Goal: Task Accomplishment & Management: Complete application form

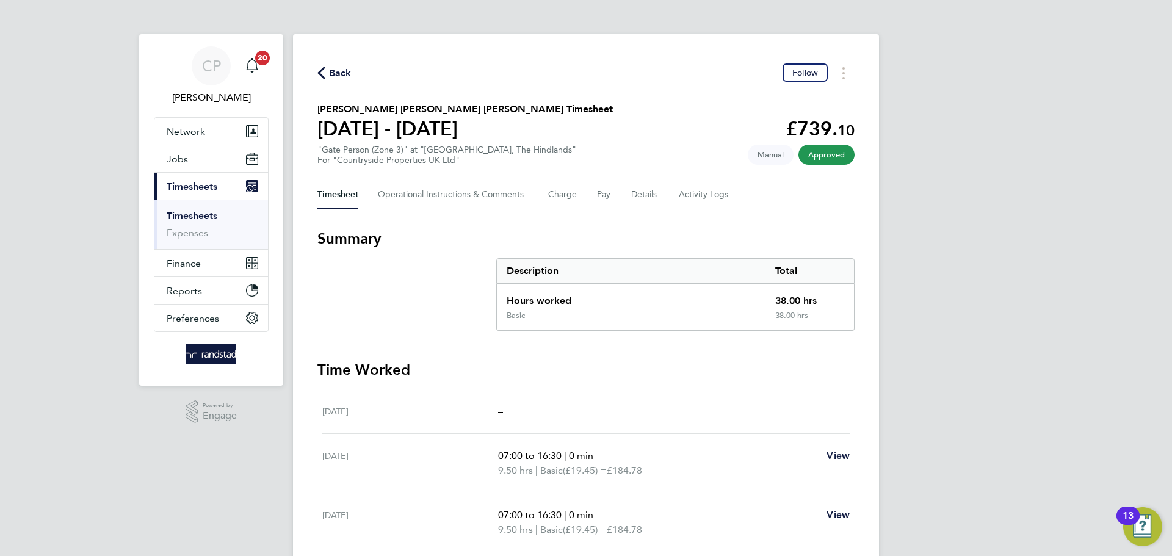
click at [322, 71] on icon "button" at bounding box center [321, 73] width 8 height 13
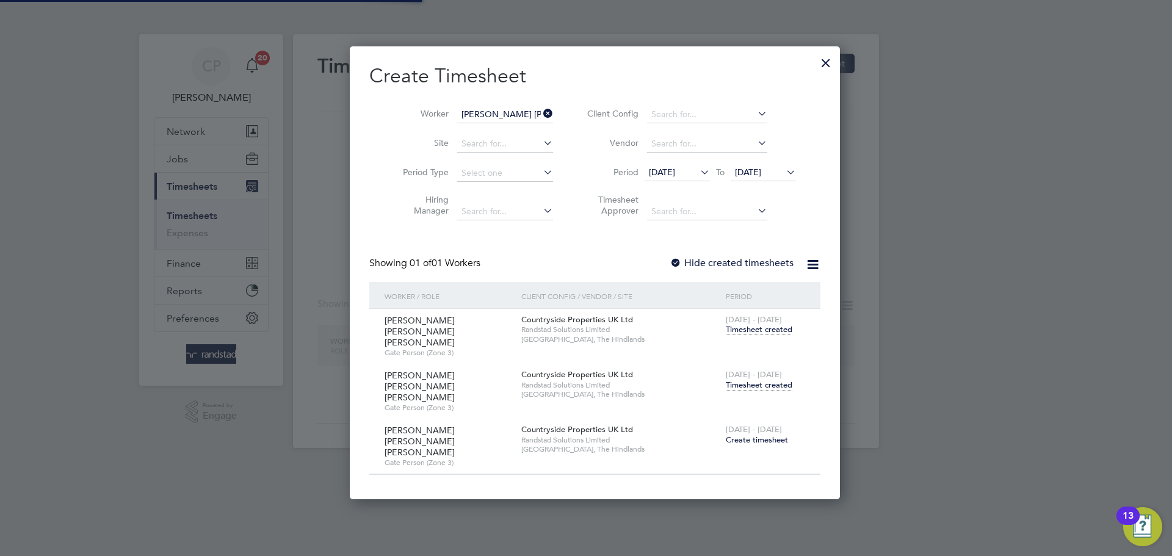
scroll to position [412, 472]
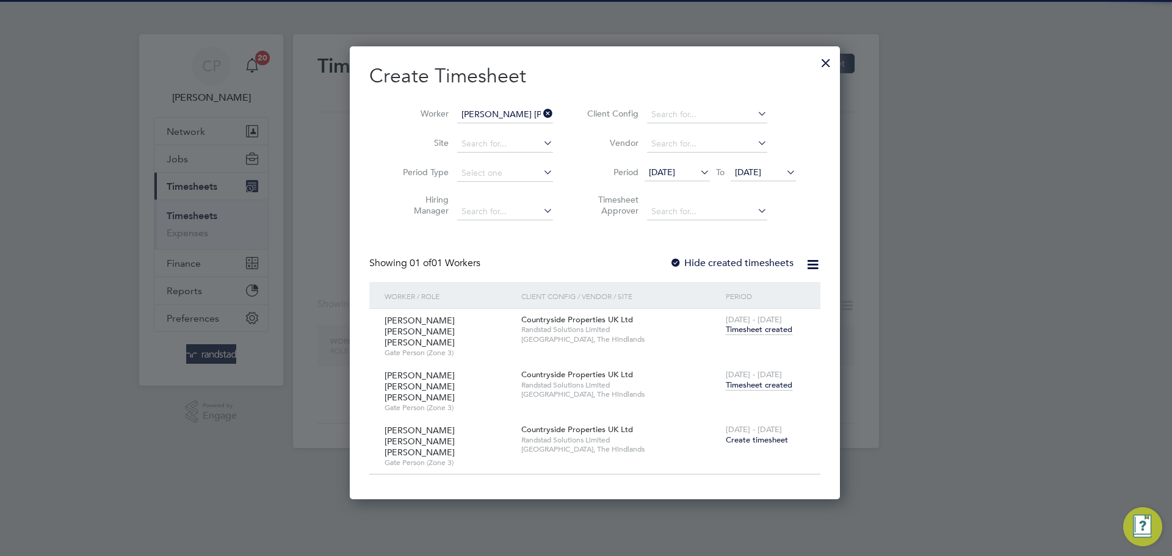
click at [541, 110] on icon at bounding box center [541, 113] width 0 height 17
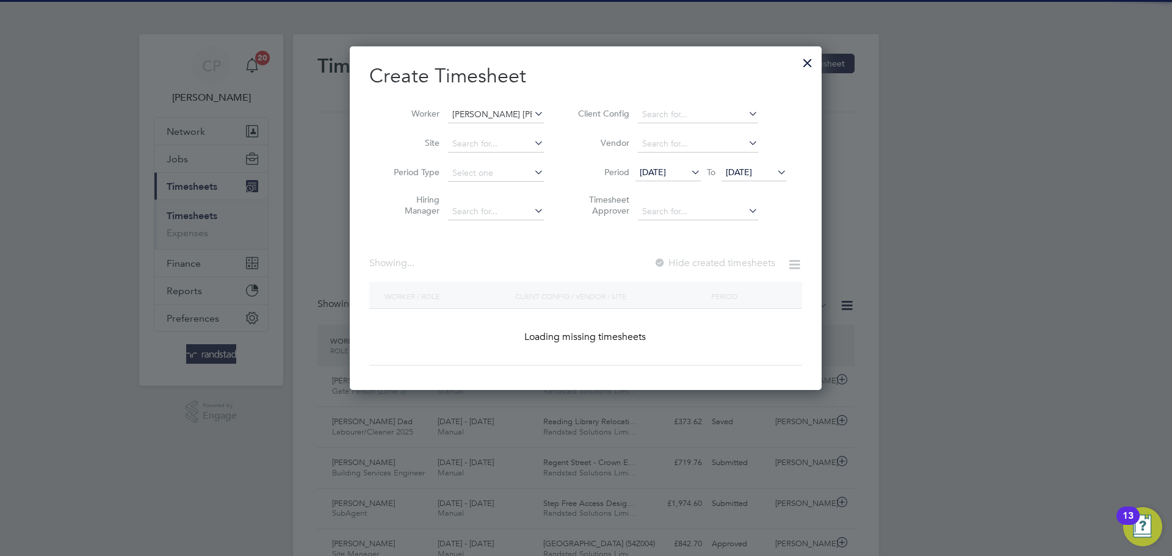
click at [499, 110] on input "[PERSON_NAME] [PERSON_NAME] [PERSON_NAME]" at bounding box center [496, 114] width 96 height 17
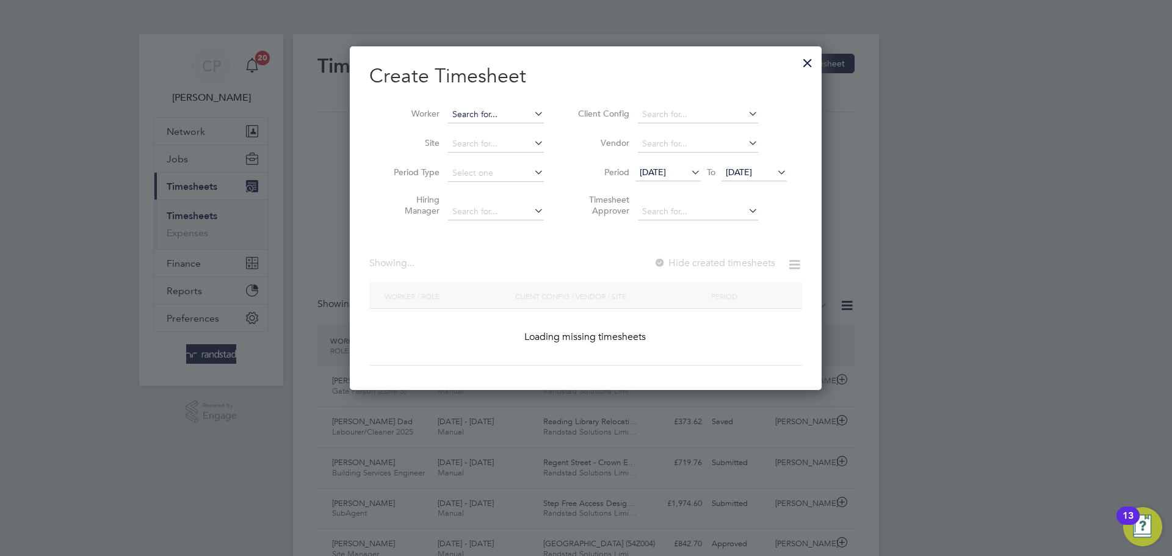
scroll to position [0, 0]
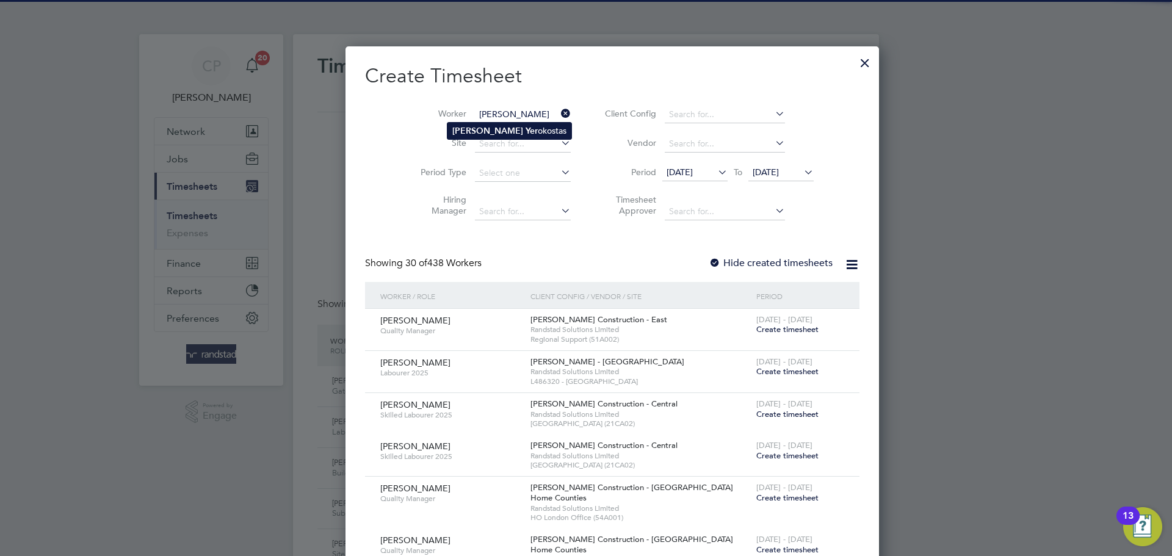
click at [499, 129] on li "[PERSON_NAME] okostas" at bounding box center [509, 131] width 124 height 16
type input "[PERSON_NAME]"
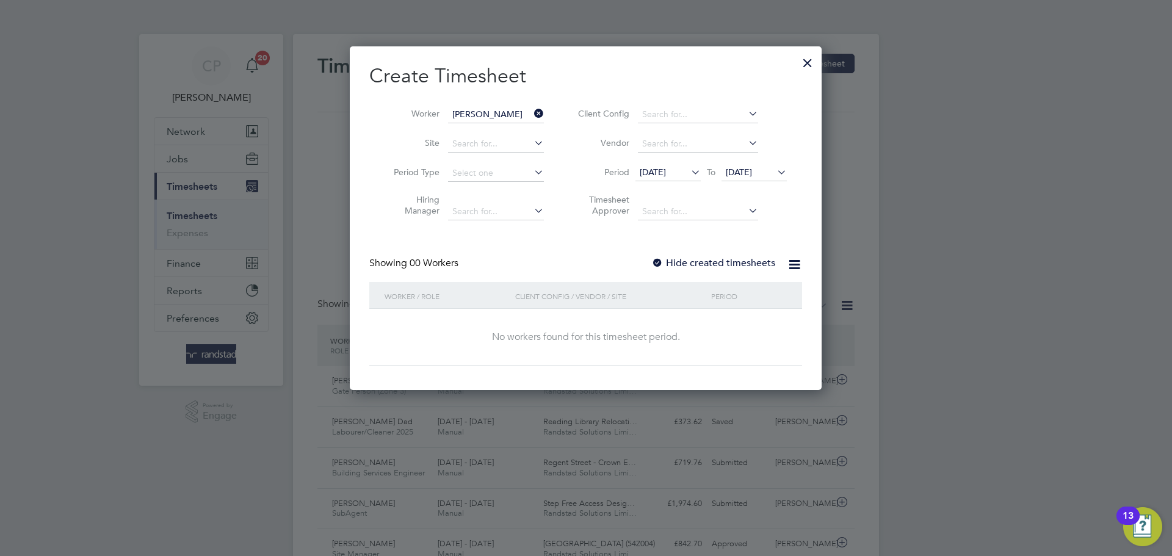
click at [736, 255] on div "Create Timesheet Worker [PERSON_NAME] Site Period Type Hiring Manager Client Co…" at bounding box center [585, 214] width 433 height 302
click at [736, 266] on label "Hide created timesheets" at bounding box center [713, 263] width 124 height 12
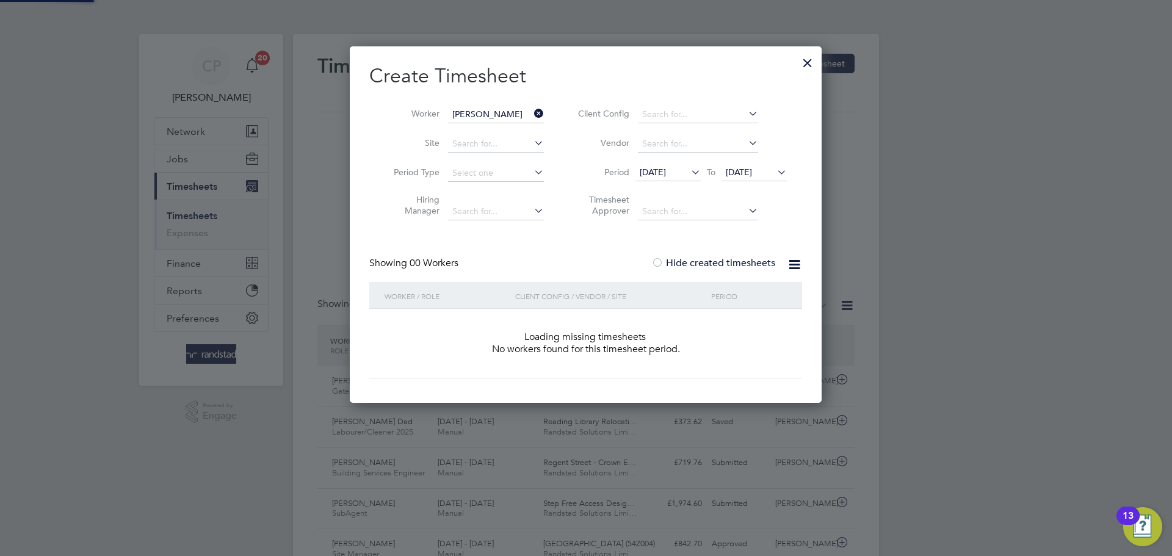
click at [736, 266] on label "Hide created timesheets" at bounding box center [713, 263] width 124 height 12
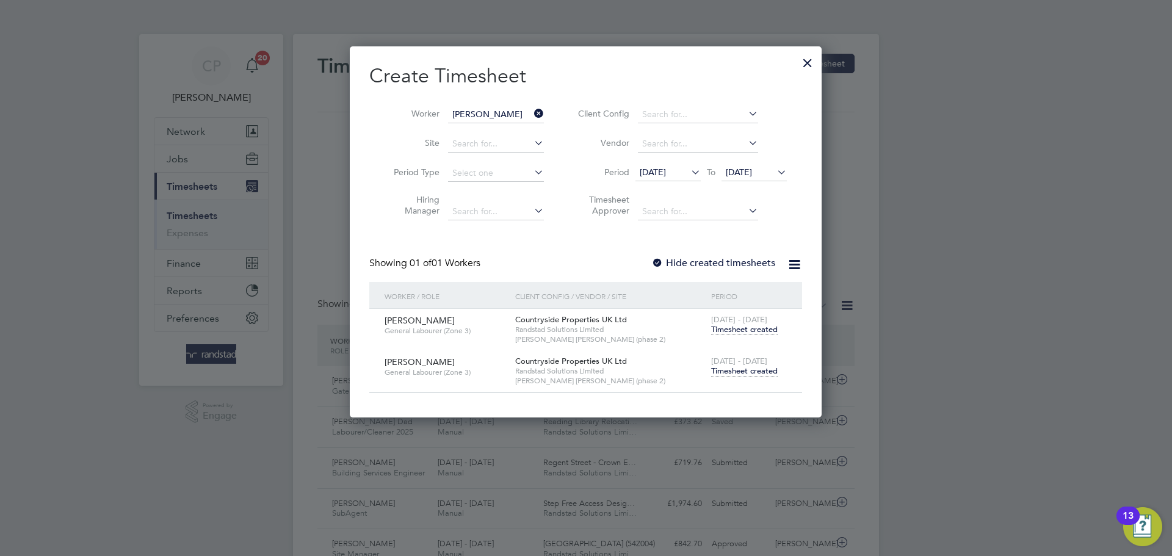
click at [748, 372] on span "Timesheet created" at bounding box center [744, 371] width 67 height 11
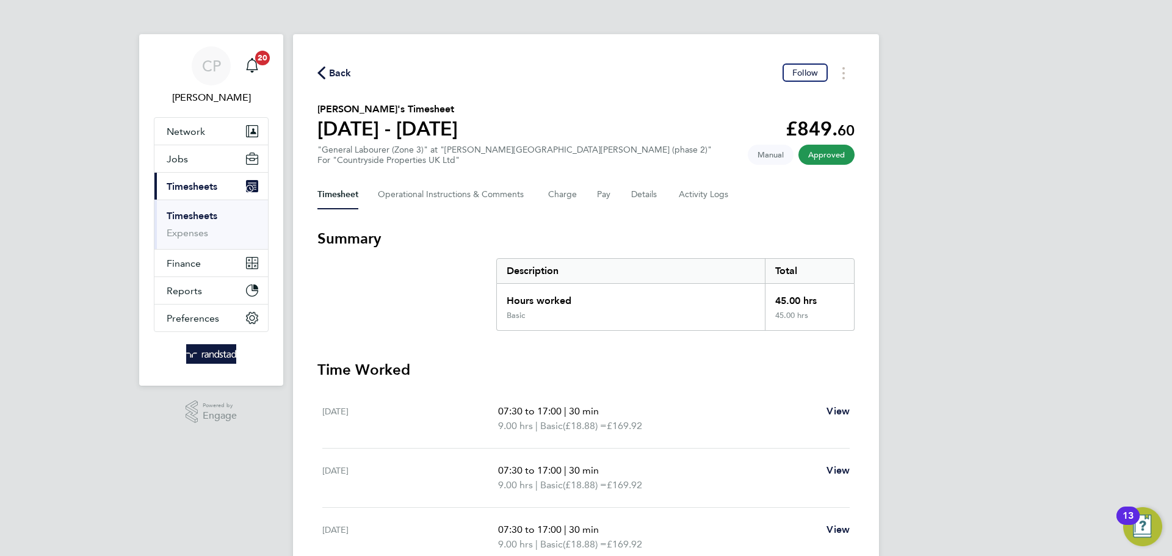
click at [626, 192] on div "Timesheet Operational Instructions & Comments Charge Pay Details Activity Logs" at bounding box center [585, 194] width 537 height 29
click at [631, 189] on button "Details" at bounding box center [645, 194] width 28 height 29
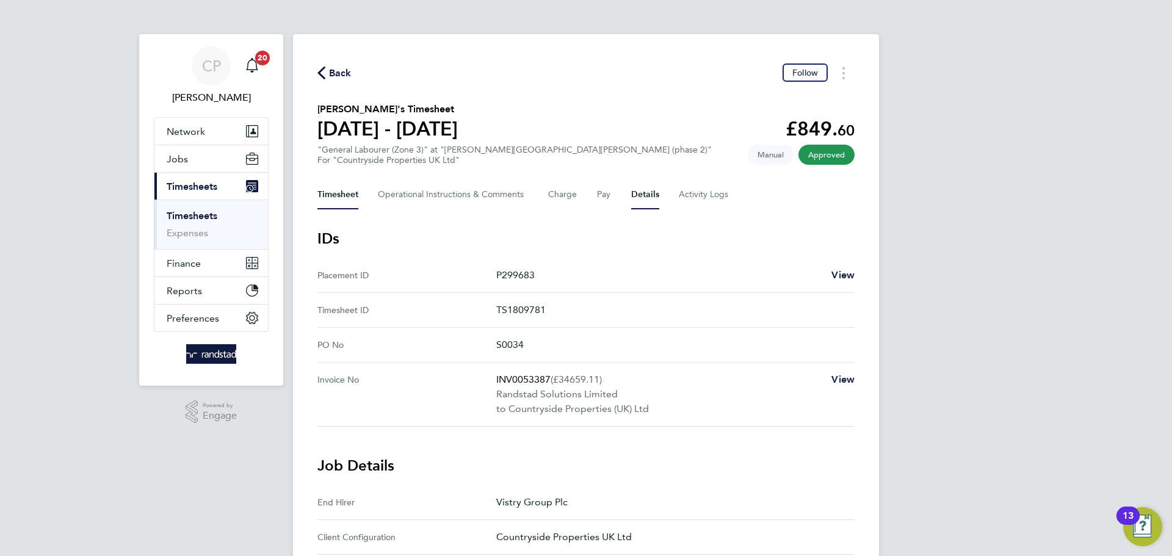
click at [350, 185] on button "Timesheet" at bounding box center [337, 194] width 41 height 29
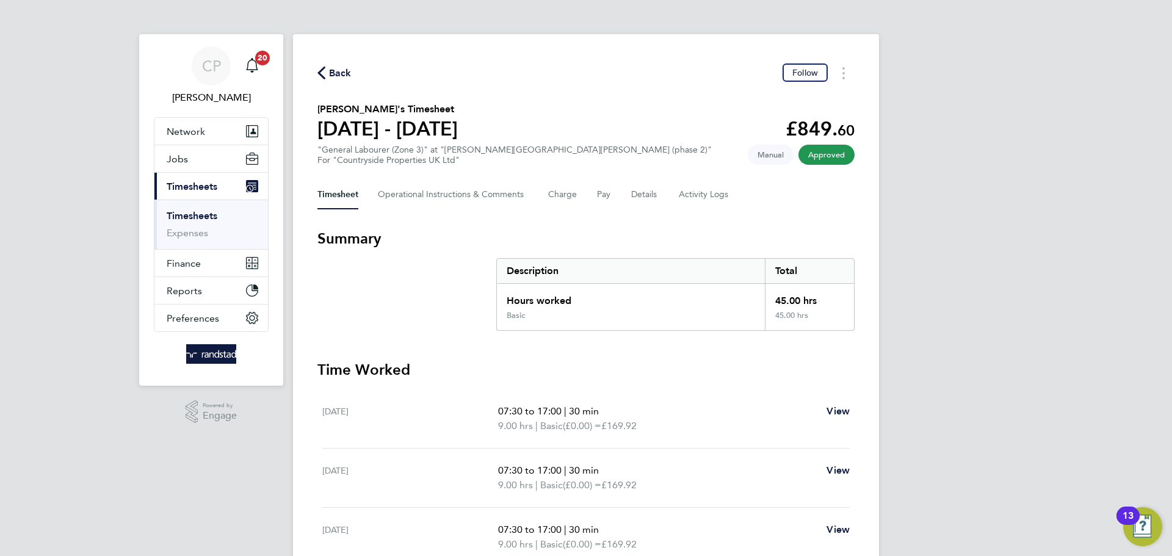
click at [332, 72] on span "Back" at bounding box center [340, 73] width 23 height 15
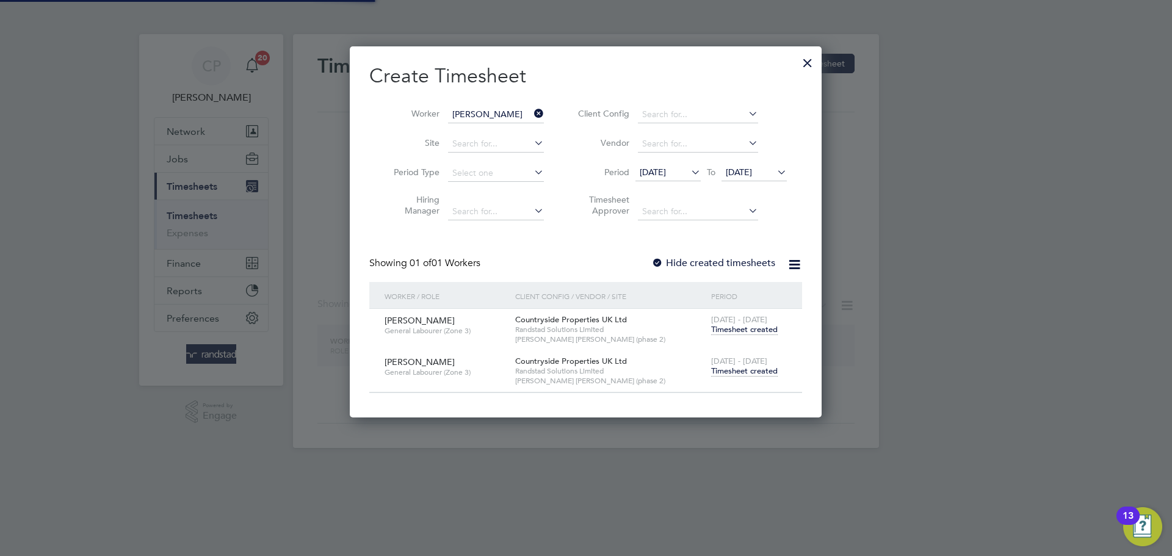
click at [532, 115] on icon at bounding box center [532, 113] width 0 height 17
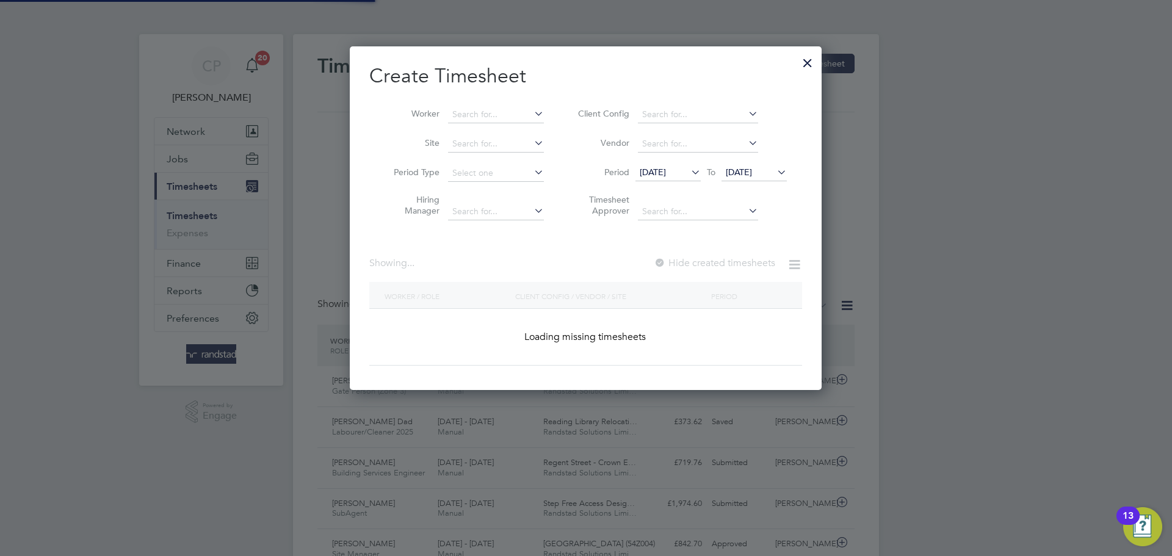
scroll to position [31, 106]
click at [517, 111] on input at bounding box center [496, 114] width 96 height 17
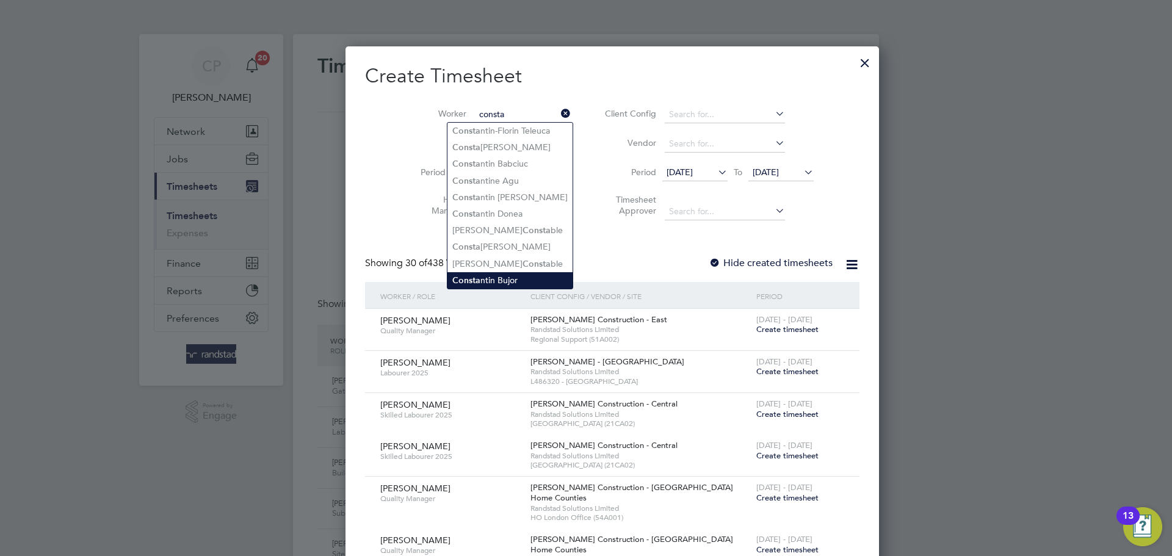
click at [521, 272] on li "Consta ntin Bujor" at bounding box center [509, 280] width 125 height 16
type input "[PERSON_NAME]"
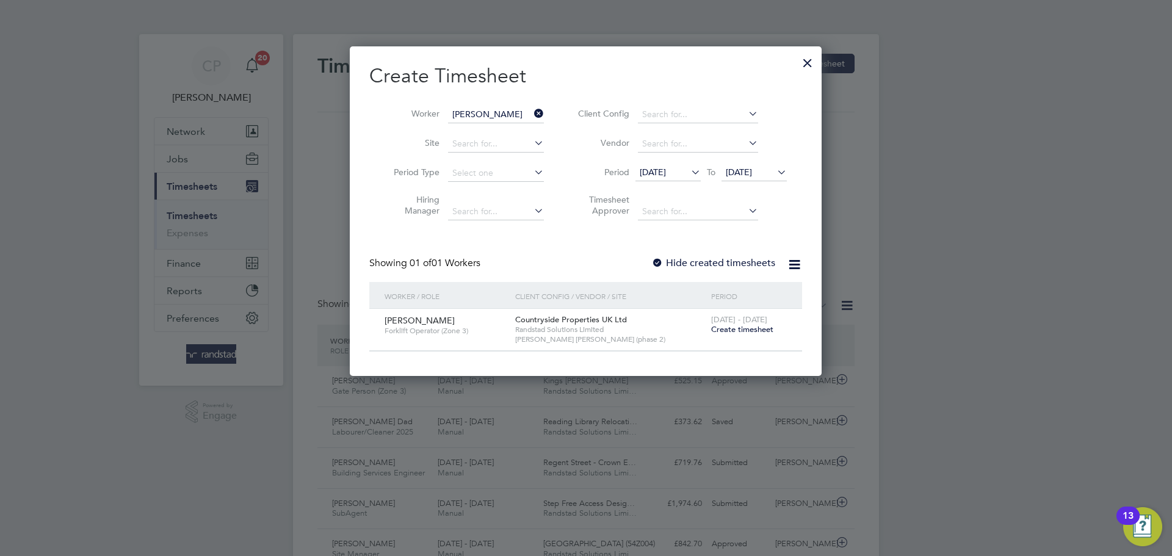
click at [709, 261] on label "Hide created timesheets" at bounding box center [713, 263] width 124 height 12
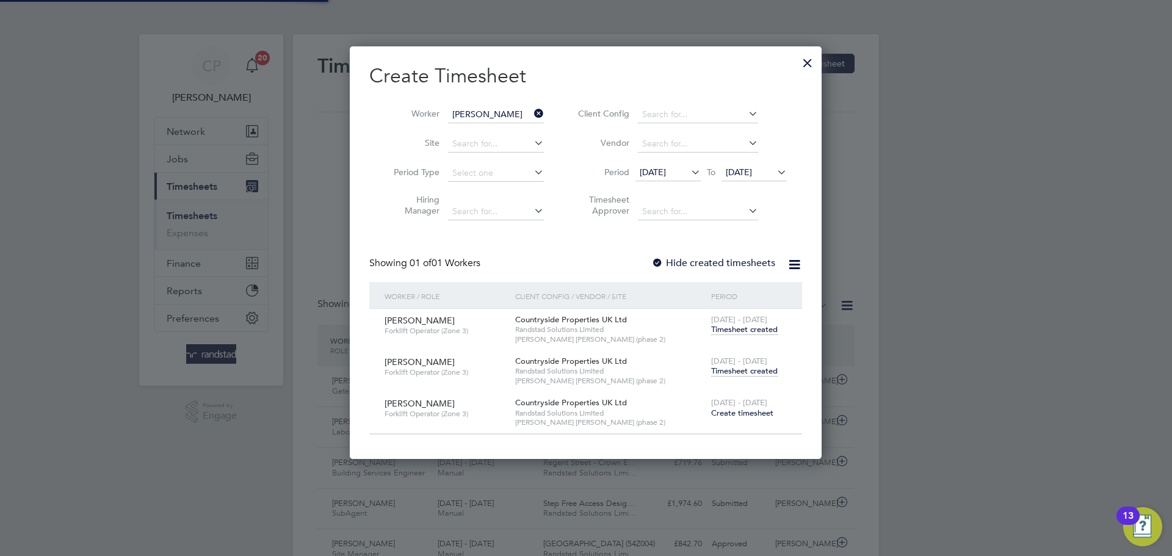
click at [740, 370] on span "Timesheet created" at bounding box center [744, 371] width 67 height 11
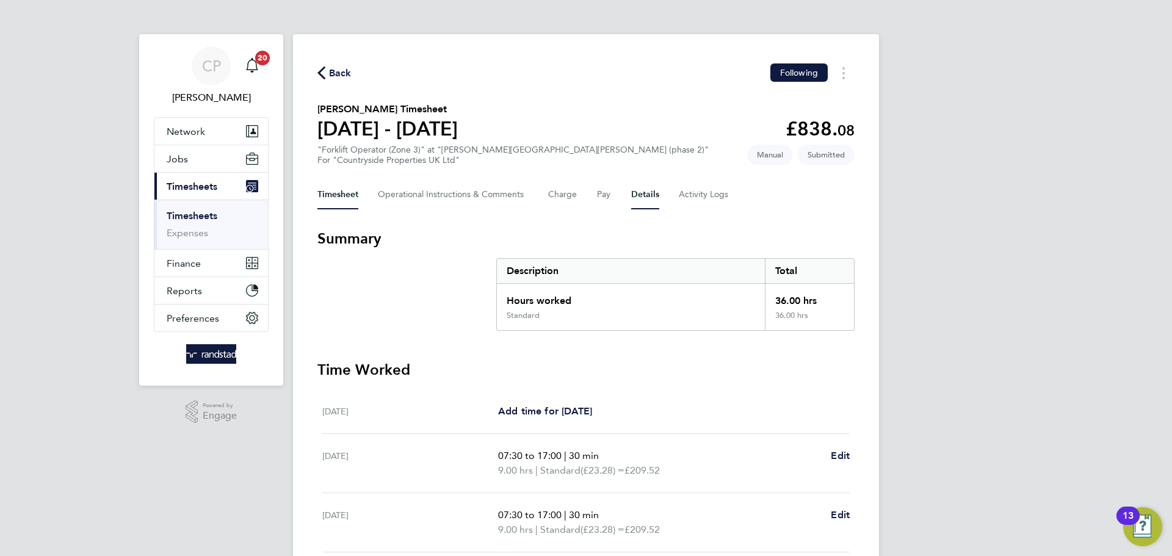
click at [642, 195] on button "Details" at bounding box center [645, 194] width 28 height 29
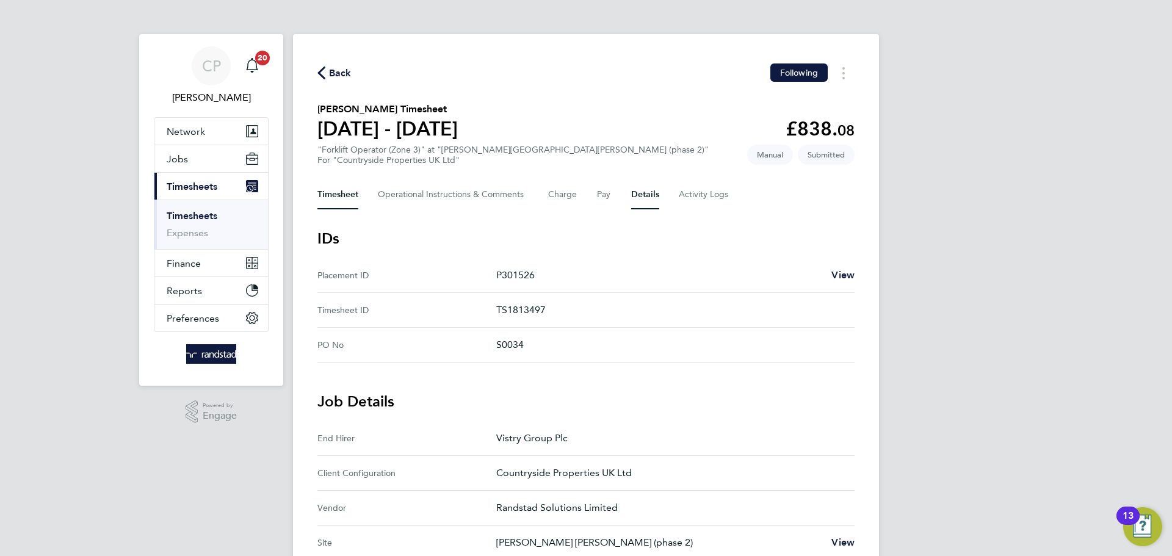
click at [347, 195] on button "Timesheet" at bounding box center [337, 194] width 41 height 29
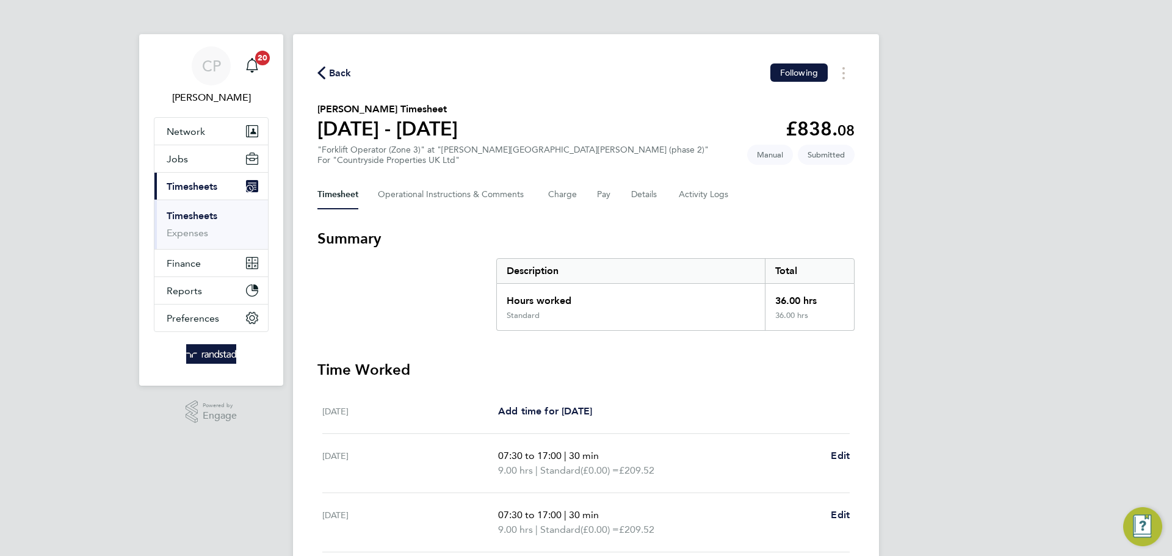
click at [335, 81] on div "Back Following" at bounding box center [585, 72] width 537 height 19
click at [329, 68] on span "Back" at bounding box center [340, 73] width 23 height 15
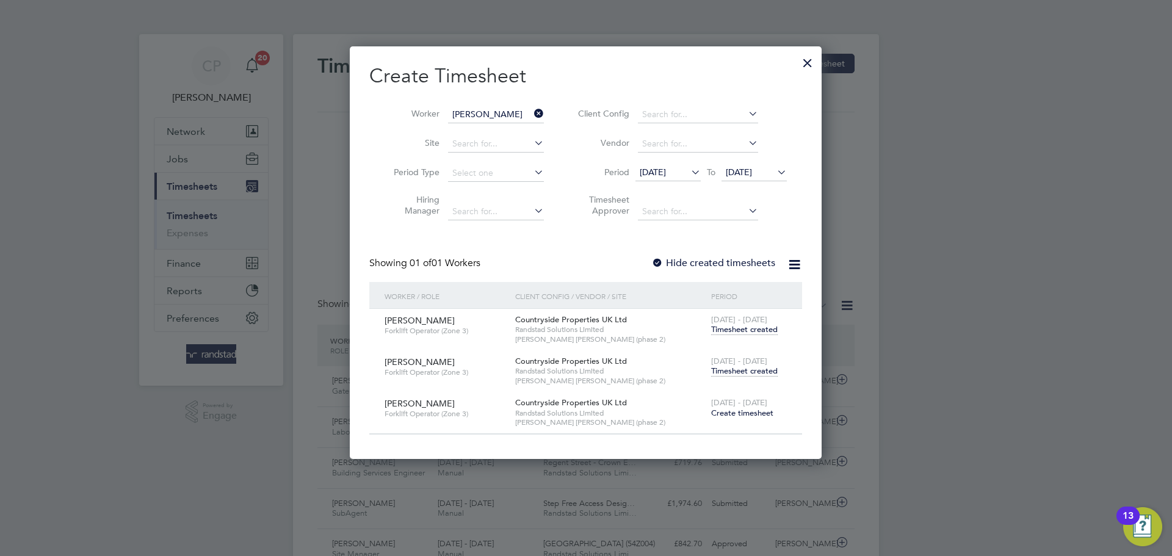
click at [532, 108] on icon at bounding box center [532, 113] width 0 height 17
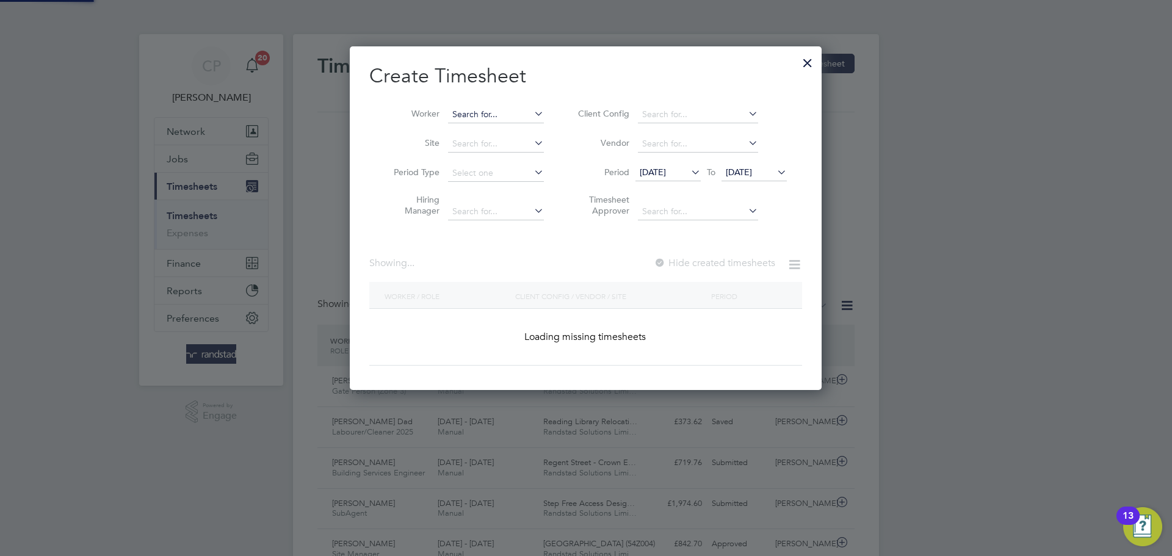
click at [516, 115] on input at bounding box center [496, 114] width 96 height 17
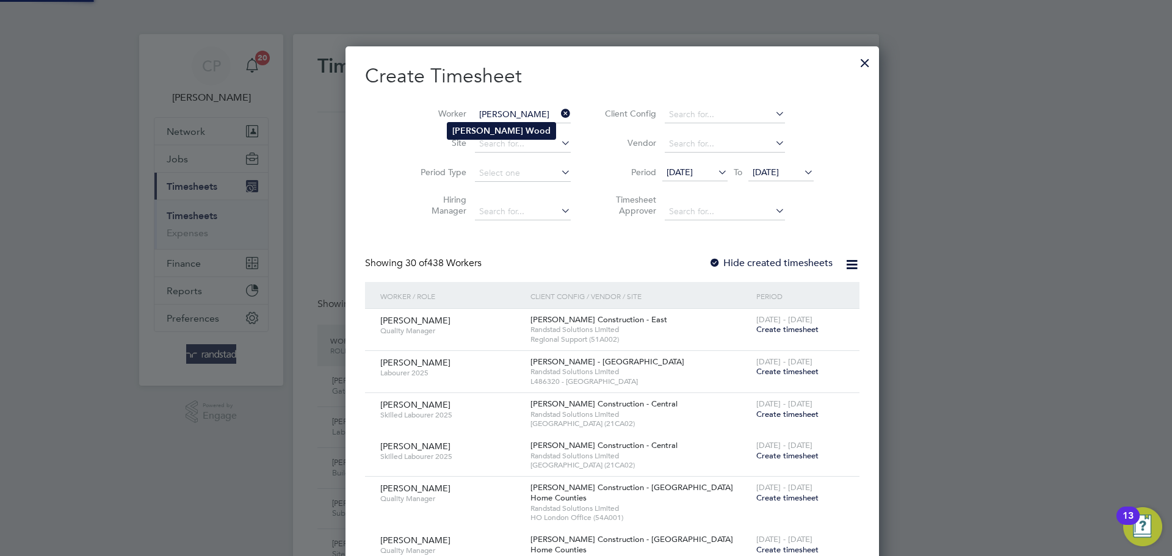
click at [526, 128] on b "Wood" at bounding box center [538, 131] width 25 height 10
type input "[PERSON_NAME]"
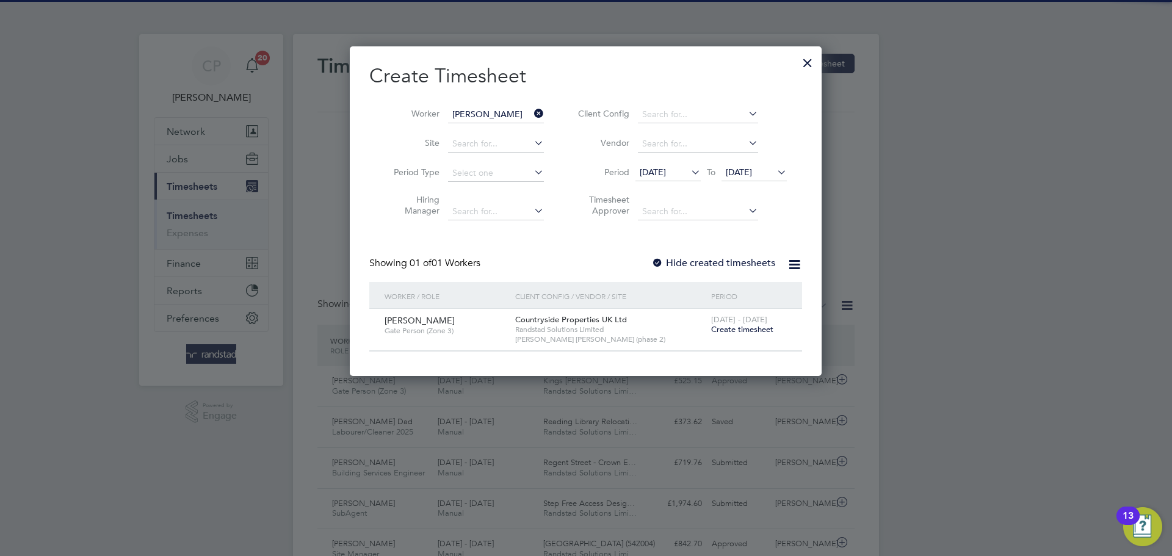
click at [715, 269] on div "Hide created timesheets" at bounding box center [714, 263] width 126 height 13
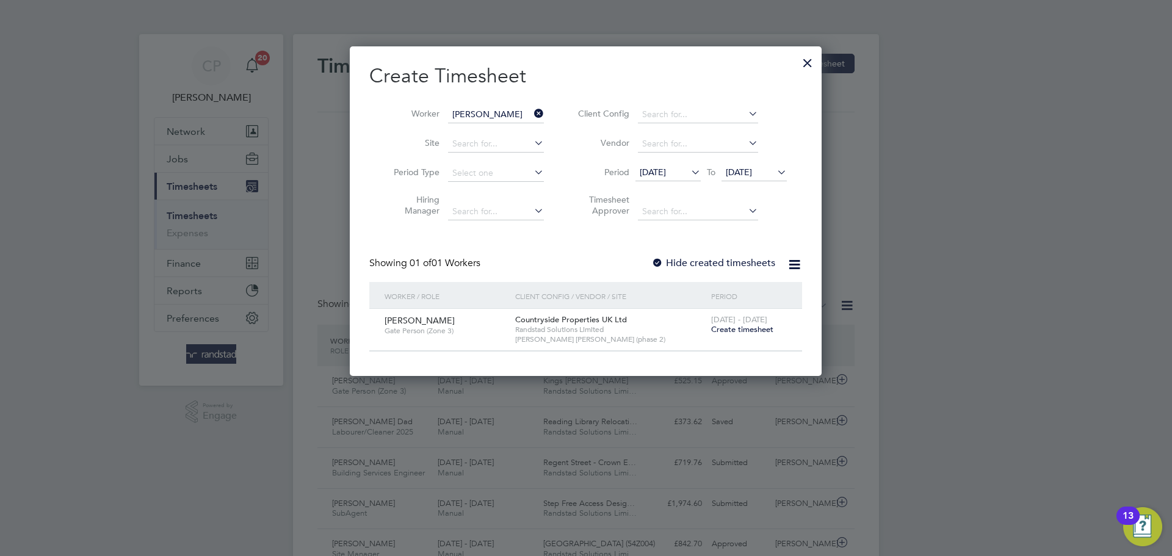
click at [722, 265] on label "Hide created timesheets" at bounding box center [713, 263] width 124 height 12
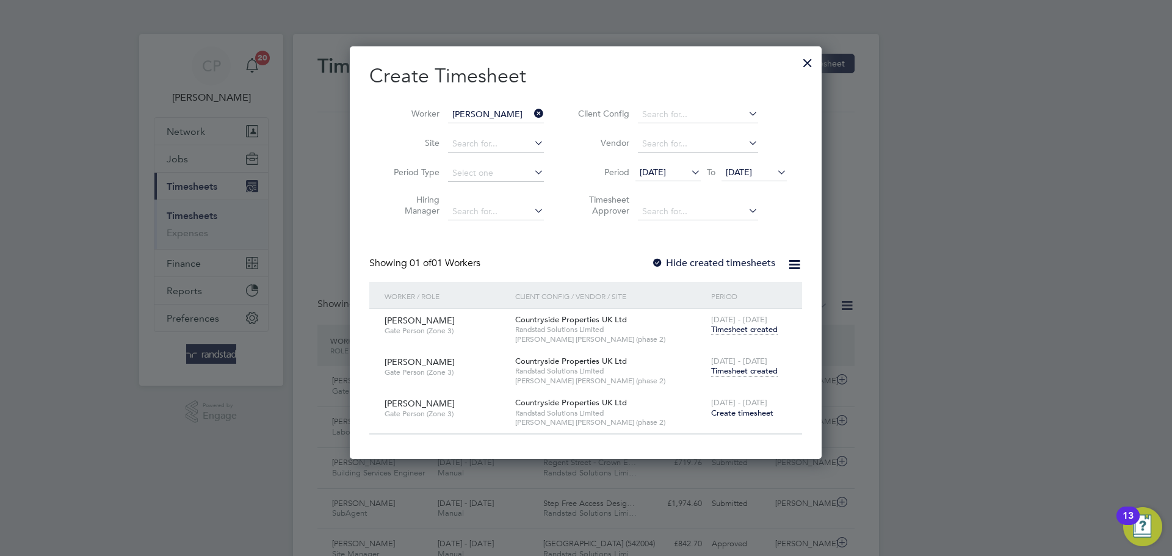
click at [726, 367] on span "Timesheet created" at bounding box center [744, 371] width 67 height 11
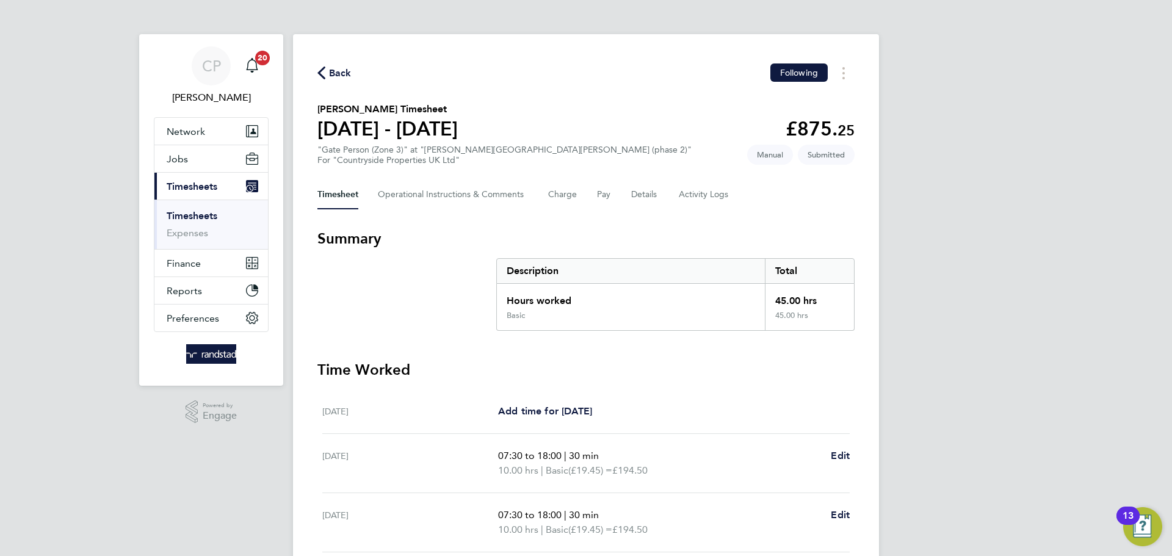
click at [339, 71] on span "Back" at bounding box center [340, 73] width 23 height 15
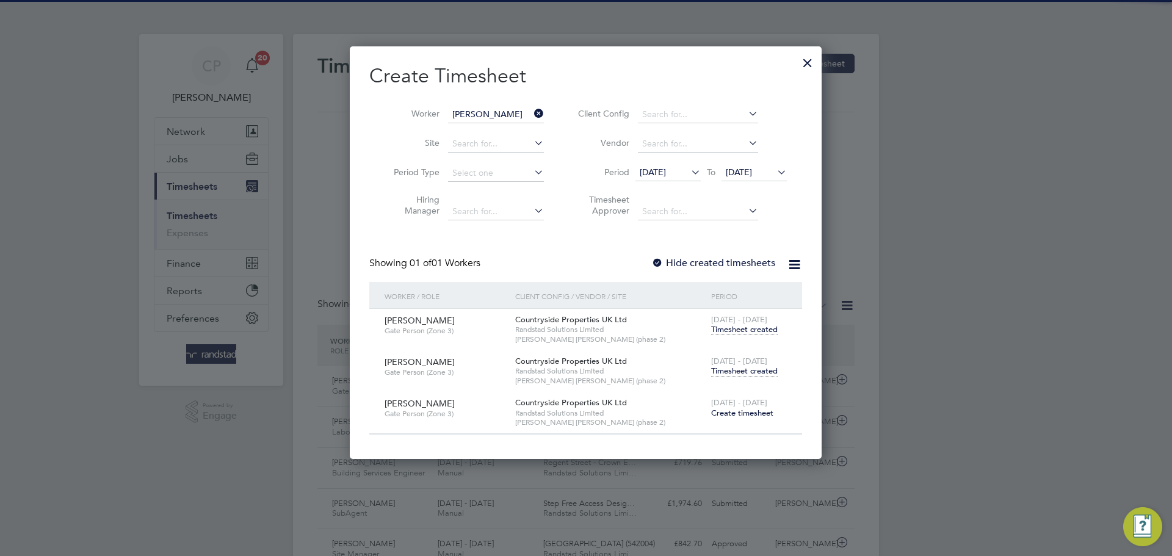
click at [532, 109] on icon at bounding box center [532, 113] width 0 height 17
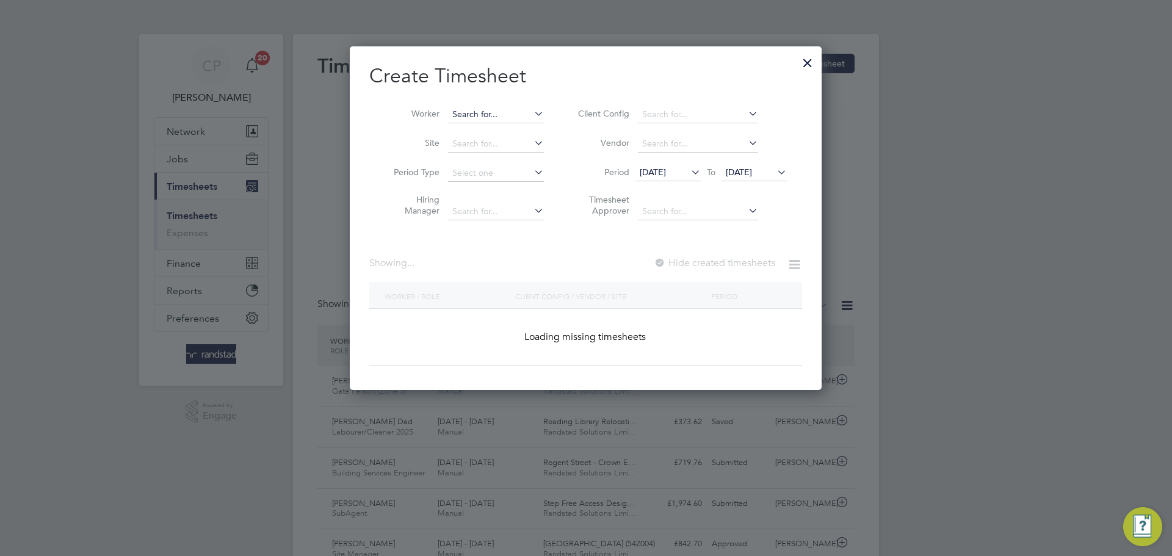
click at [500, 111] on input at bounding box center [496, 114] width 96 height 17
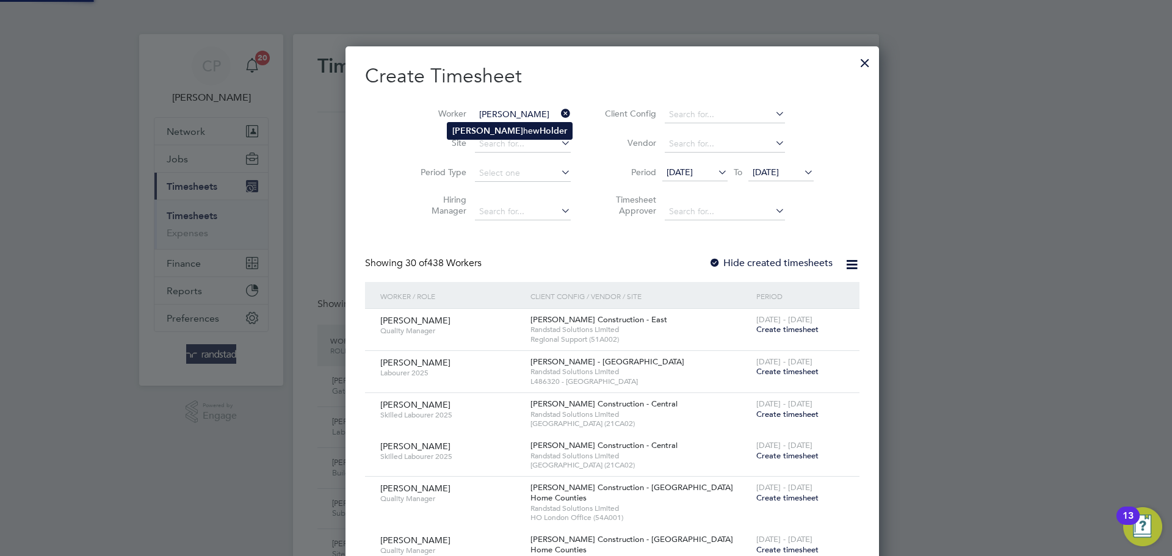
click at [540, 126] on b "Holder" at bounding box center [553, 131] width 27 height 10
type input "[PERSON_NAME]"
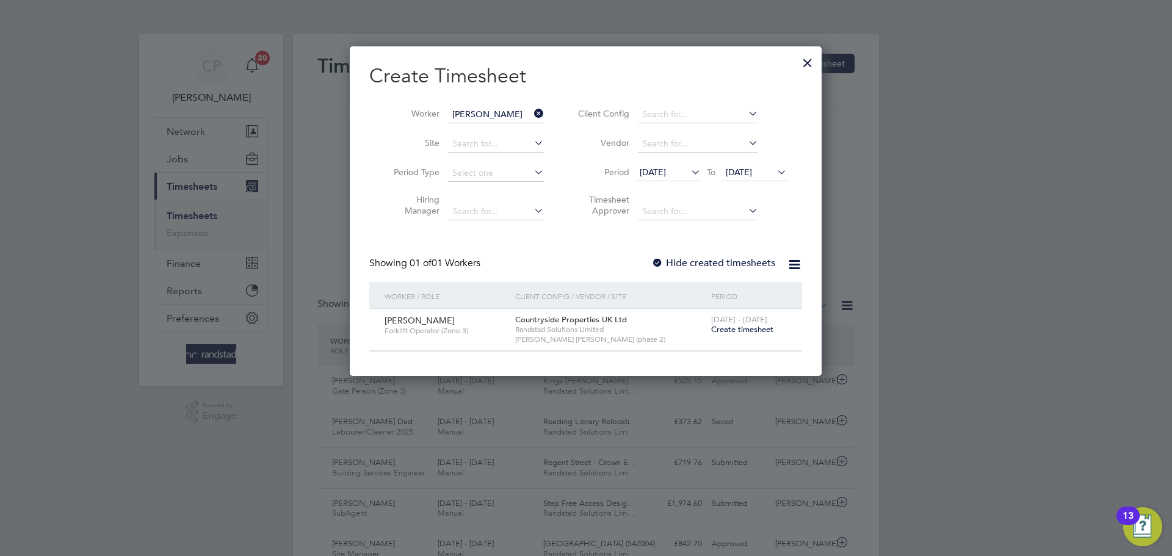
click at [707, 262] on label "Hide created timesheets" at bounding box center [713, 263] width 124 height 12
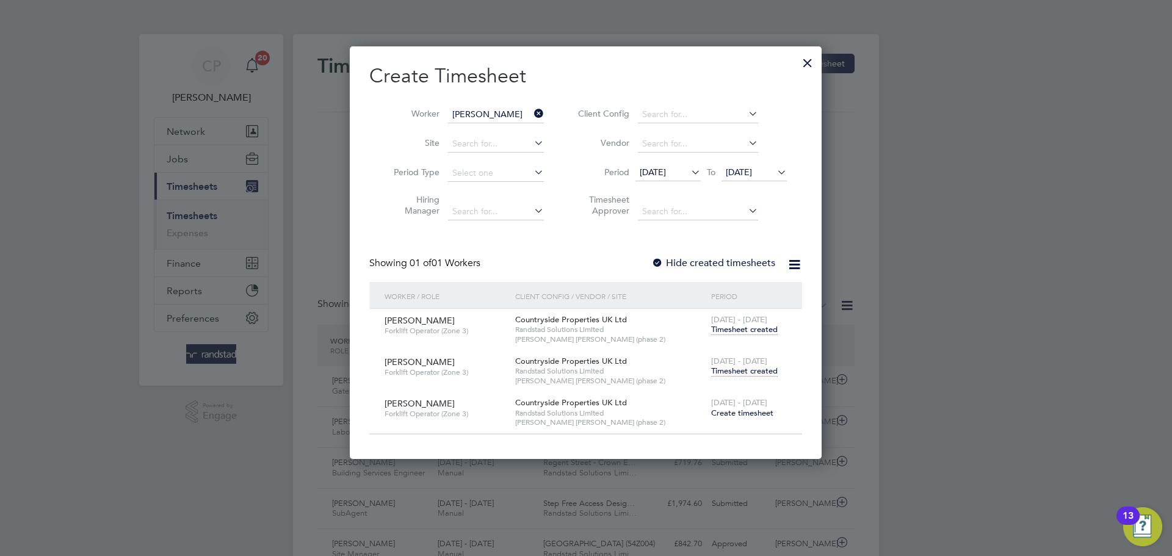
click at [733, 369] on span "Timesheet created" at bounding box center [744, 371] width 67 height 11
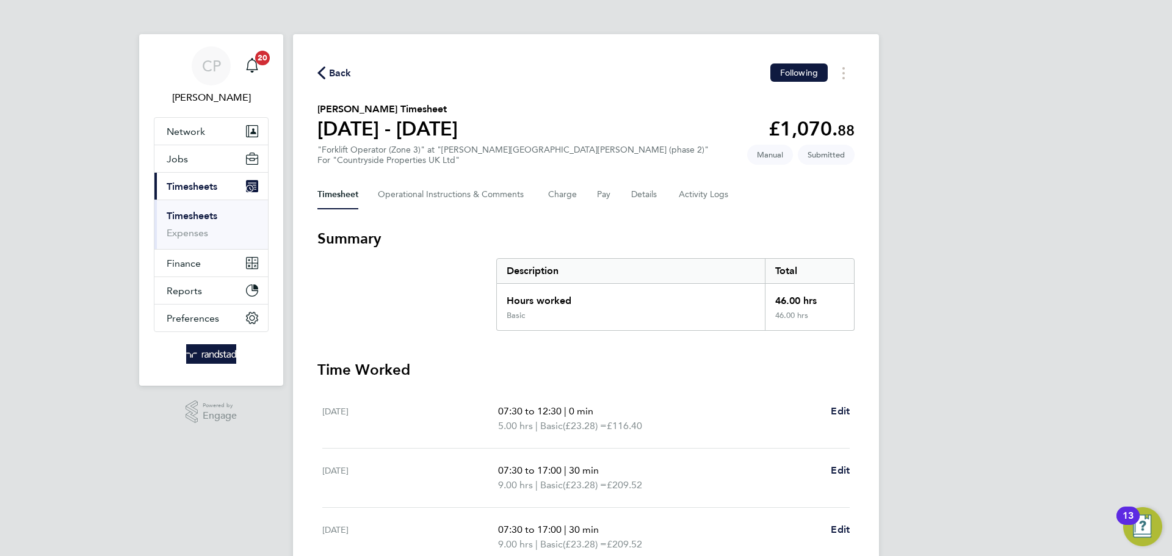
click at [326, 73] on span "Back" at bounding box center [334, 73] width 34 height 12
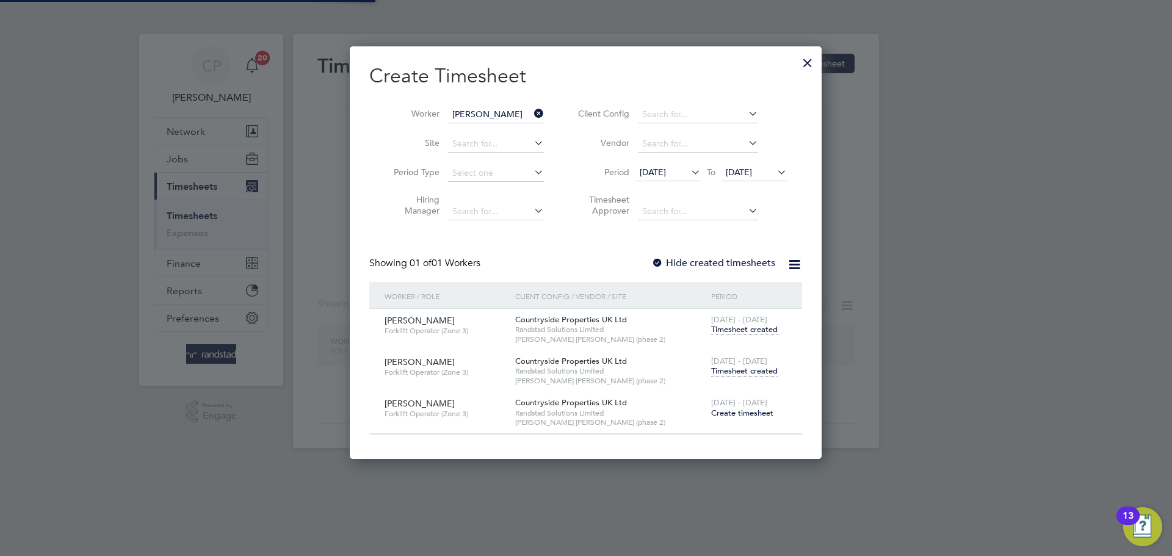
click at [530, 109] on input "[PERSON_NAME]" at bounding box center [496, 114] width 96 height 17
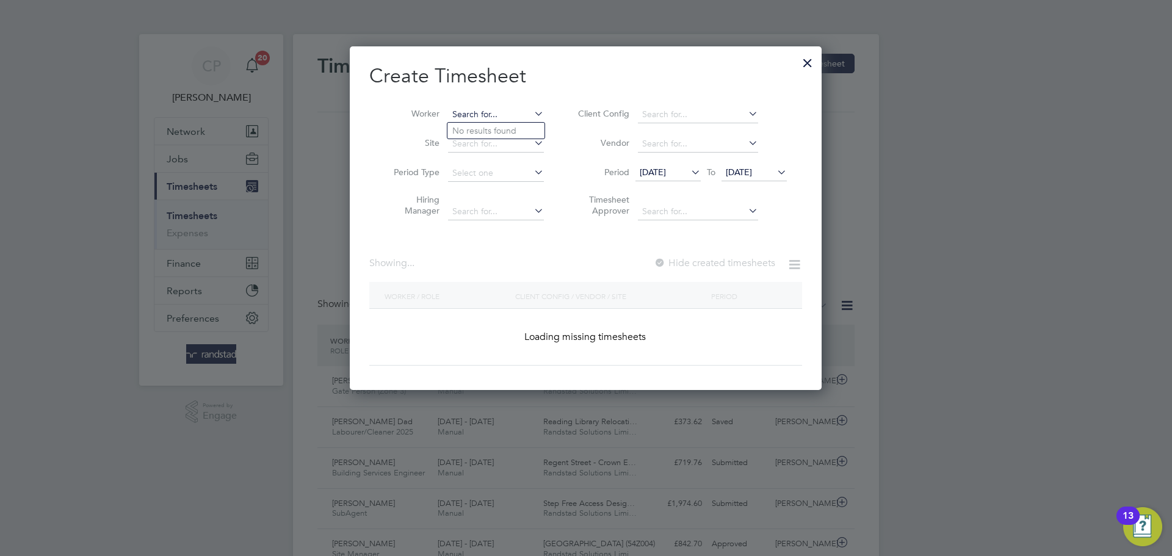
click at [512, 110] on input at bounding box center [496, 114] width 96 height 17
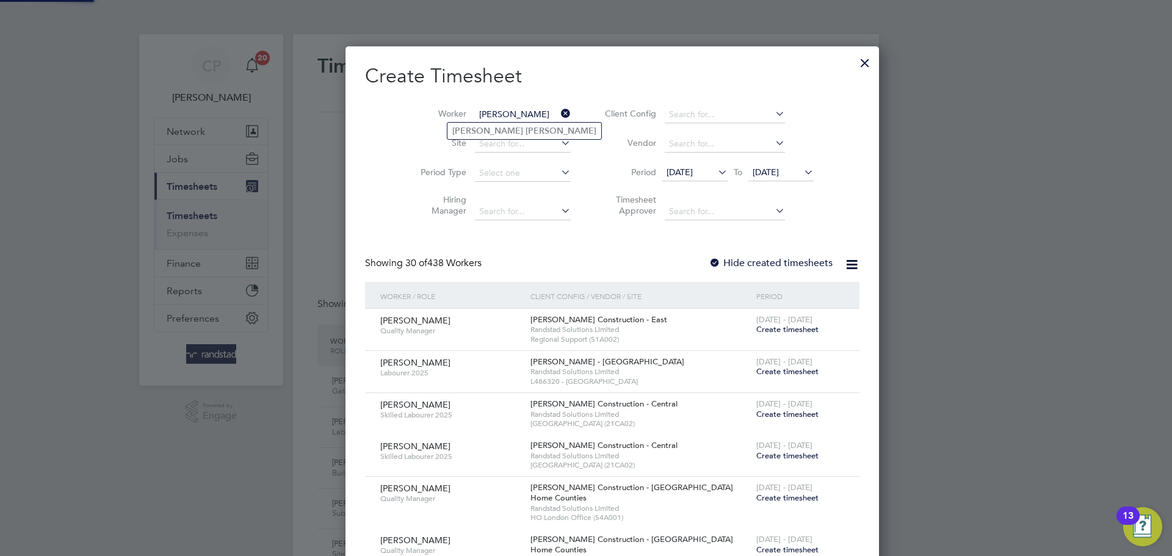
click at [508, 132] on li "[PERSON_NAME]" at bounding box center [524, 131] width 154 height 16
type input "[PERSON_NAME]"
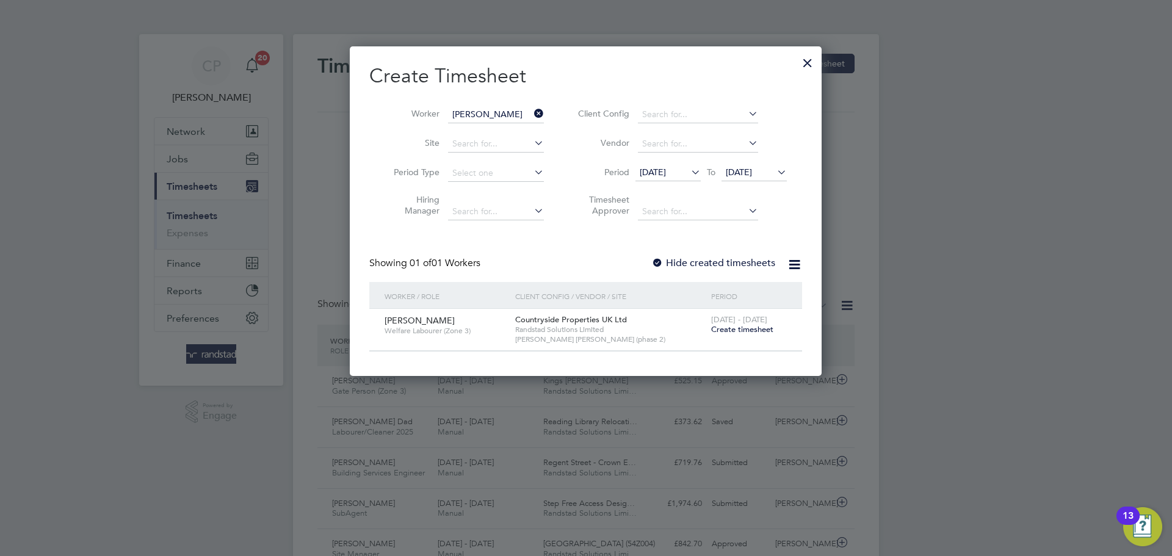
click at [729, 254] on div "Create Timesheet Worker [PERSON_NAME] Site Period Type Hiring Manager Client Co…" at bounding box center [585, 207] width 433 height 288
click at [728, 261] on label "Hide created timesheets" at bounding box center [713, 263] width 124 height 12
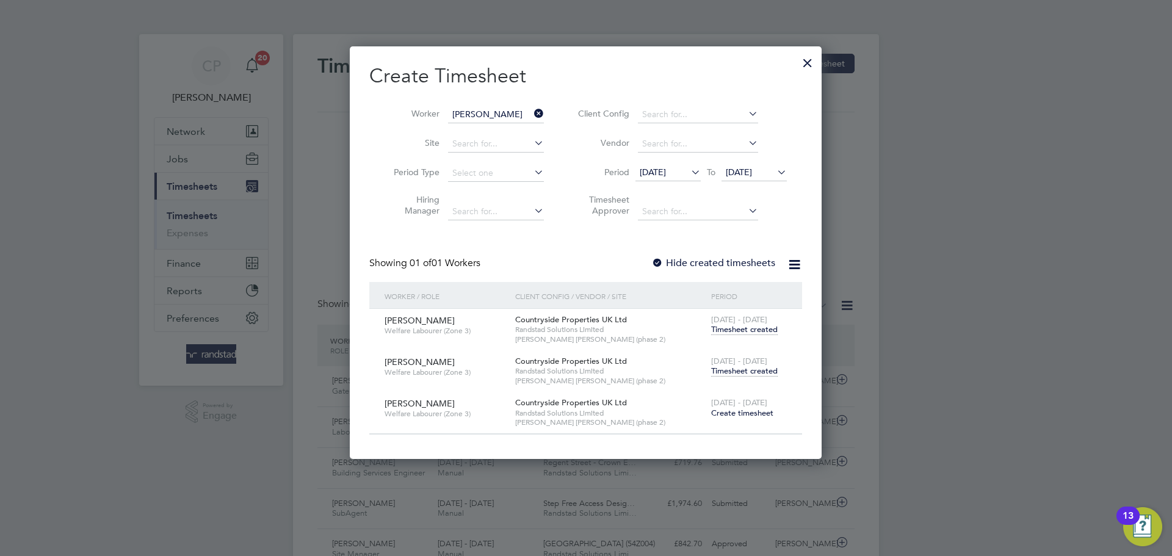
click at [742, 373] on span "Timesheet created" at bounding box center [744, 371] width 67 height 11
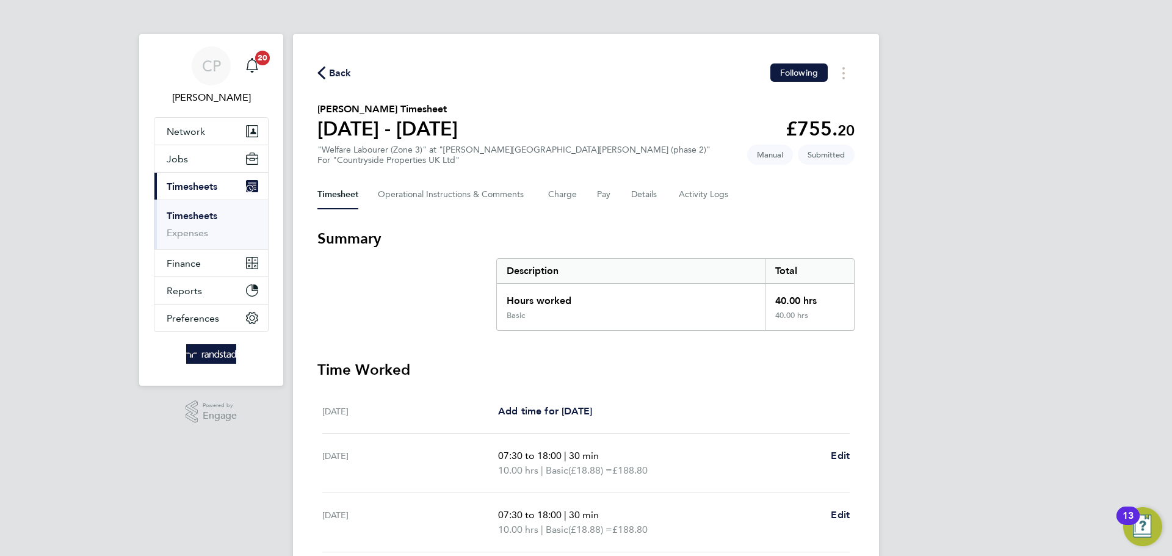
click at [330, 68] on span "Back" at bounding box center [340, 73] width 23 height 15
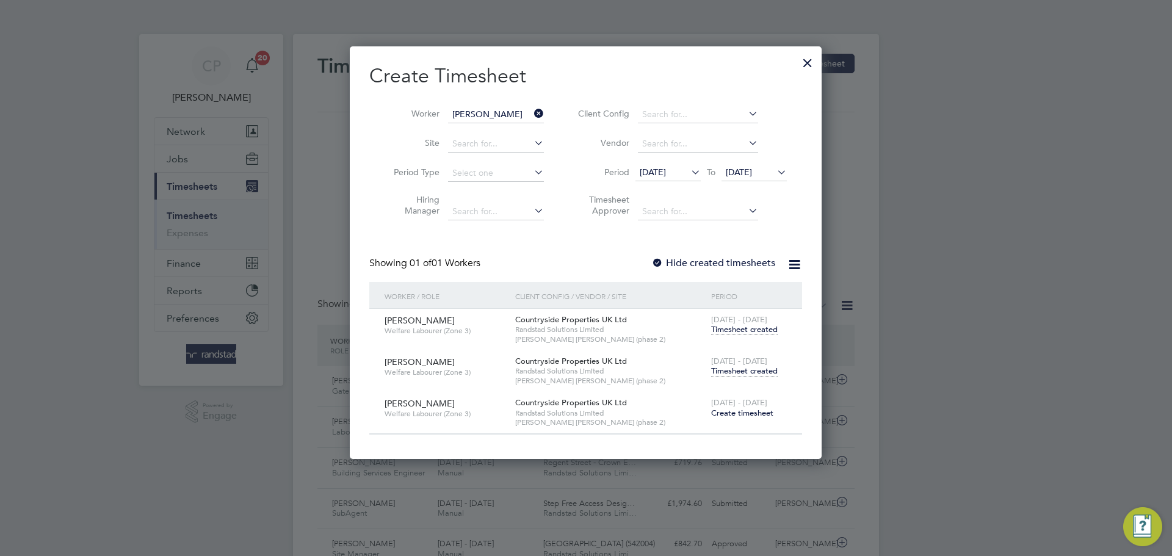
click at [532, 109] on icon at bounding box center [532, 113] width 0 height 17
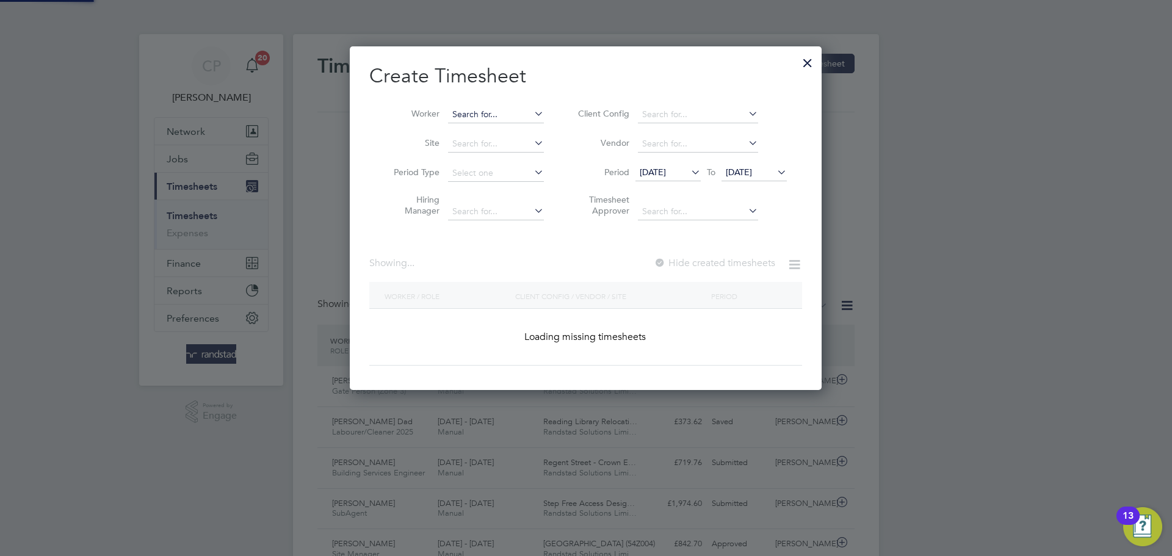
click at [496, 112] on input at bounding box center [496, 114] width 96 height 17
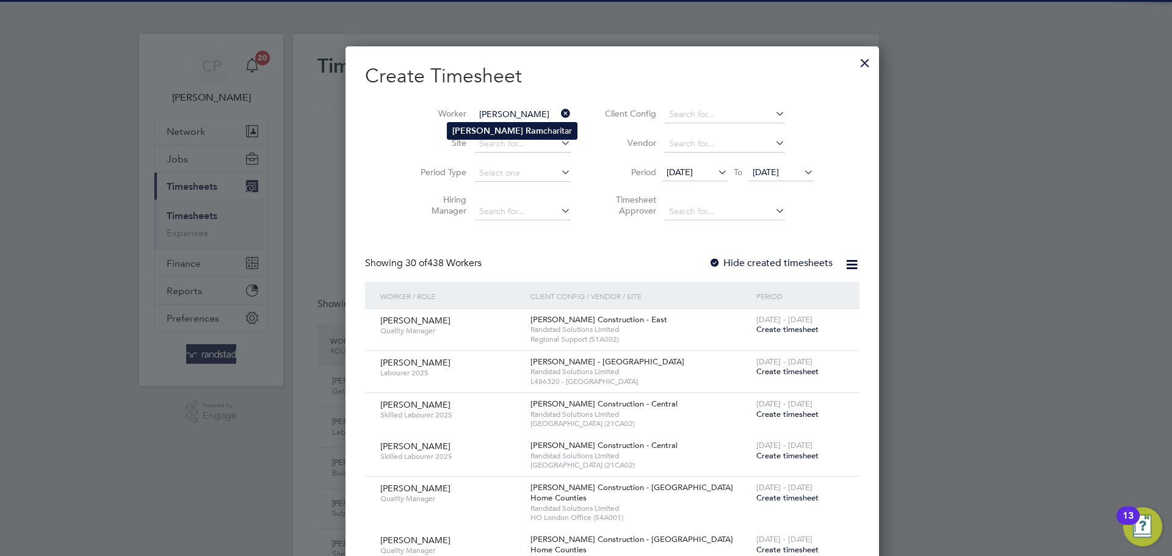
click at [526, 133] on b "Ram" at bounding box center [535, 131] width 18 height 10
type input "[PERSON_NAME]"
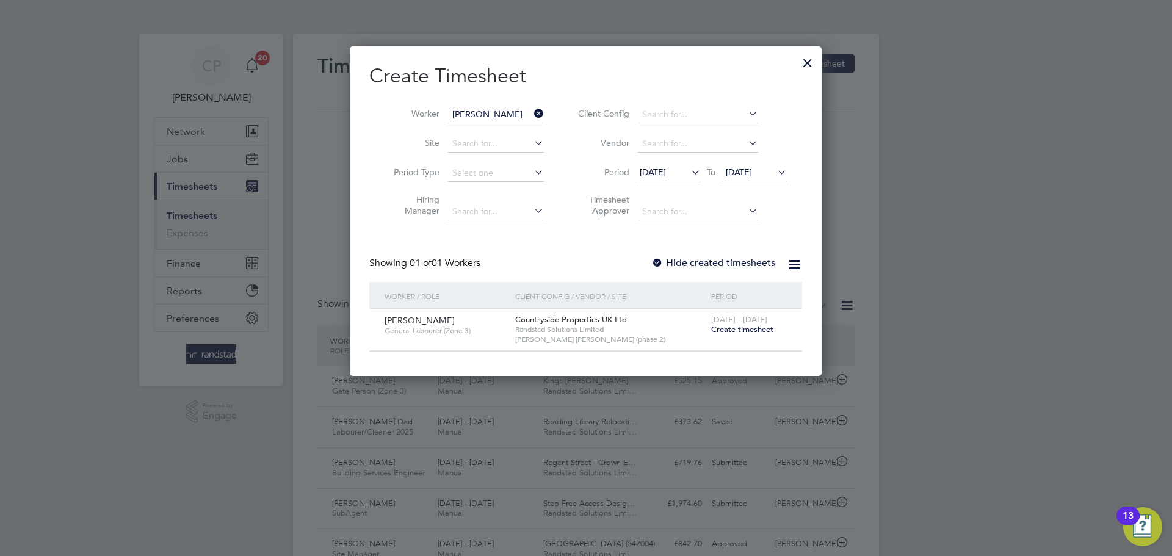
click at [720, 257] on div "Hide created timesheets" at bounding box center [714, 263] width 126 height 13
click at [720, 259] on label "Hide created timesheets" at bounding box center [713, 263] width 124 height 12
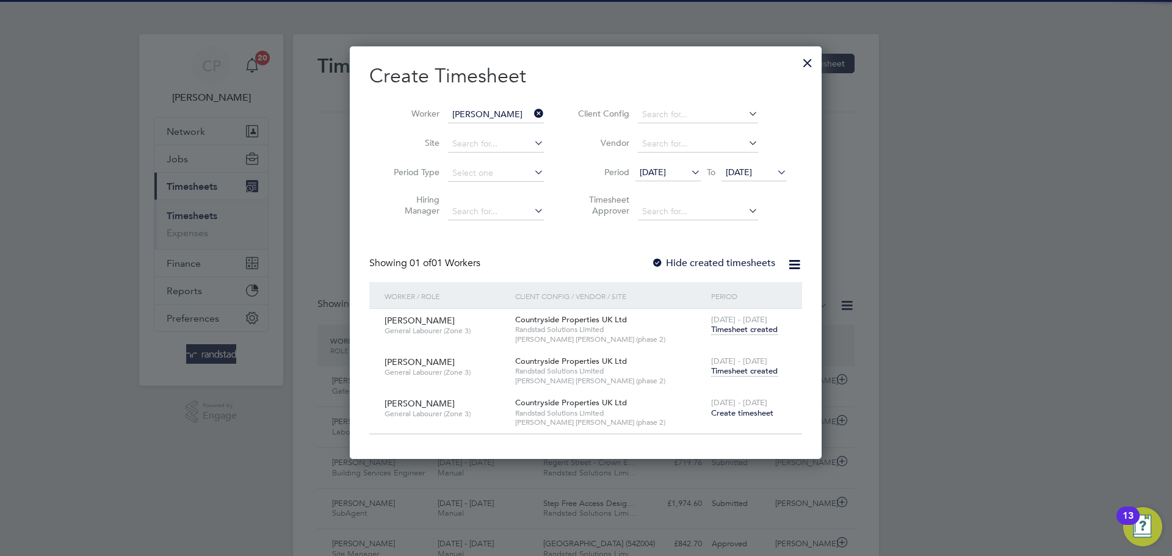
click at [739, 372] on span "Timesheet created" at bounding box center [744, 371] width 67 height 11
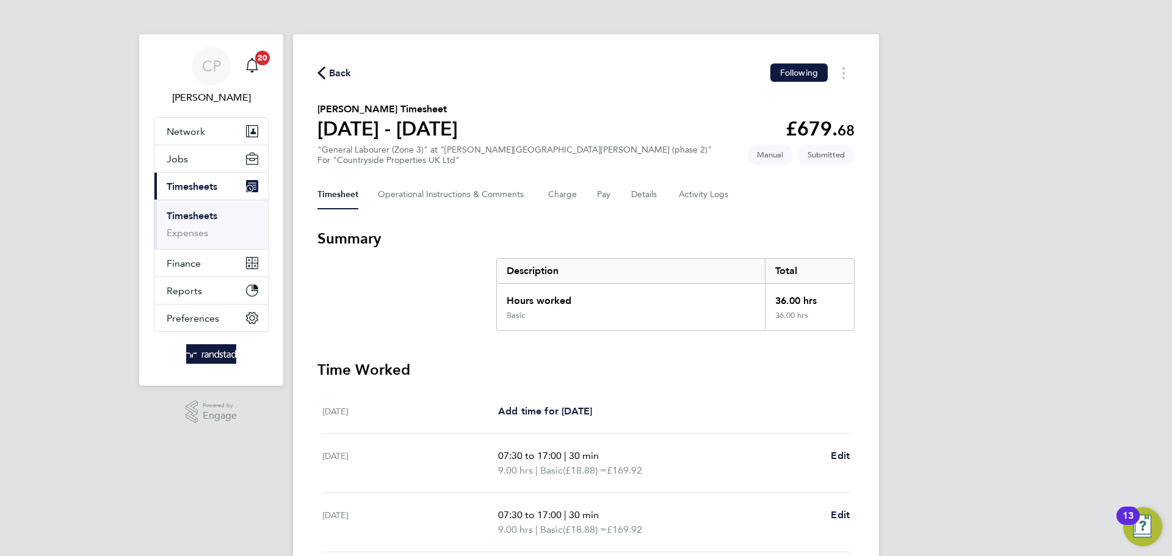
click at [323, 76] on icon "button" at bounding box center [321, 73] width 8 height 13
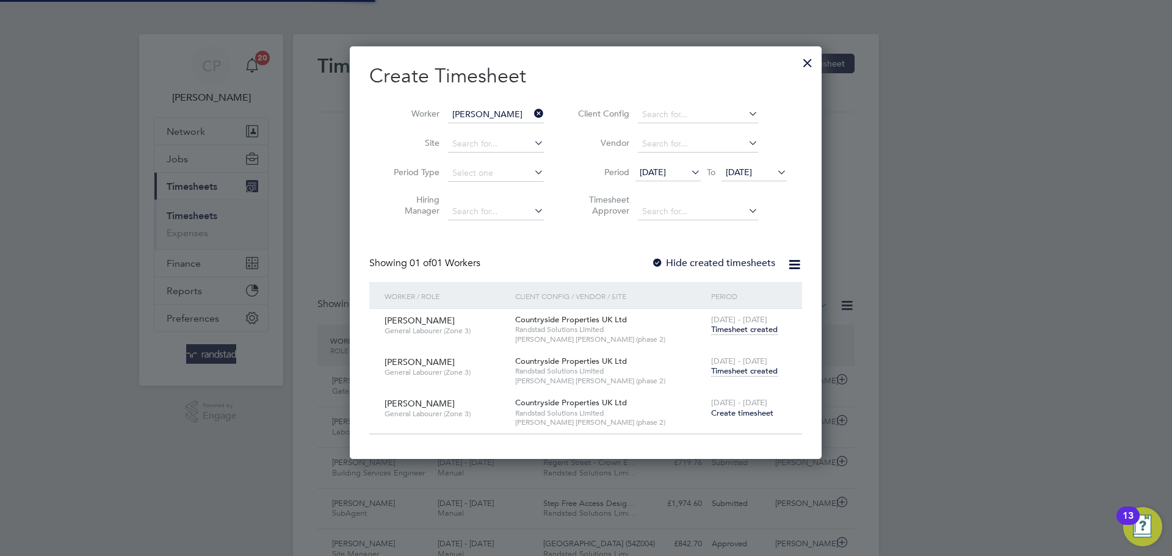
click at [532, 112] on icon at bounding box center [532, 113] width 0 height 17
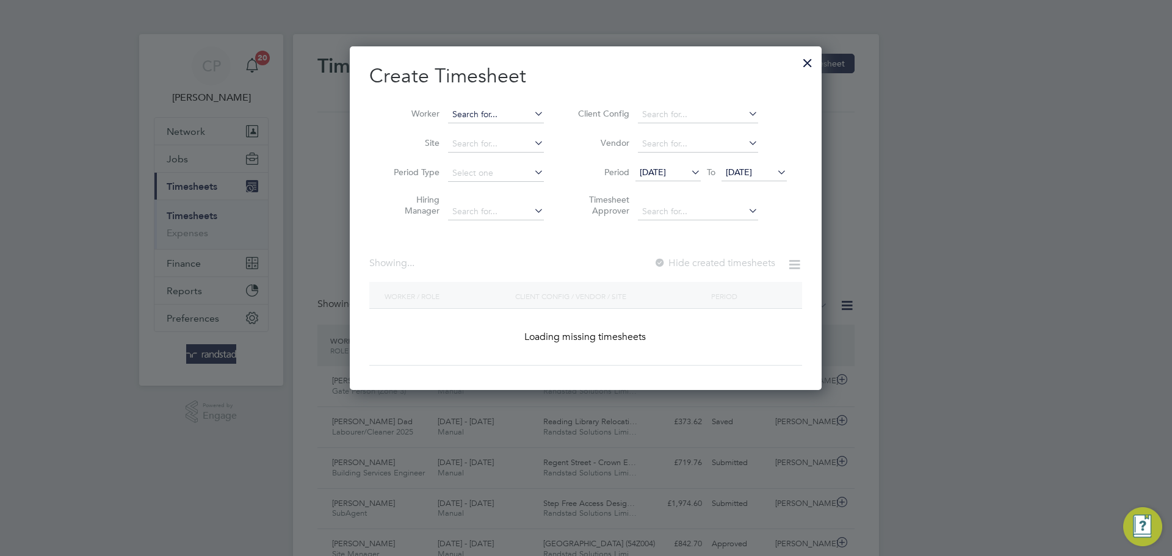
click at [517, 114] on input at bounding box center [496, 114] width 96 height 17
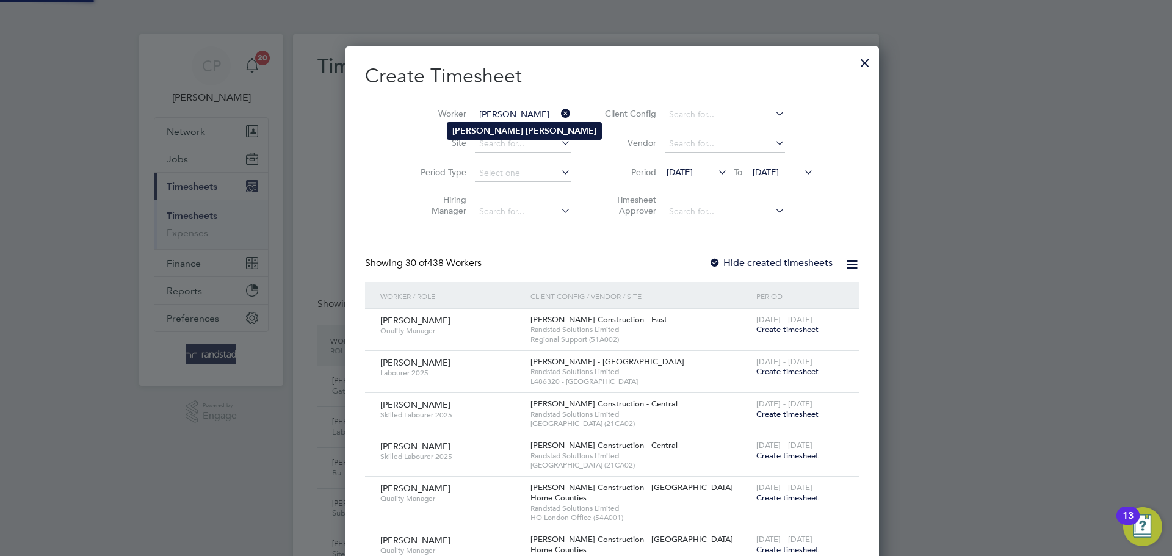
click at [500, 136] on li "[PERSON_NAME]" at bounding box center [524, 131] width 154 height 16
type input "[PERSON_NAME]"
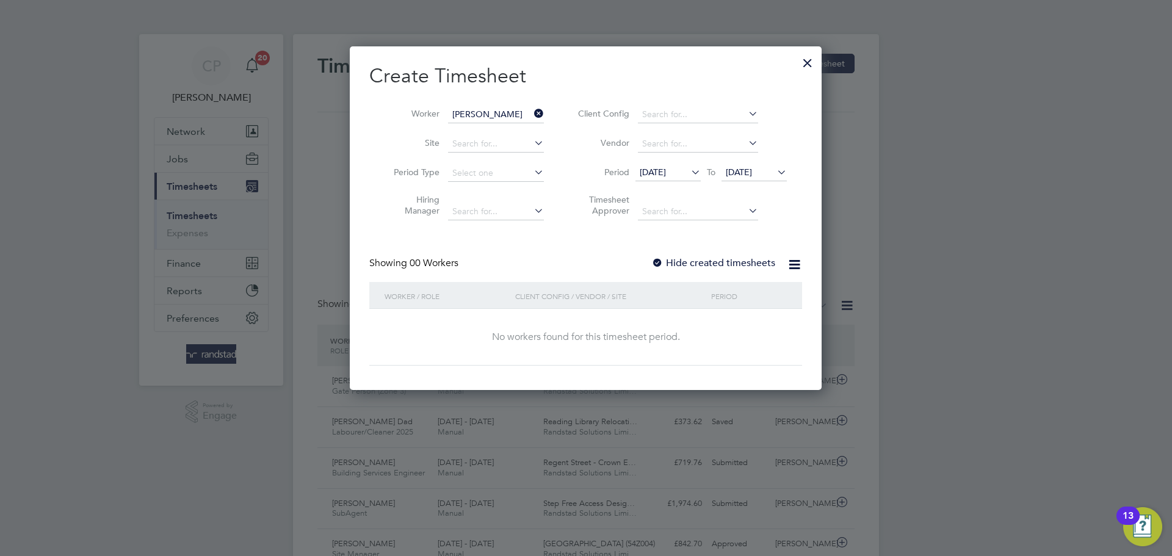
click at [736, 261] on label "Hide created timesheets" at bounding box center [713, 263] width 124 height 12
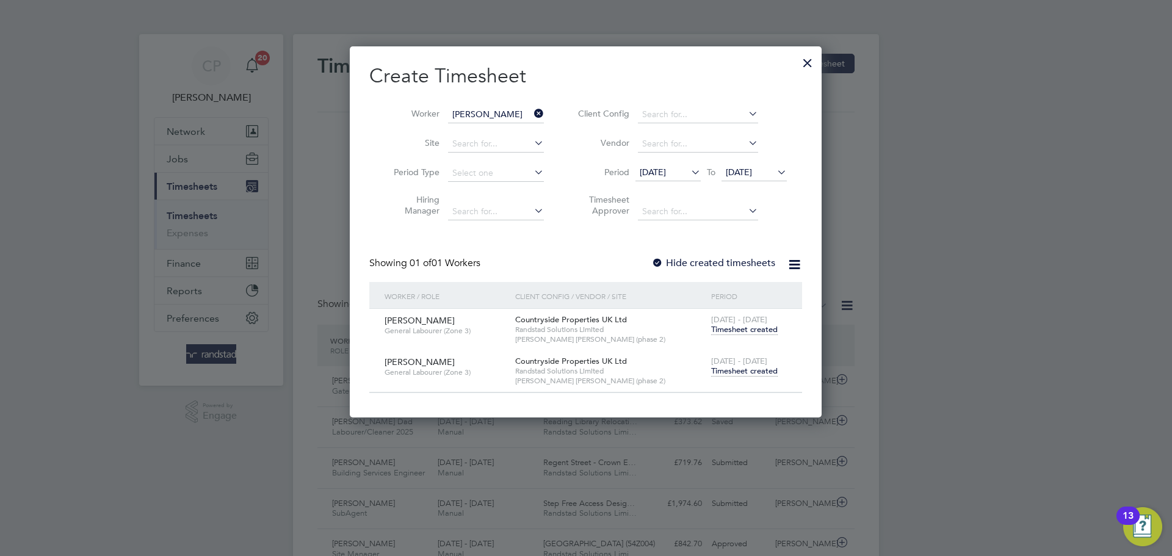
click at [746, 366] on span "Timesheet created" at bounding box center [744, 371] width 67 height 11
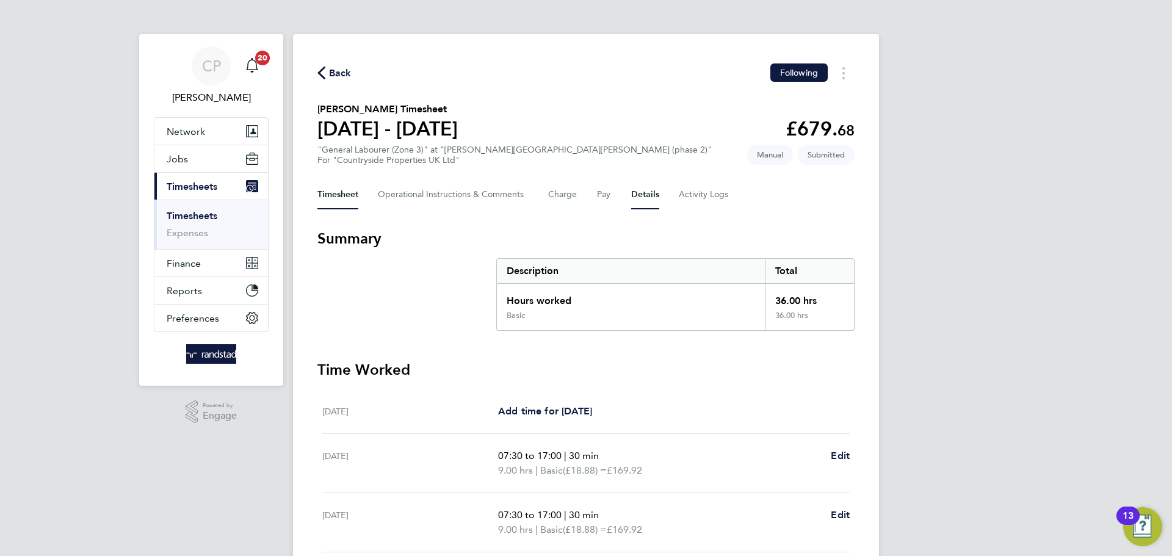
click at [640, 206] on button "Details" at bounding box center [645, 194] width 28 height 29
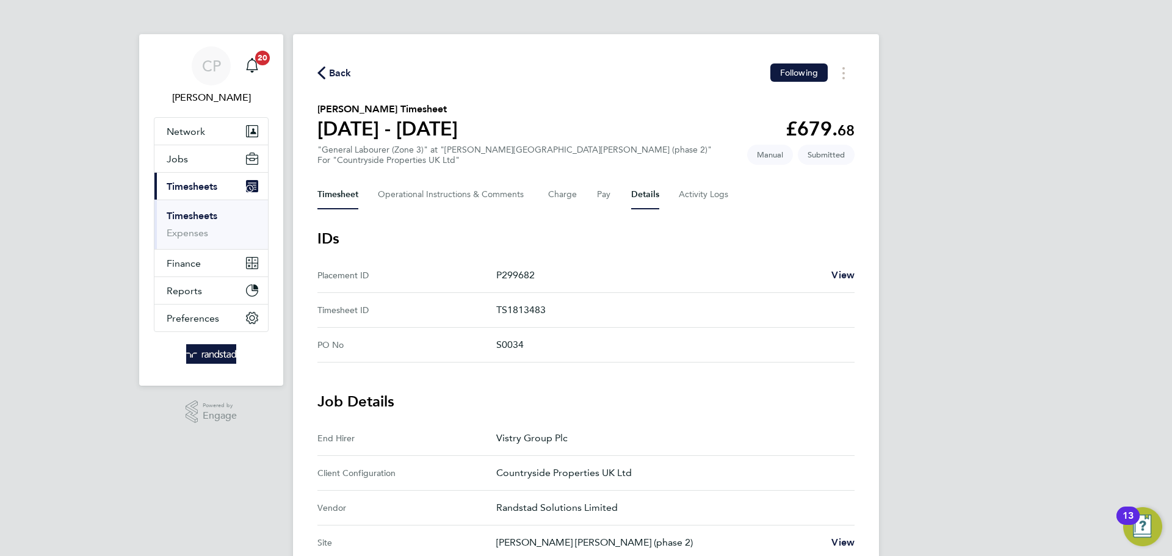
click at [336, 190] on button "Timesheet" at bounding box center [337, 194] width 41 height 29
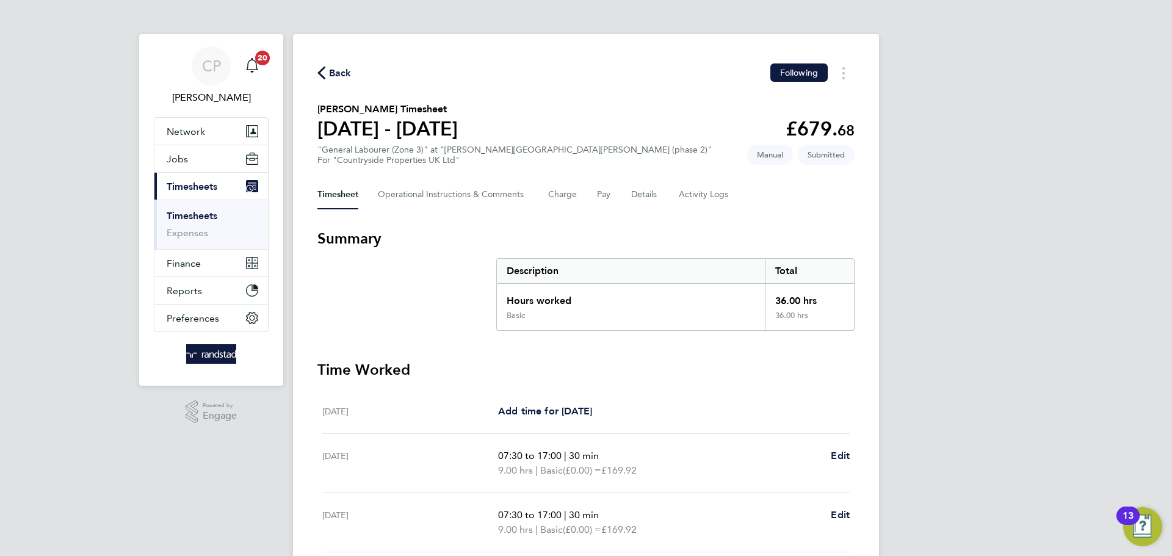
click at [343, 79] on span "Back" at bounding box center [340, 73] width 23 height 15
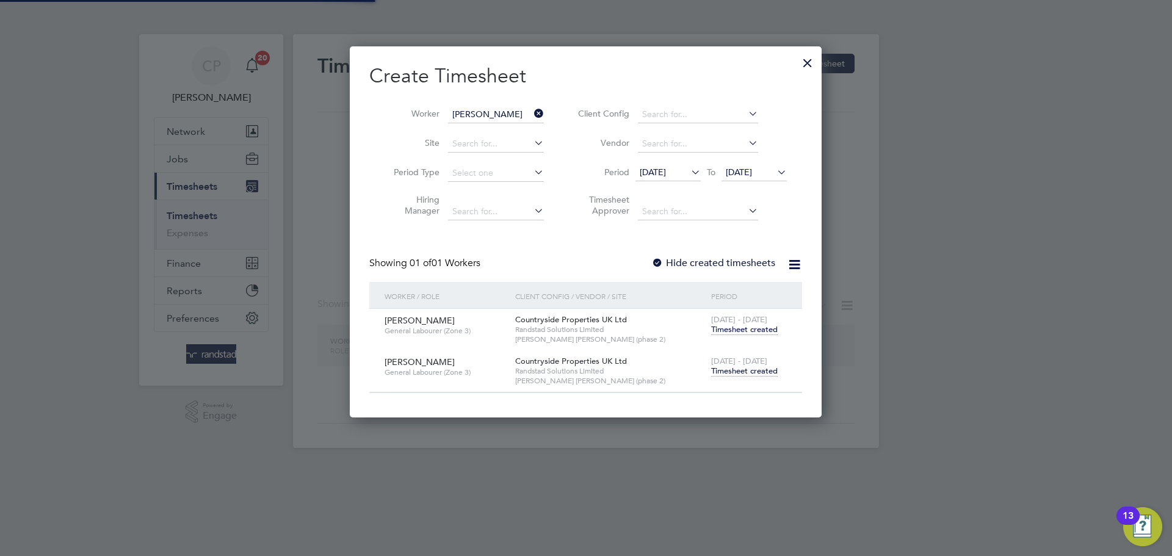
scroll to position [371, 472]
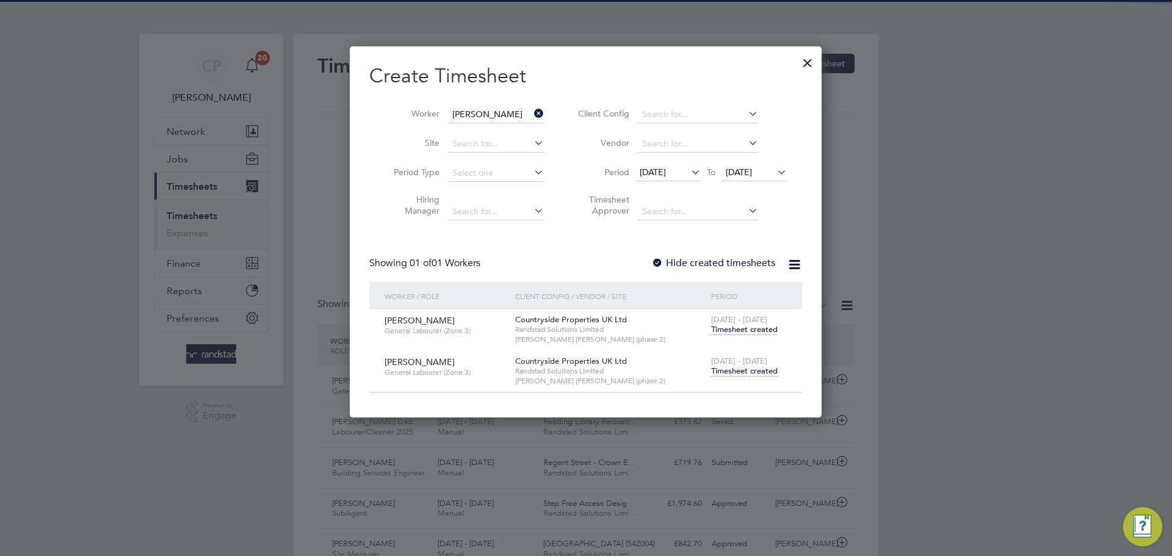
click at [532, 109] on icon at bounding box center [532, 113] width 0 height 17
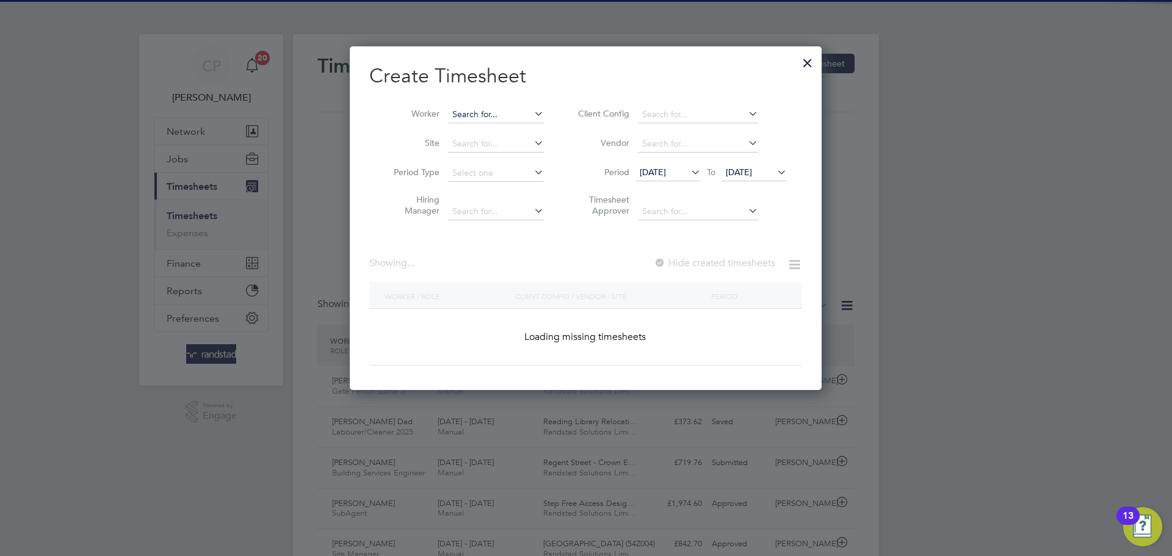
click at [520, 114] on input at bounding box center [496, 114] width 96 height 17
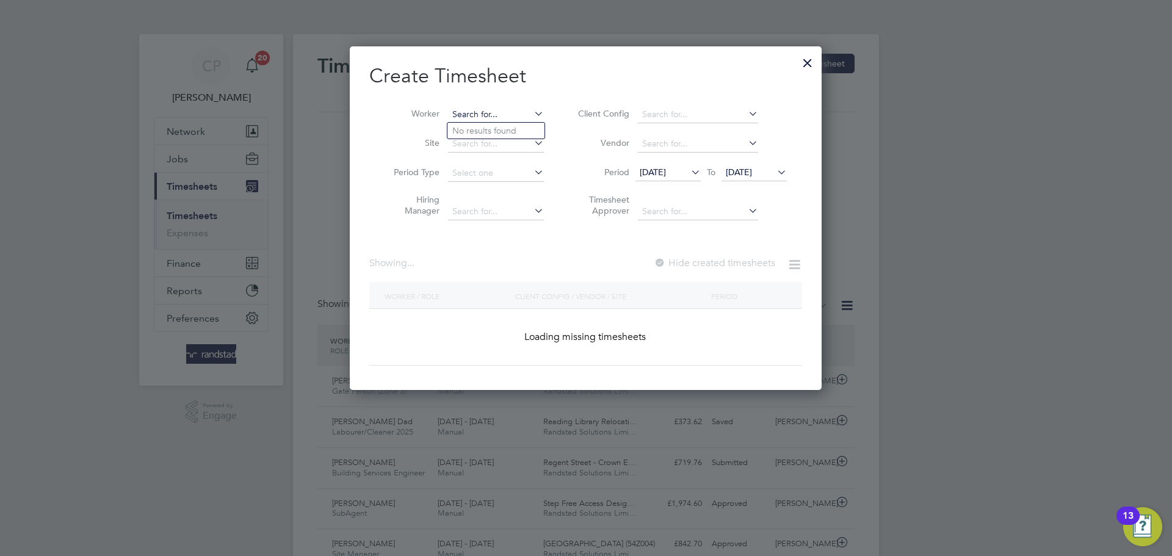
scroll to position [31, 106]
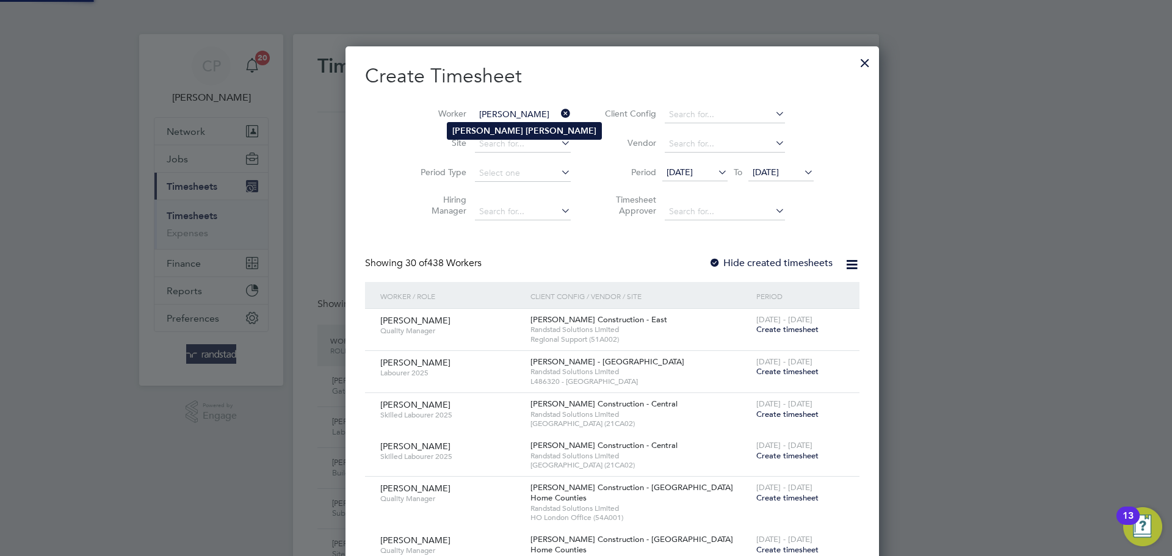
click at [512, 123] on li "[PERSON_NAME]" at bounding box center [524, 131] width 154 height 16
type input "[PERSON_NAME]"
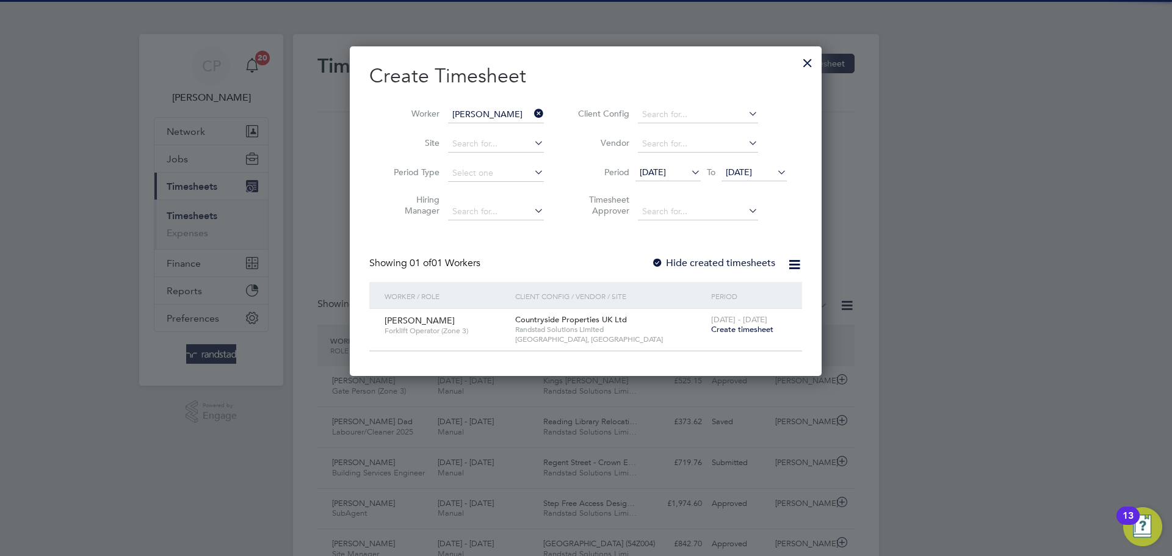
click at [726, 261] on label "Hide created timesheets" at bounding box center [713, 263] width 124 height 12
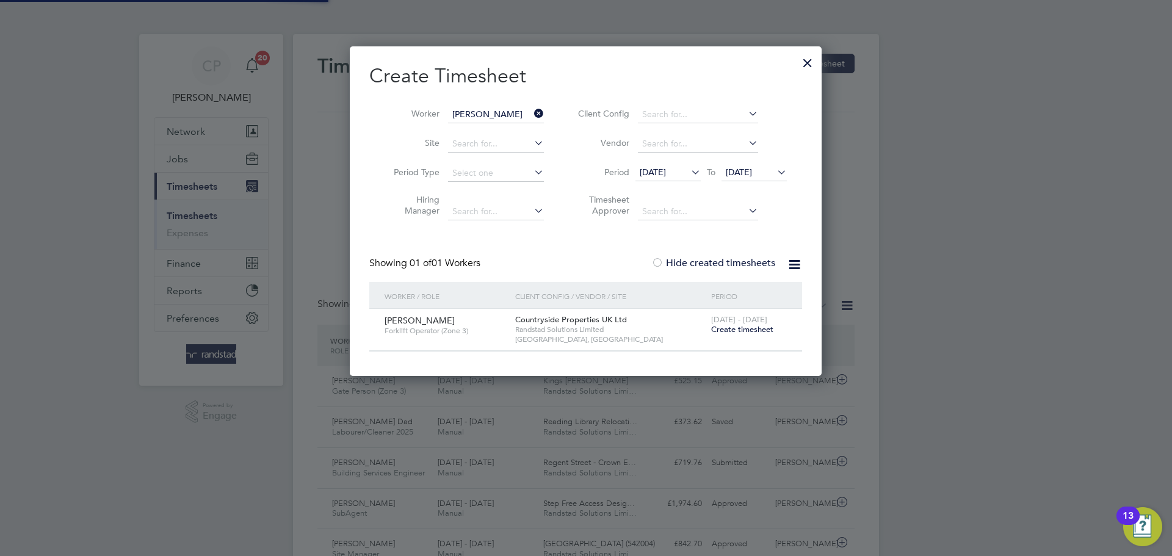
click at [726, 261] on label "Hide created timesheets" at bounding box center [713, 263] width 124 height 12
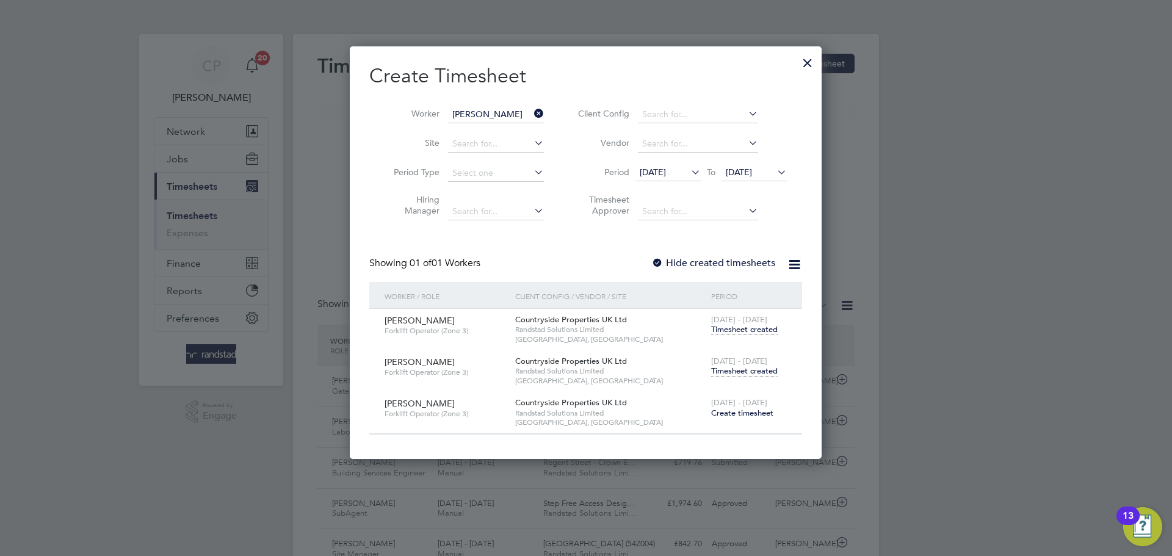
click at [747, 372] on span "Timesheet created" at bounding box center [744, 371] width 67 height 11
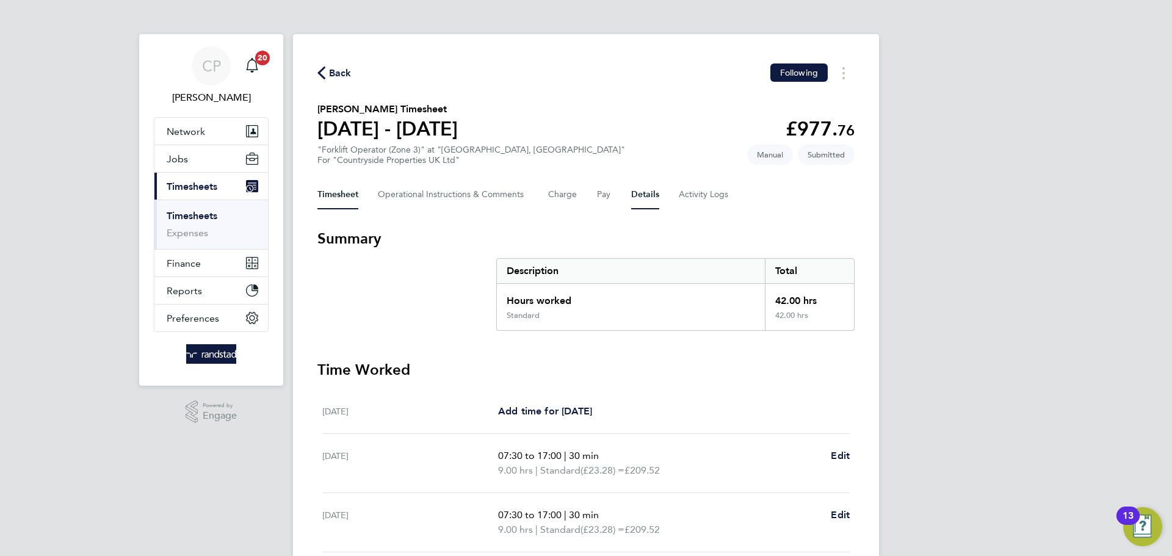
click at [654, 209] on button "Details" at bounding box center [645, 194] width 28 height 29
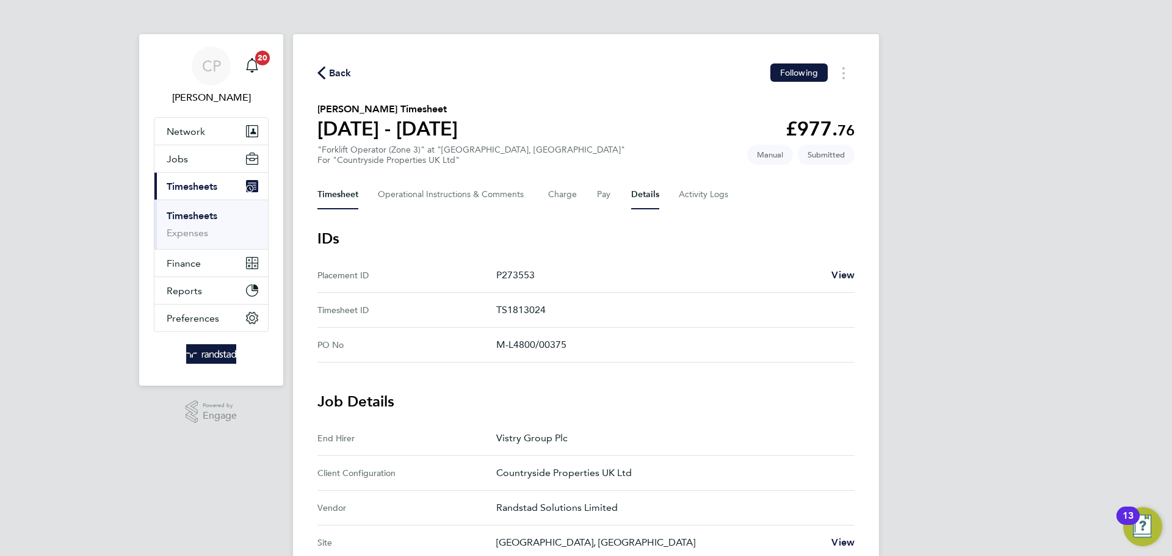
click at [339, 189] on button "Timesheet" at bounding box center [337, 194] width 41 height 29
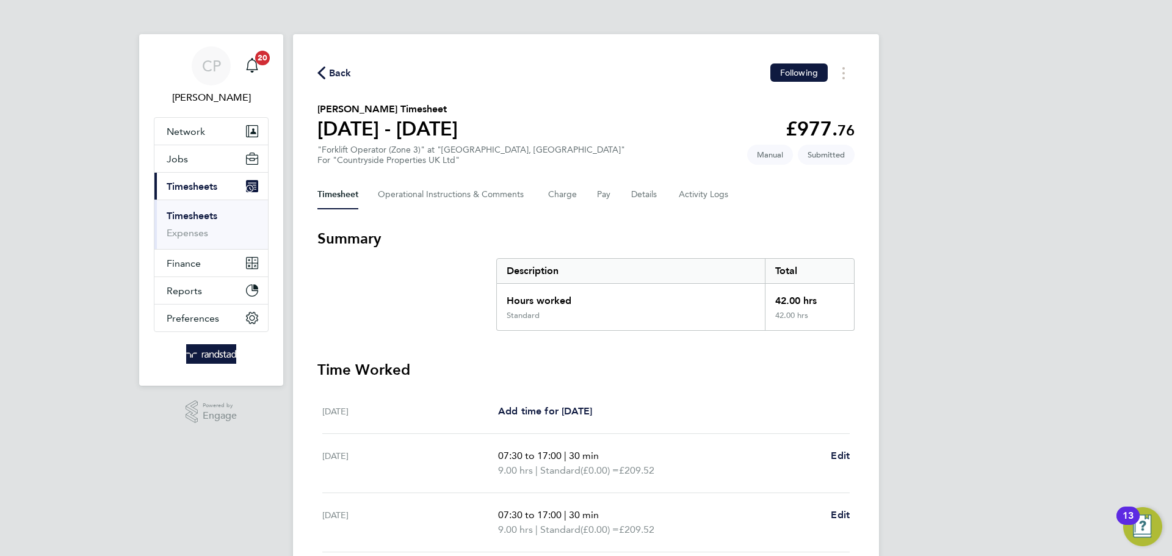
click at [319, 67] on icon "button" at bounding box center [321, 73] width 8 height 13
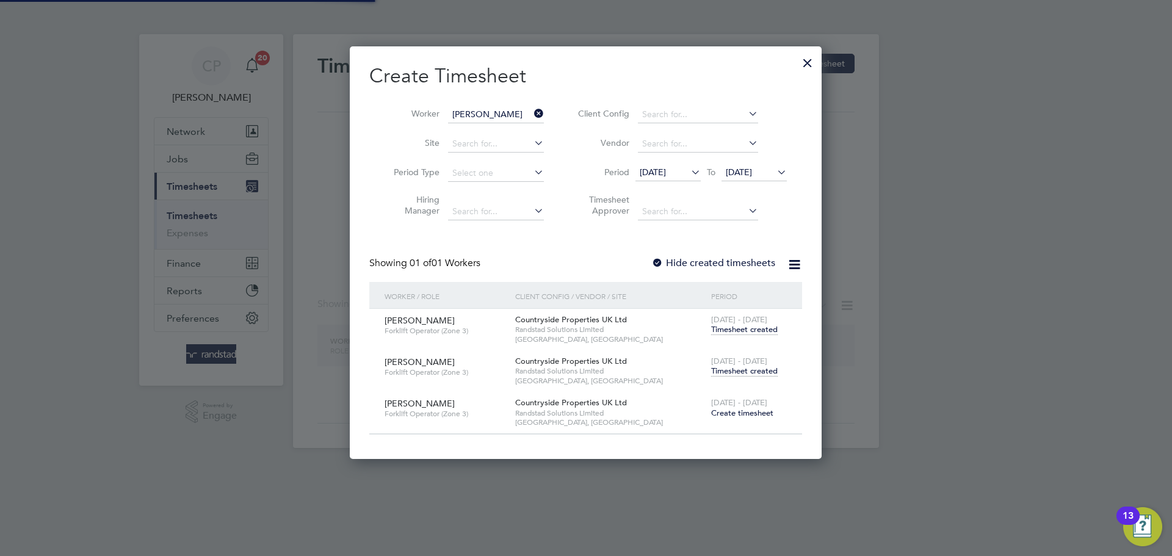
scroll to position [412, 472]
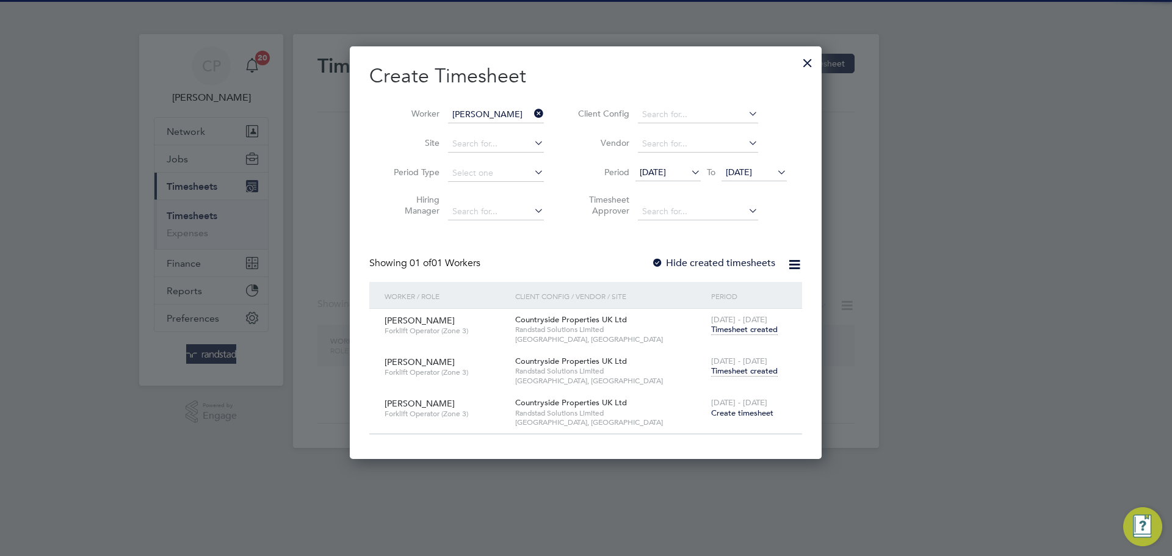
click at [532, 113] on icon at bounding box center [532, 113] width 0 height 17
click at [497, 113] on input "[PERSON_NAME]" at bounding box center [496, 114] width 96 height 17
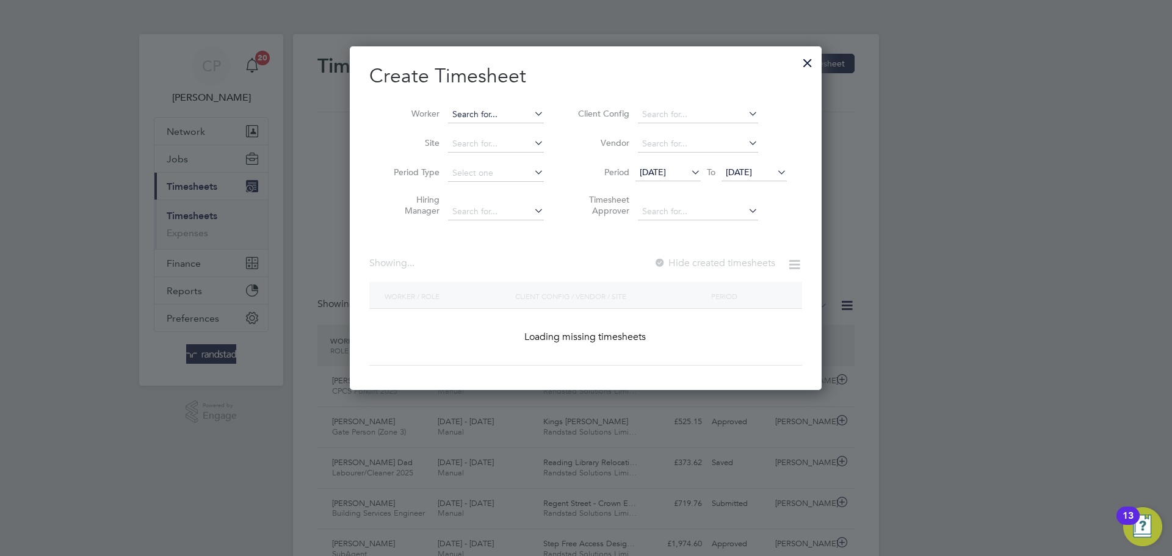
scroll to position [31, 106]
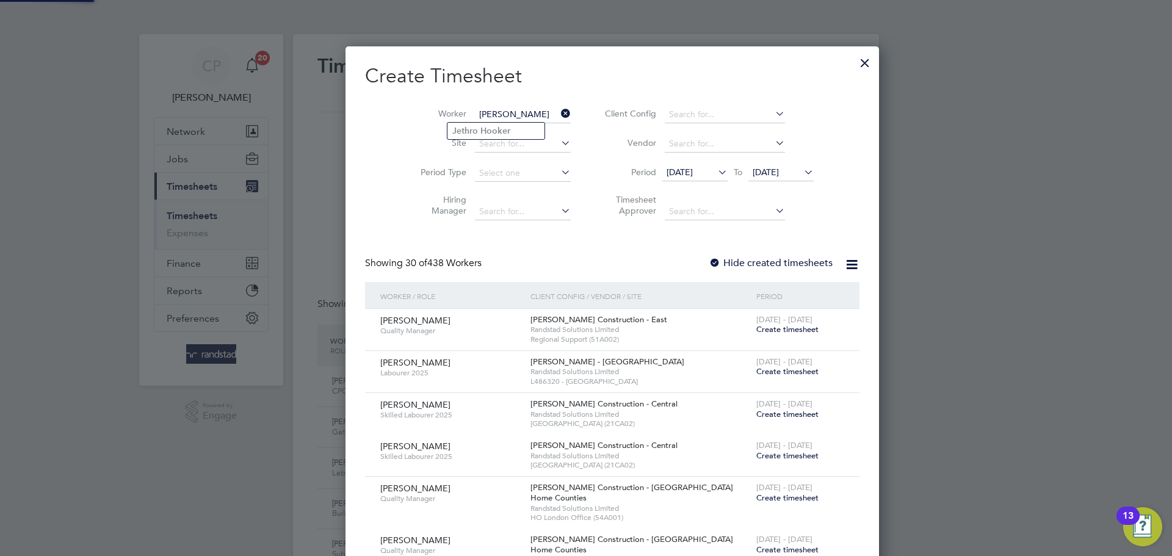
click at [490, 126] on b "Hooker" at bounding box center [495, 131] width 30 height 10
type input "[PERSON_NAME]"
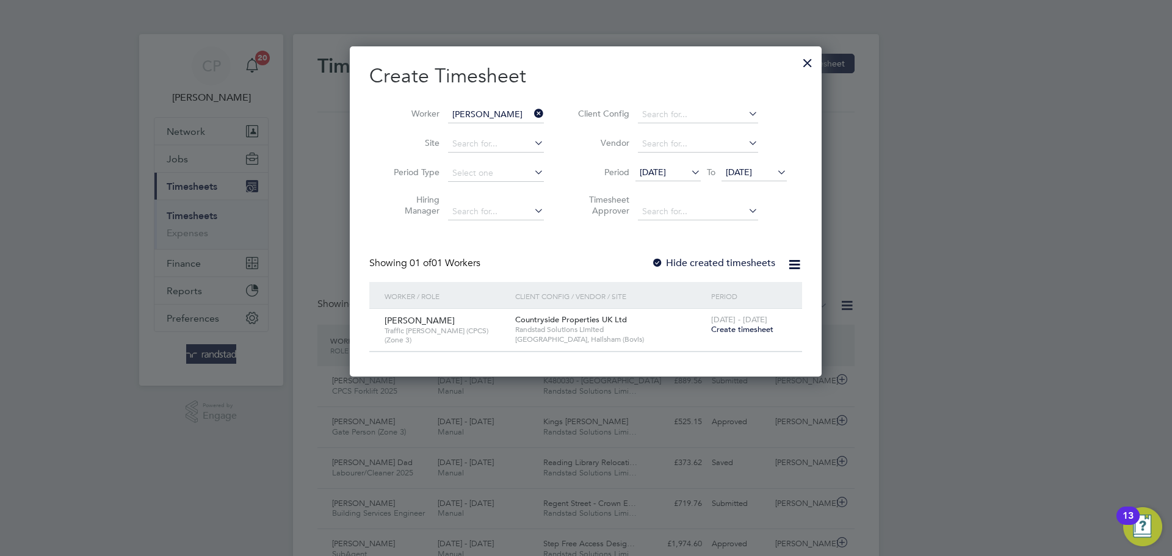
click at [724, 259] on label "Hide created timesheets" at bounding box center [713, 263] width 124 height 12
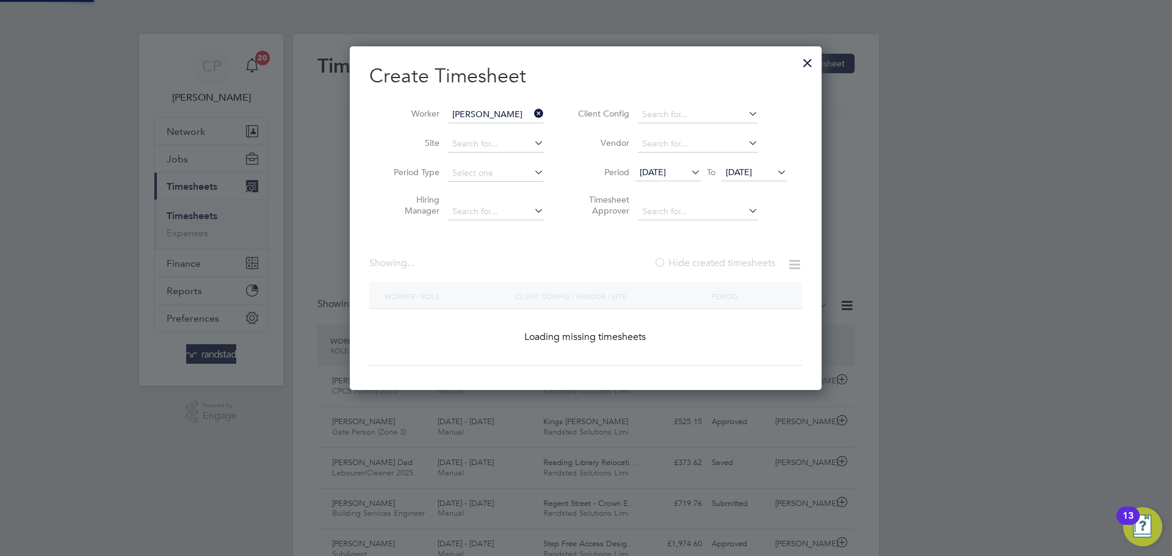
click at [724, 259] on label "Hide created timesheets" at bounding box center [714, 263] width 121 height 12
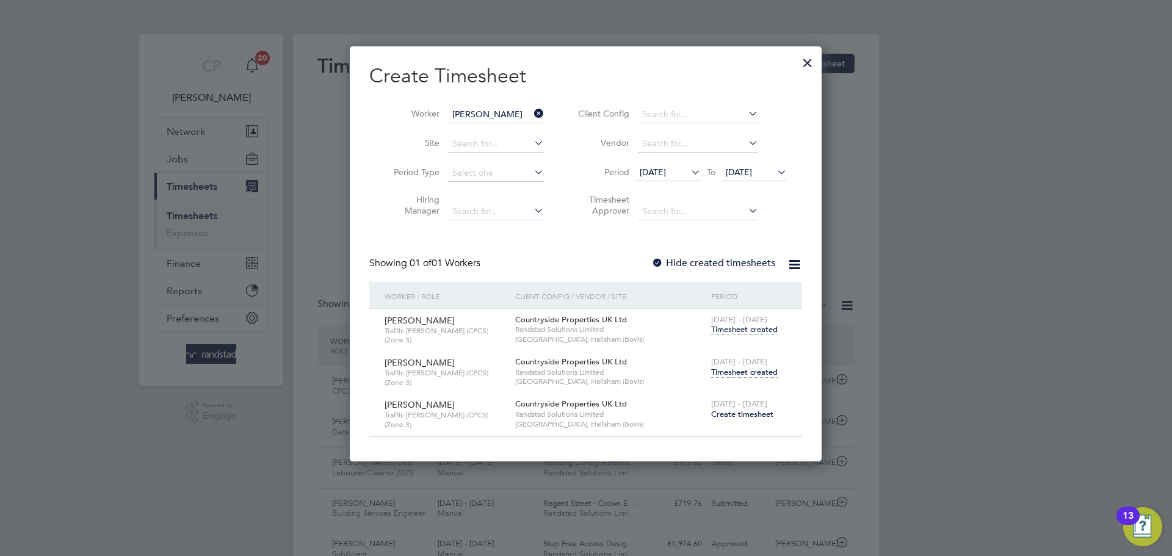
click at [755, 367] on span "Timesheet created" at bounding box center [744, 372] width 67 height 11
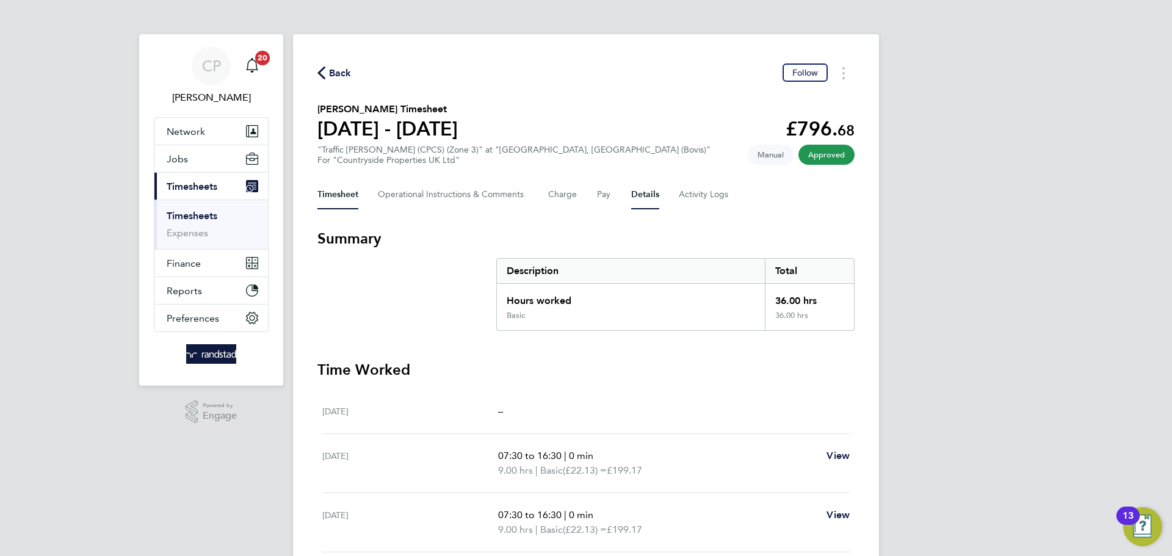
click at [644, 201] on button "Details" at bounding box center [645, 194] width 28 height 29
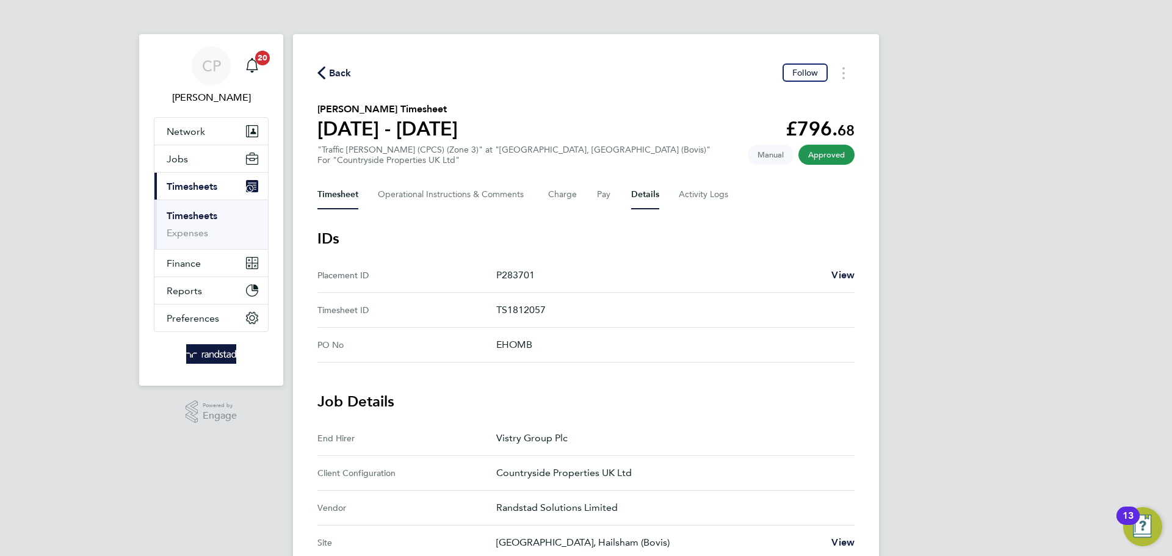
click at [350, 195] on button "Timesheet" at bounding box center [337, 194] width 41 height 29
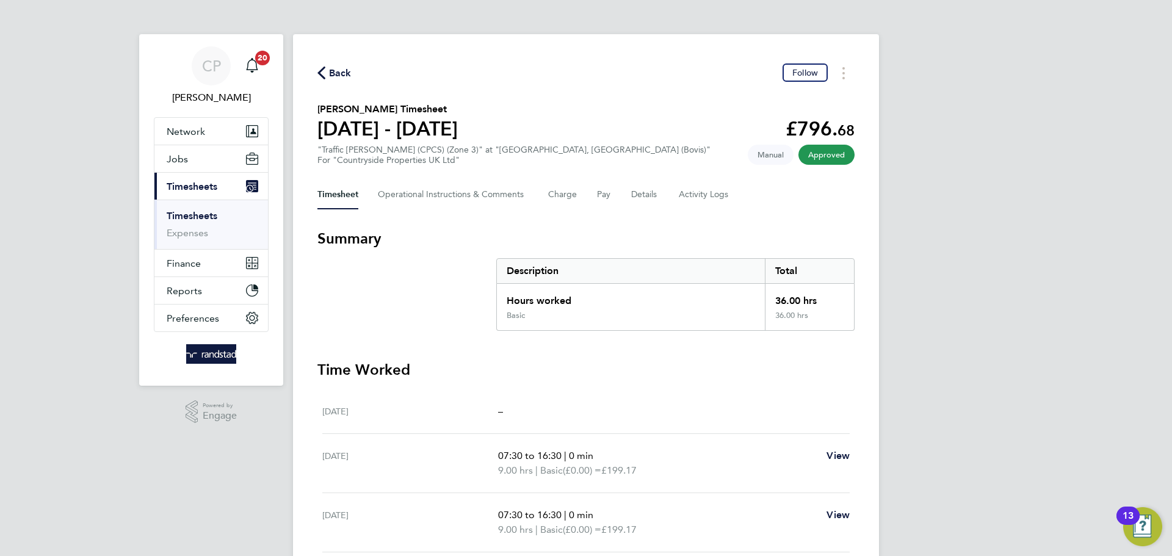
click at [339, 72] on span "Back" at bounding box center [340, 73] width 23 height 15
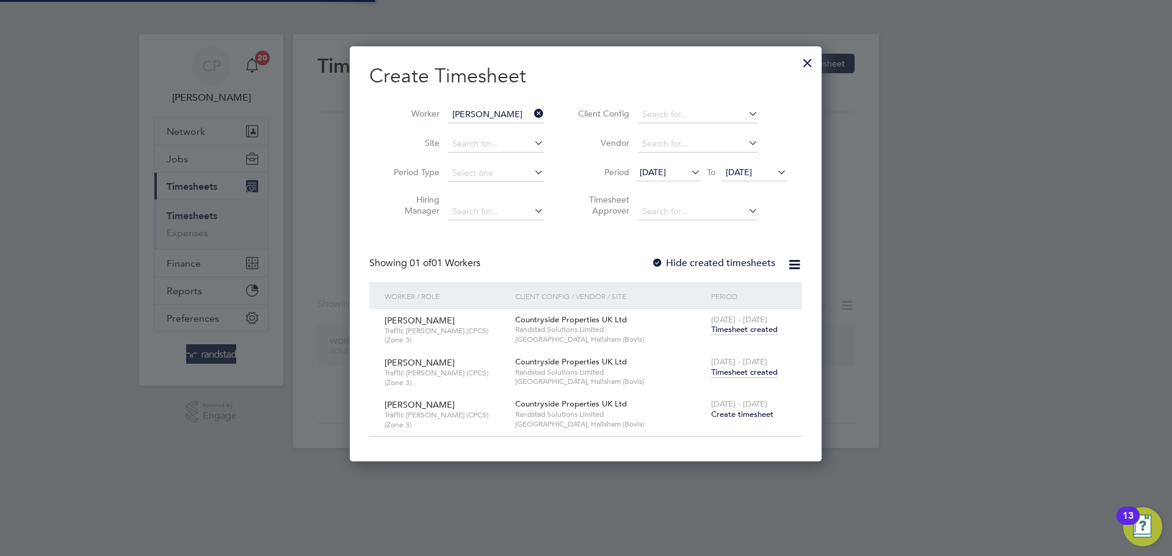
scroll to position [412, 472]
click at [532, 113] on icon at bounding box center [532, 113] width 0 height 17
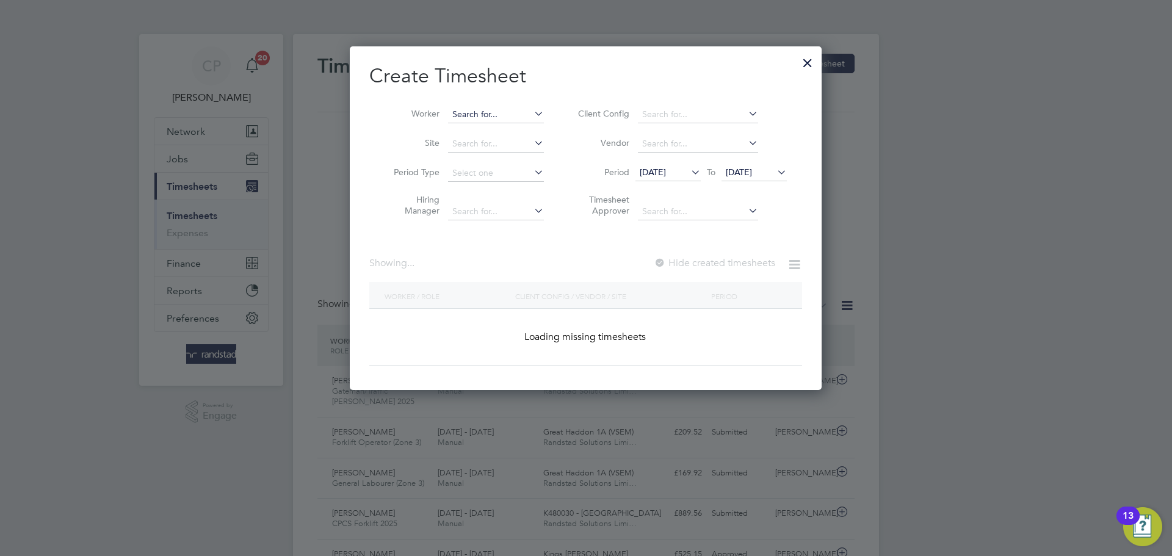
scroll to position [31, 106]
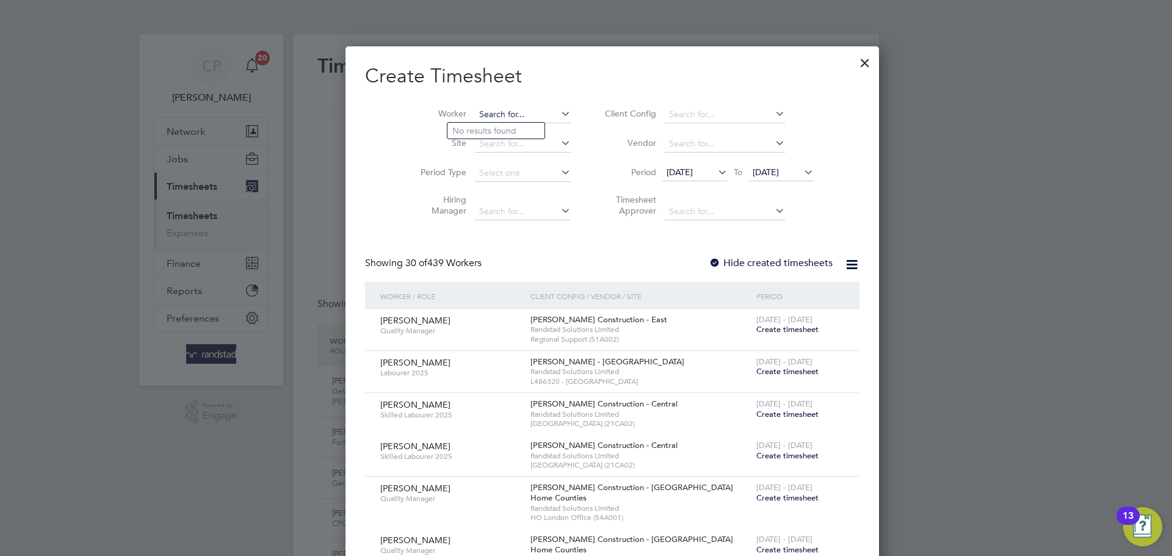
click at [475, 110] on input at bounding box center [523, 114] width 96 height 17
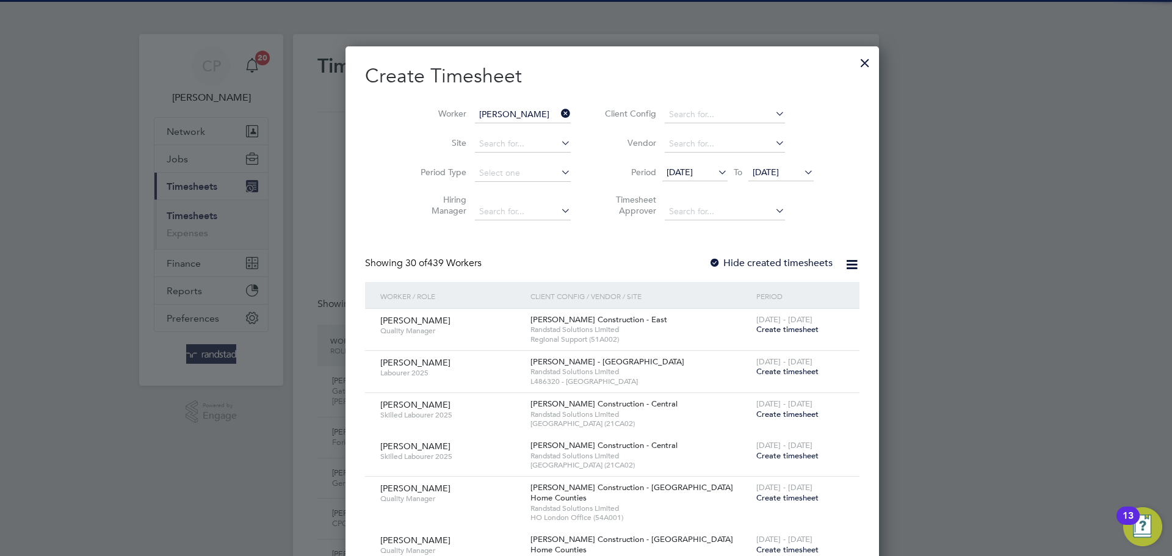
click at [463, 128] on b "[PERSON_NAME]" at bounding box center [487, 131] width 71 height 10
type input "[PERSON_NAME]"
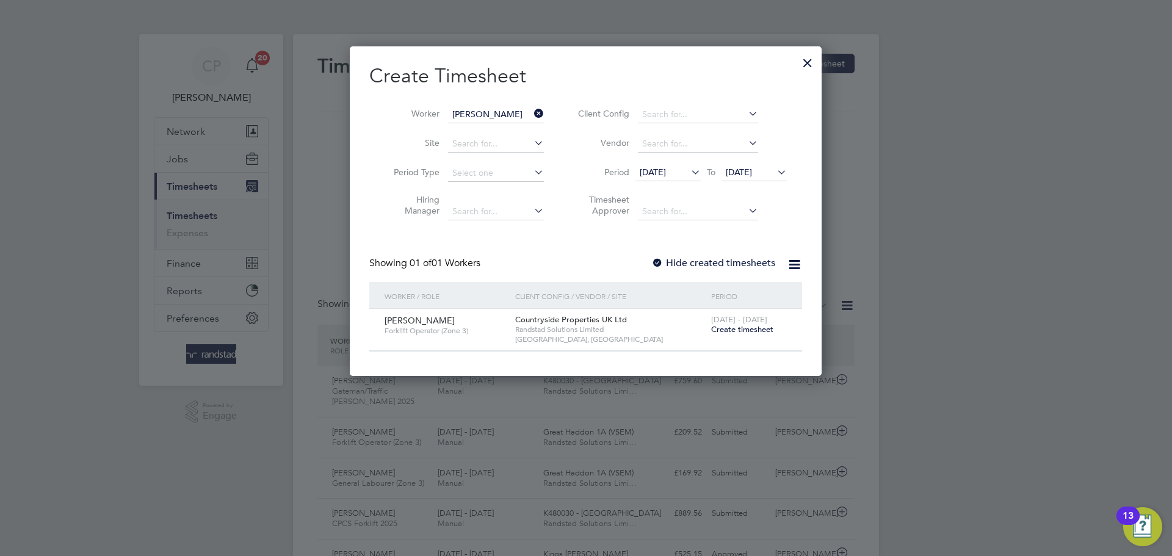
click at [726, 270] on div "Showing 01 of 01 Workers Hide created timesheets" at bounding box center [585, 269] width 433 height 25
click at [736, 259] on label "Hide created timesheets" at bounding box center [713, 263] width 124 height 12
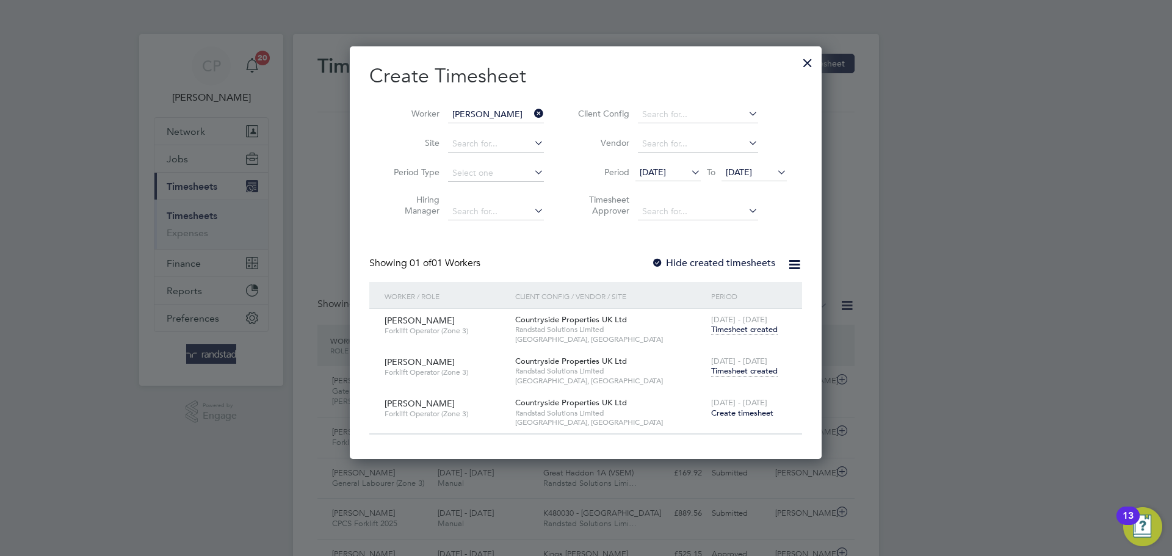
click at [749, 372] on span "Timesheet created" at bounding box center [744, 371] width 67 height 11
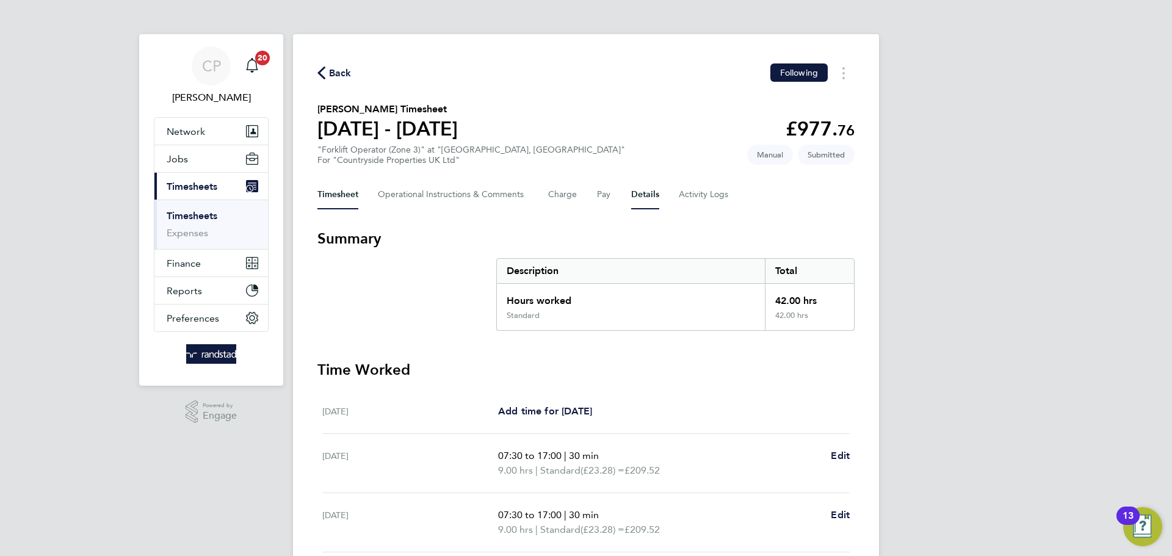
click at [636, 194] on button "Details" at bounding box center [645, 194] width 28 height 29
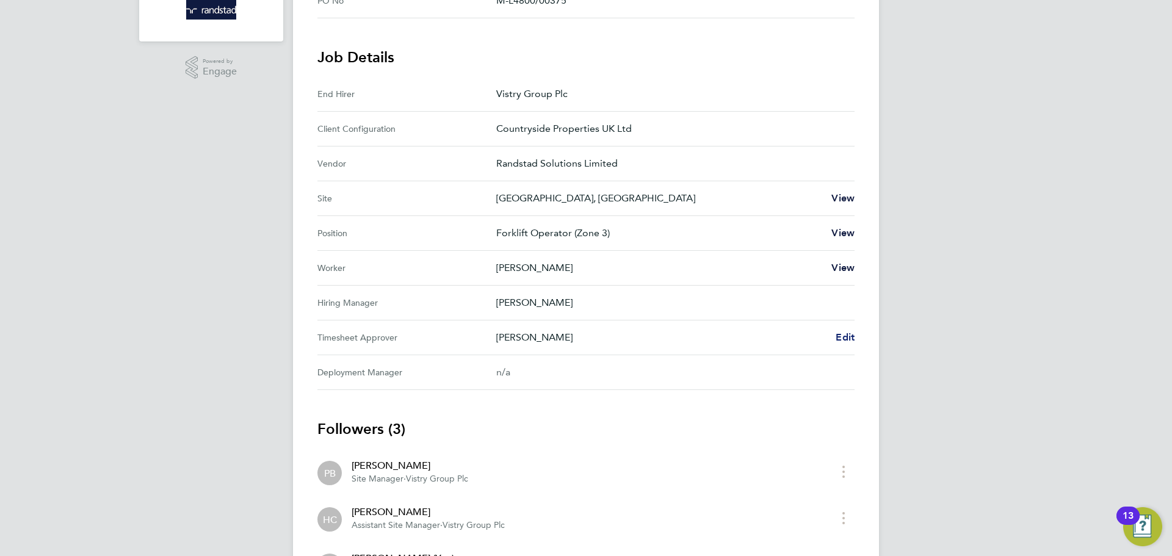
click at [852, 333] on span "Edit" at bounding box center [845, 337] width 19 height 12
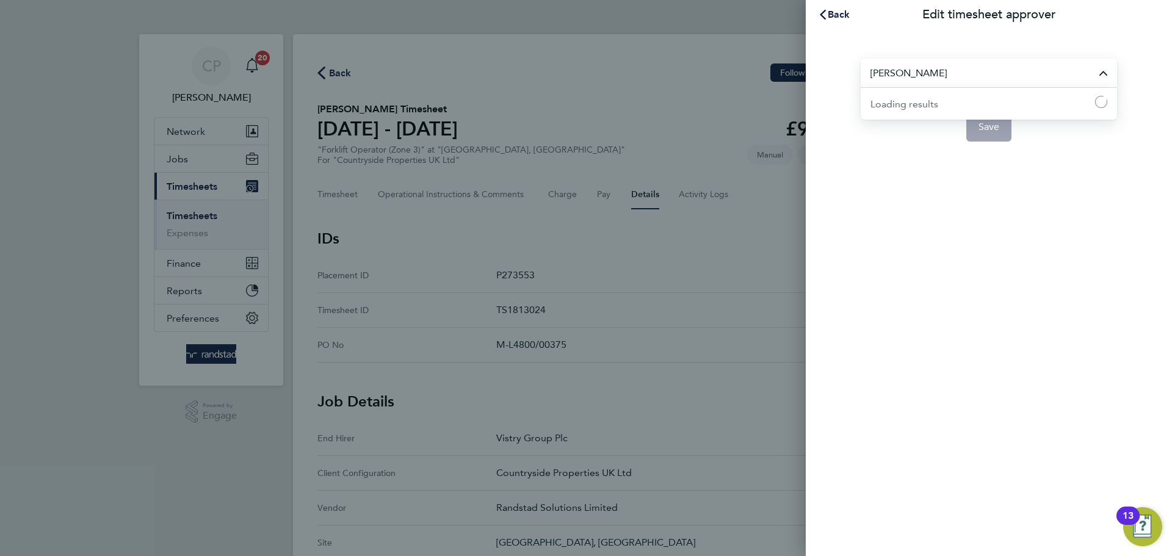
click at [958, 66] on input "[PERSON_NAME]" at bounding box center [989, 73] width 256 height 29
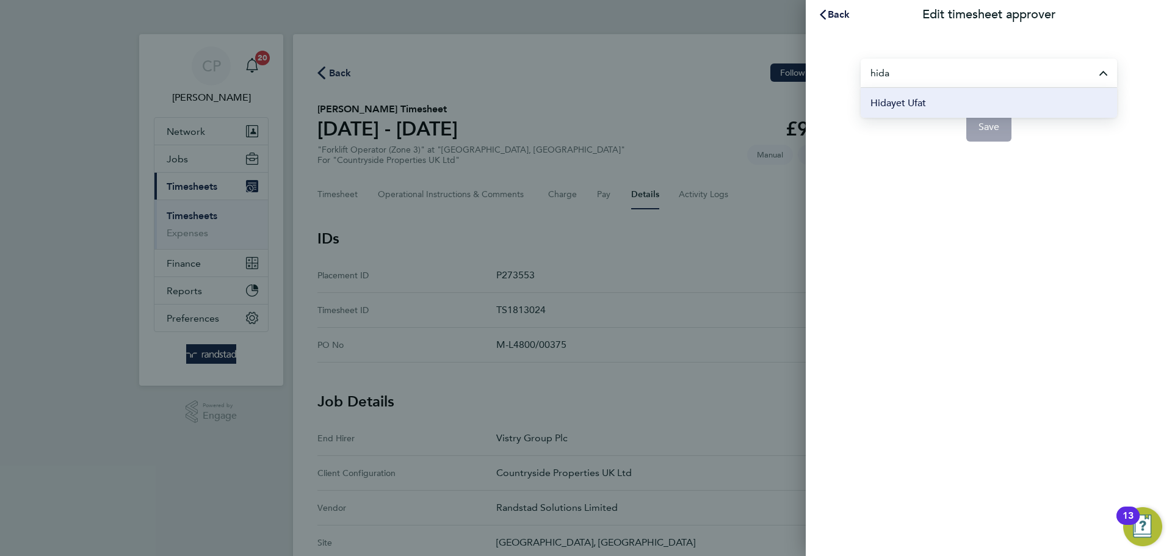
click at [933, 103] on li "Hidayet Ufat" at bounding box center [989, 103] width 256 height 30
type input "Hidayet Ufat"
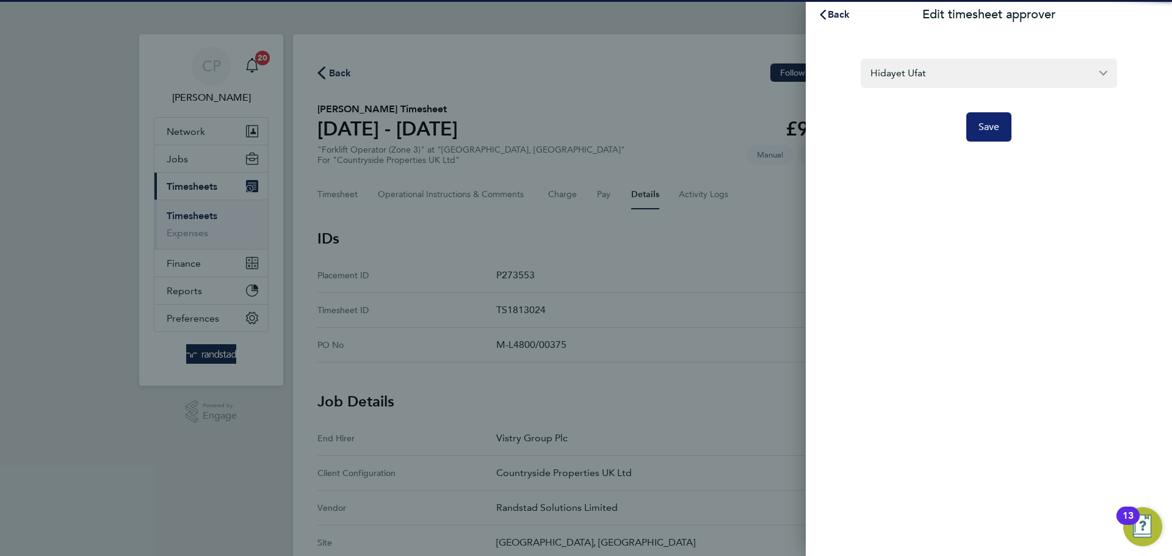
click at [980, 125] on span "Save" at bounding box center [988, 127] width 21 height 12
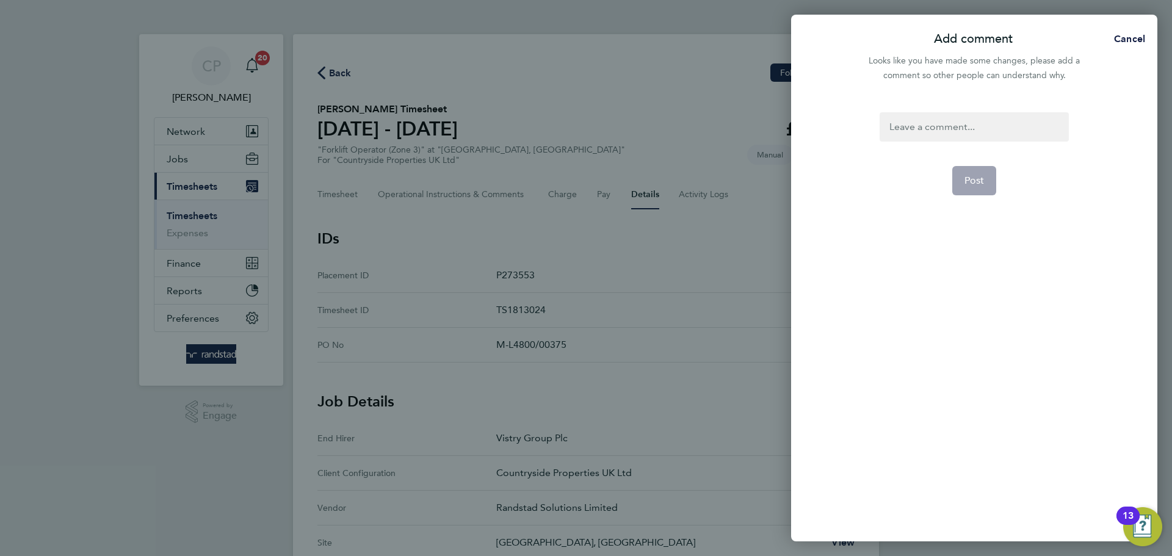
click at [975, 125] on div at bounding box center [974, 126] width 189 height 29
click at [933, 124] on div at bounding box center [974, 126] width 189 height 29
click at [971, 179] on span "Post" at bounding box center [974, 181] width 20 height 12
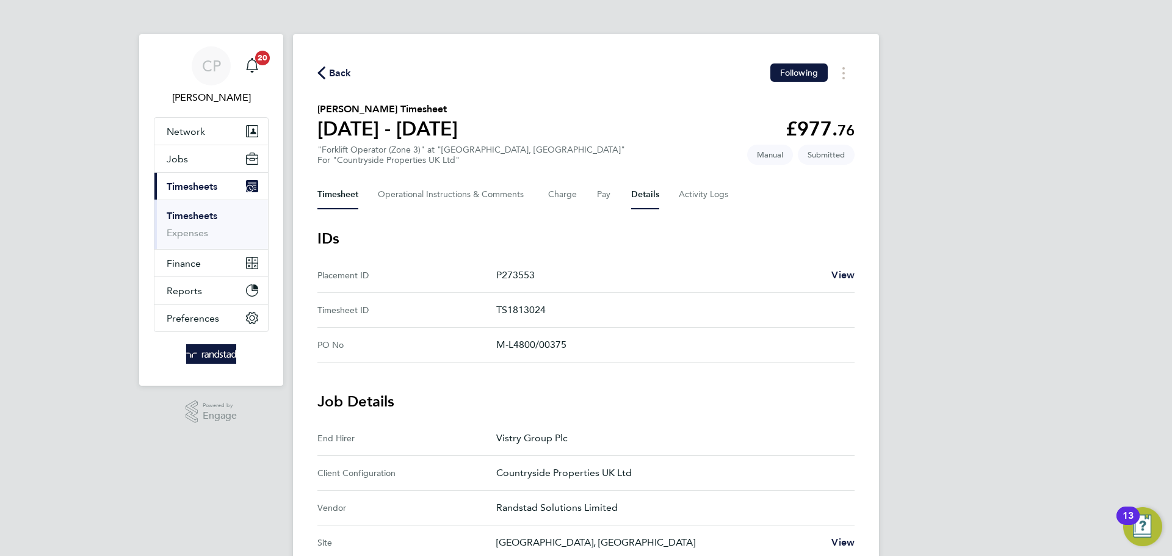
click at [347, 192] on button "Timesheet" at bounding box center [337, 194] width 41 height 29
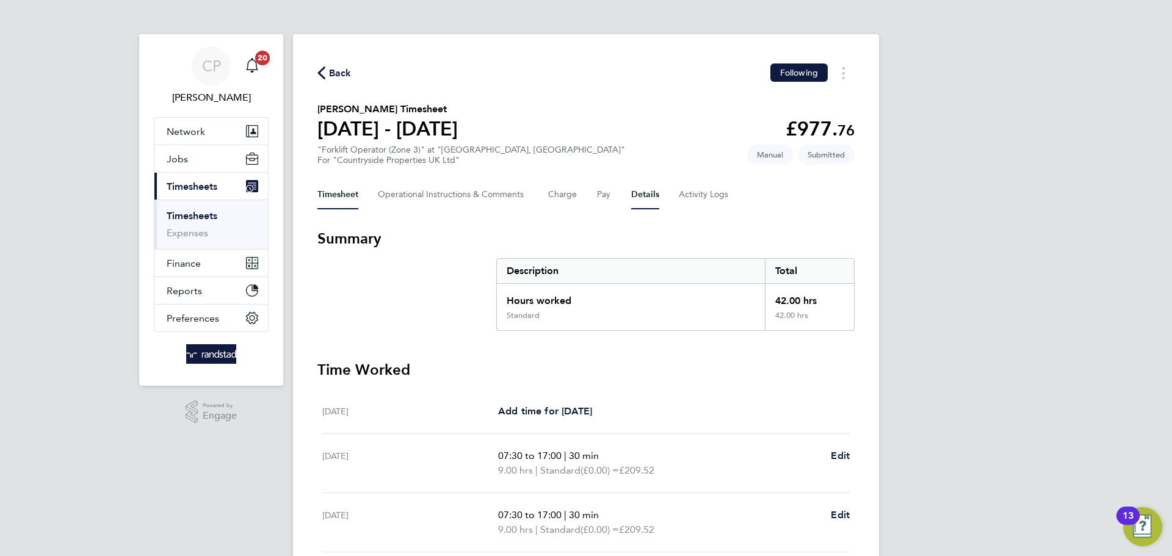
click at [646, 194] on button "Details" at bounding box center [645, 194] width 28 height 29
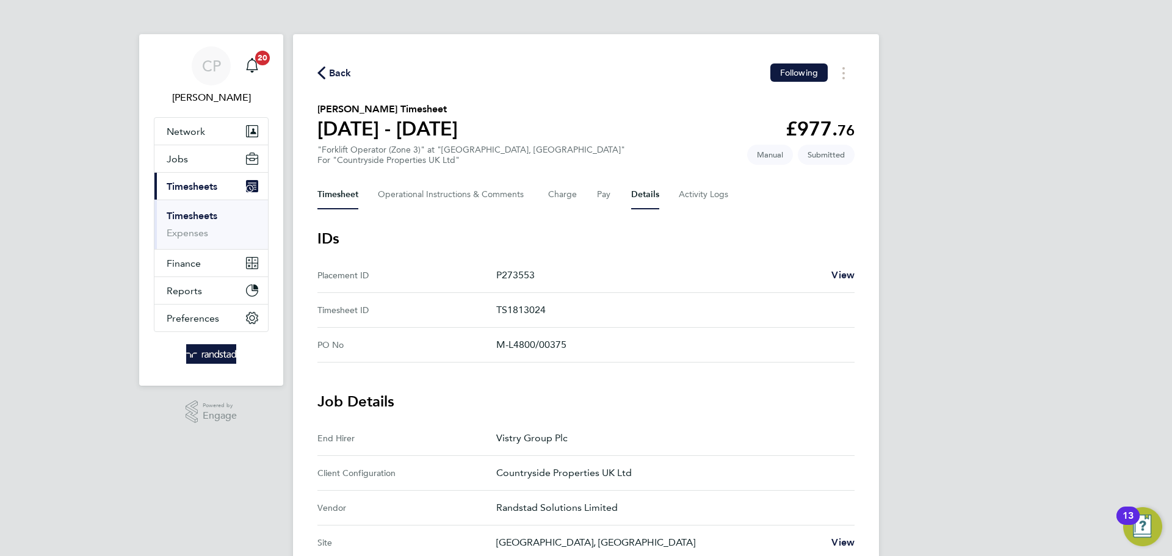
click at [339, 201] on button "Timesheet" at bounding box center [337, 194] width 41 height 29
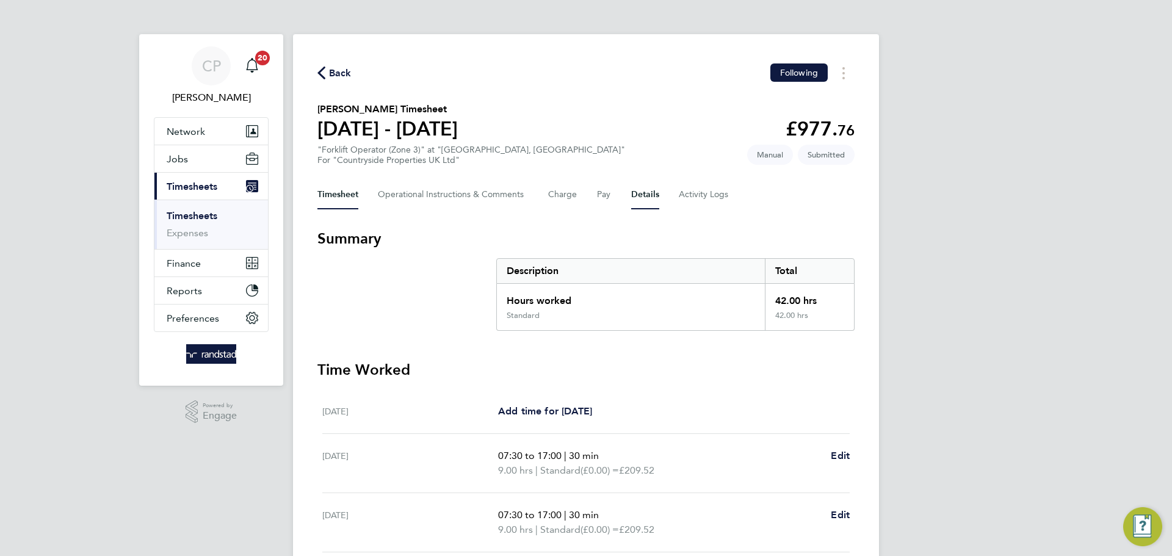
click at [638, 204] on button "Details" at bounding box center [645, 194] width 28 height 29
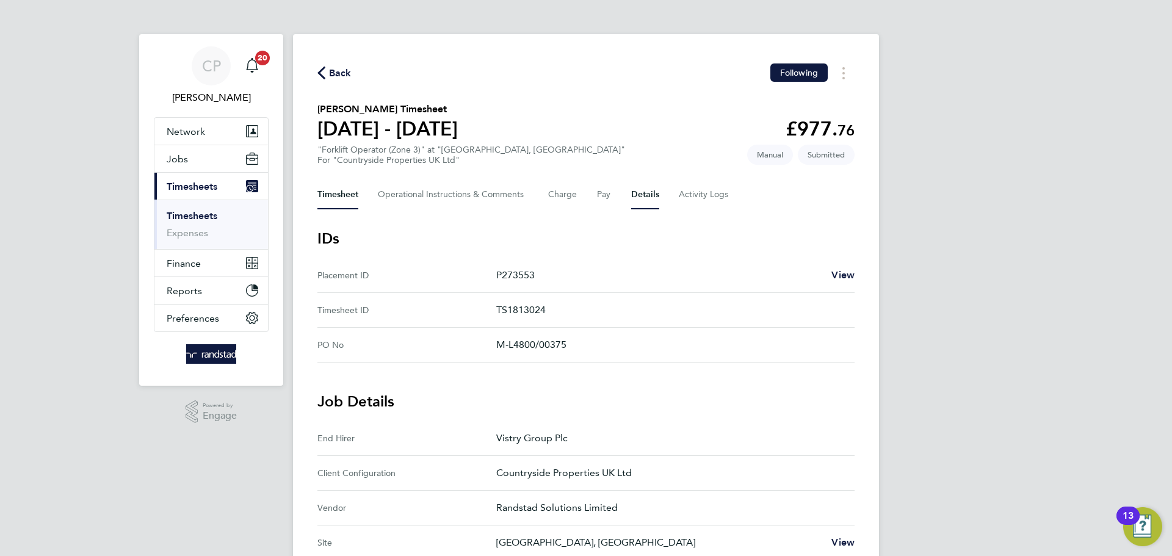
click at [331, 188] on button "Timesheet" at bounding box center [337, 194] width 41 height 29
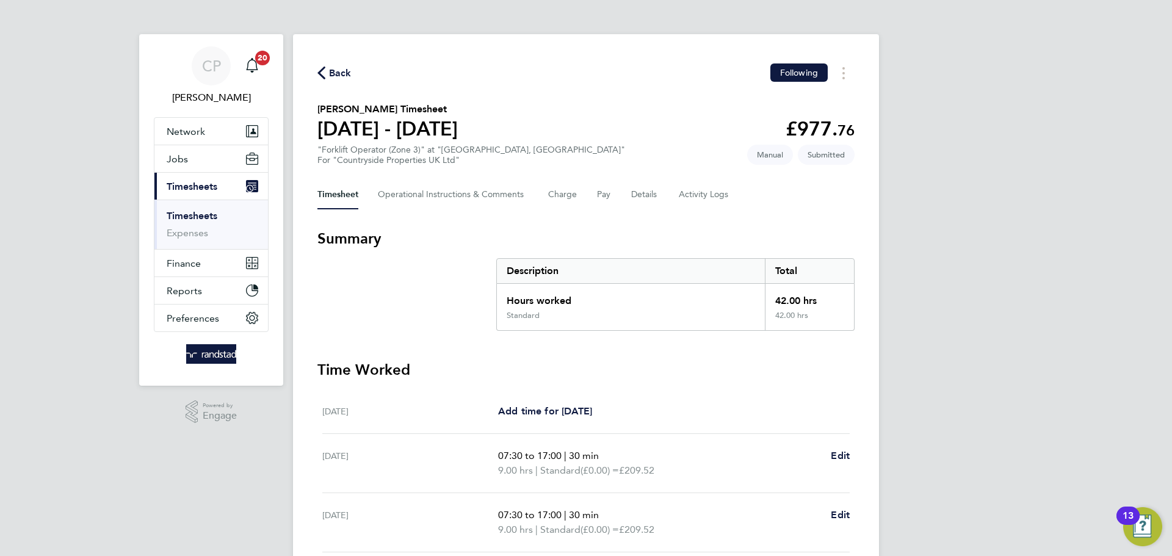
click at [327, 70] on span "Back" at bounding box center [334, 73] width 34 height 12
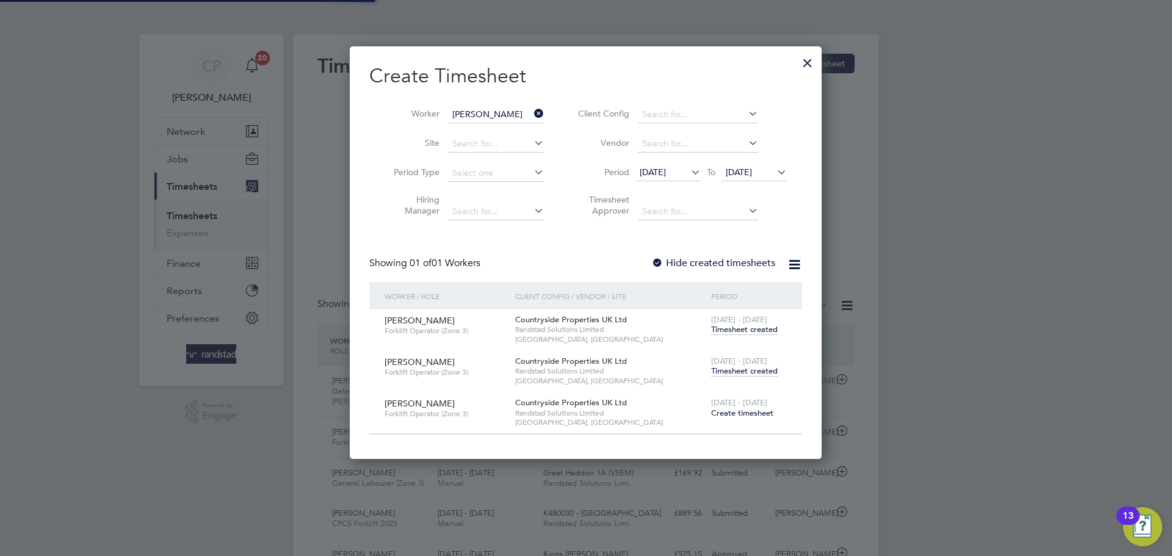
click at [532, 114] on icon at bounding box center [532, 113] width 0 height 17
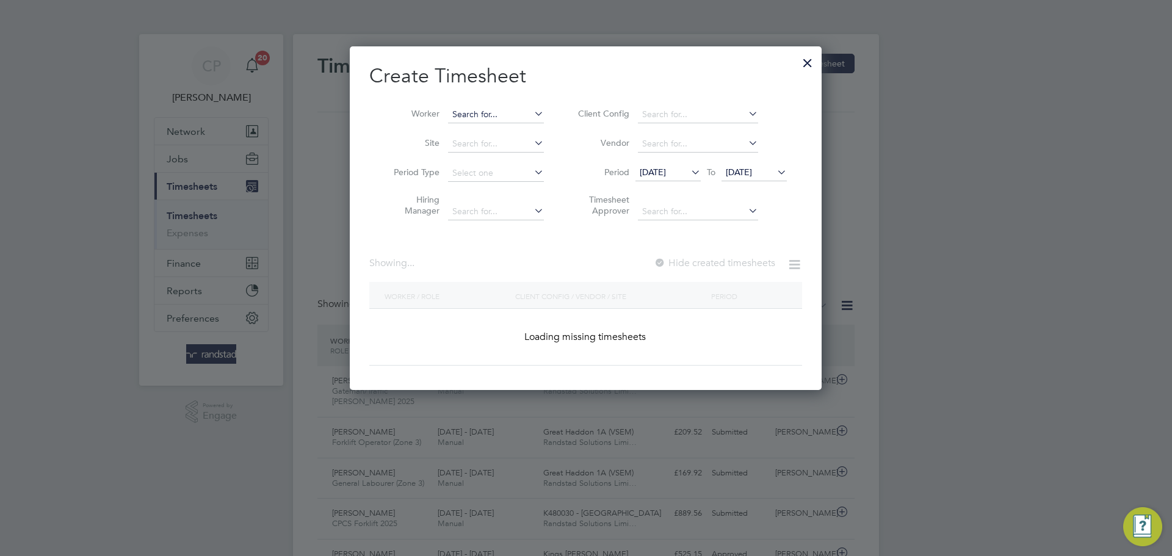
click at [496, 114] on input at bounding box center [496, 114] width 96 height 17
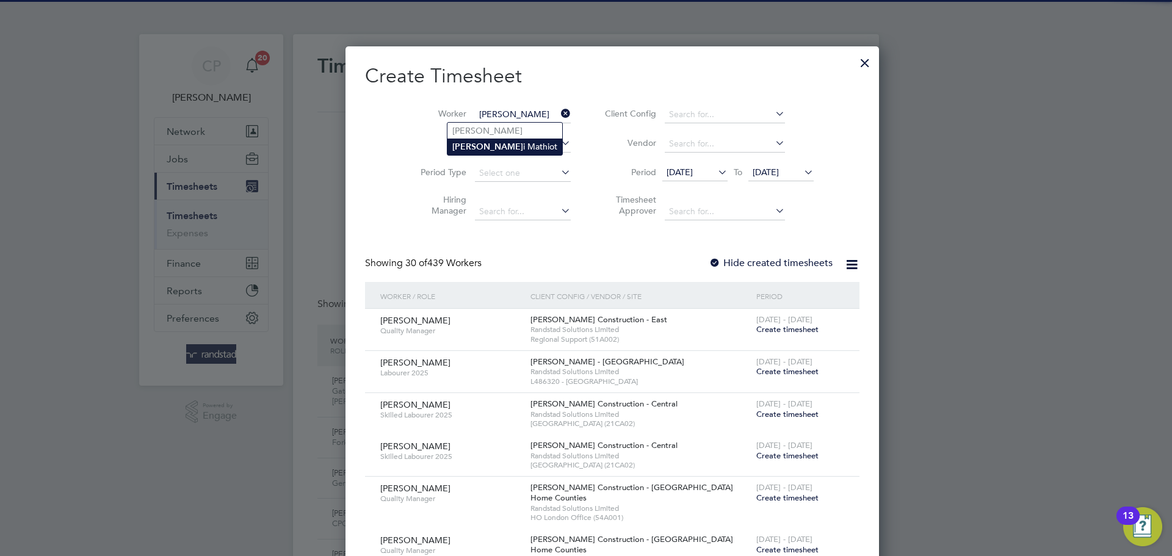
click at [508, 147] on li "[PERSON_NAME] i [PERSON_NAME]" at bounding box center [504, 147] width 115 height 16
type input "[PERSON_NAME]"
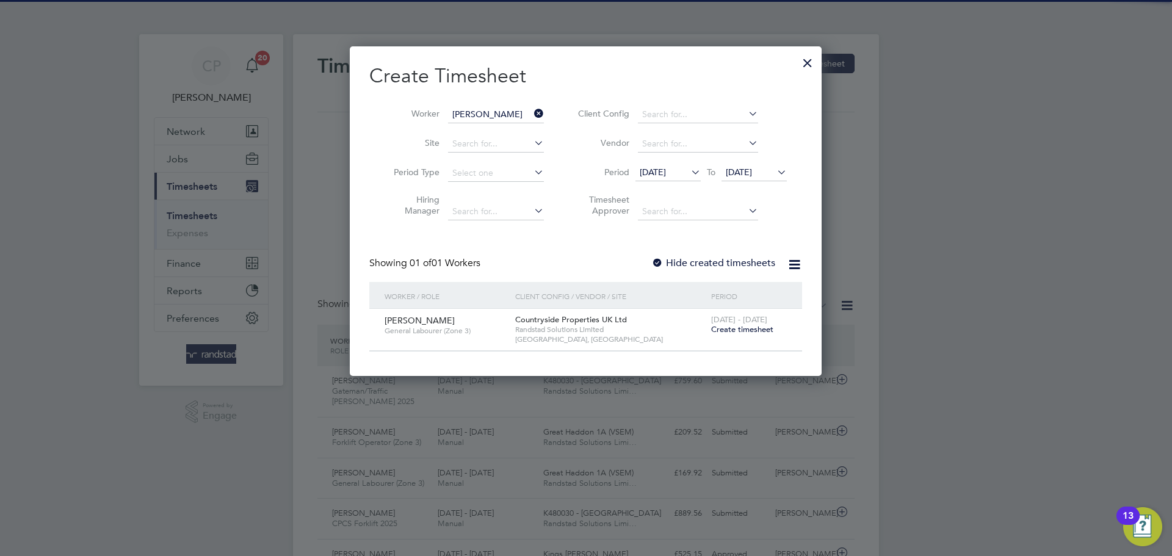
click at [737, 258] on label "Hide created timesheets" at bounding box center [713, 263] width 124 height 12
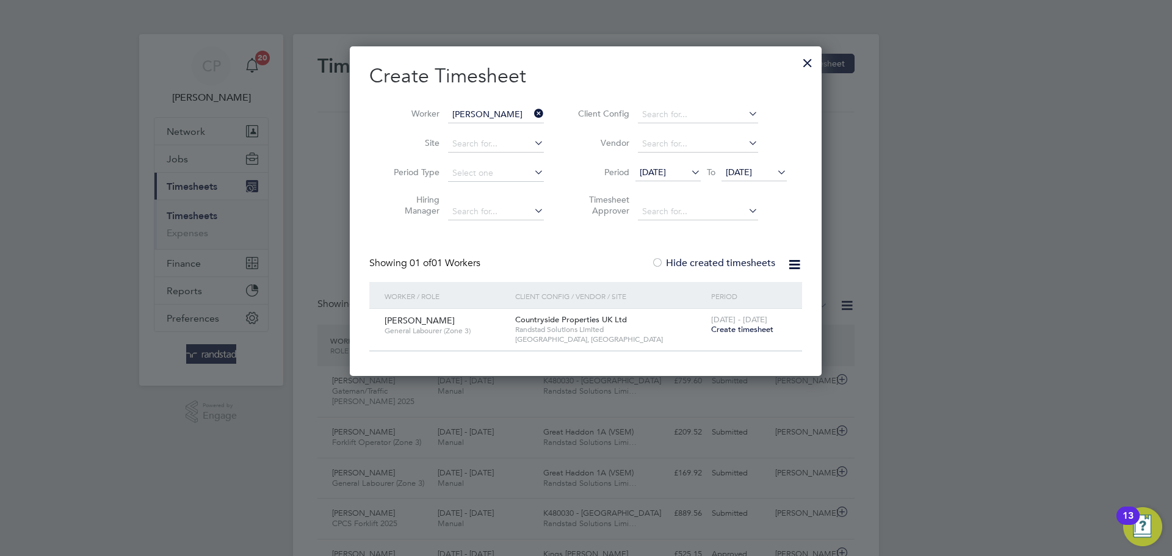
click at [737, 258] on label "Hide created timesheets" at bounding box center [713, 263] width 124 height 12
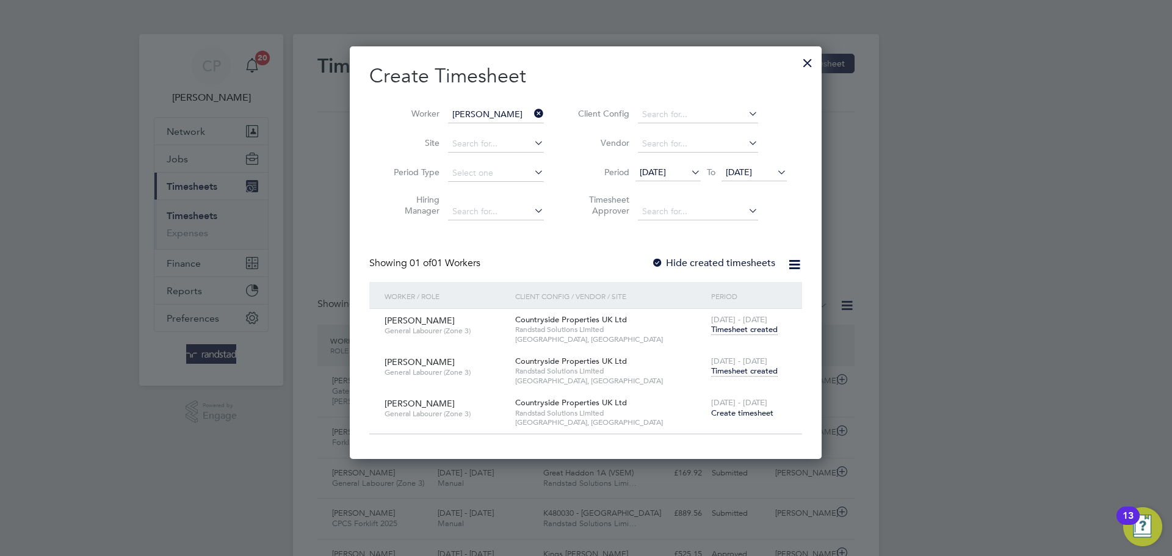
click at [734, 371] on span "Timesheet created" at bounding box center [744, 371] width 67 height 11
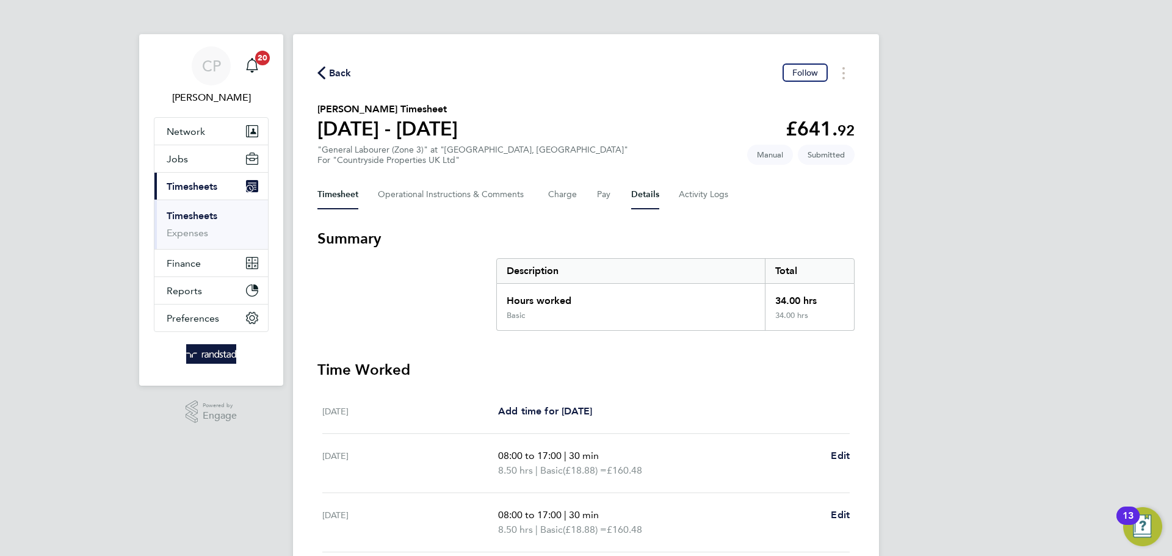
click at [650, 196] on button "Details" at bounding box center [645, 194] width 28 height 29
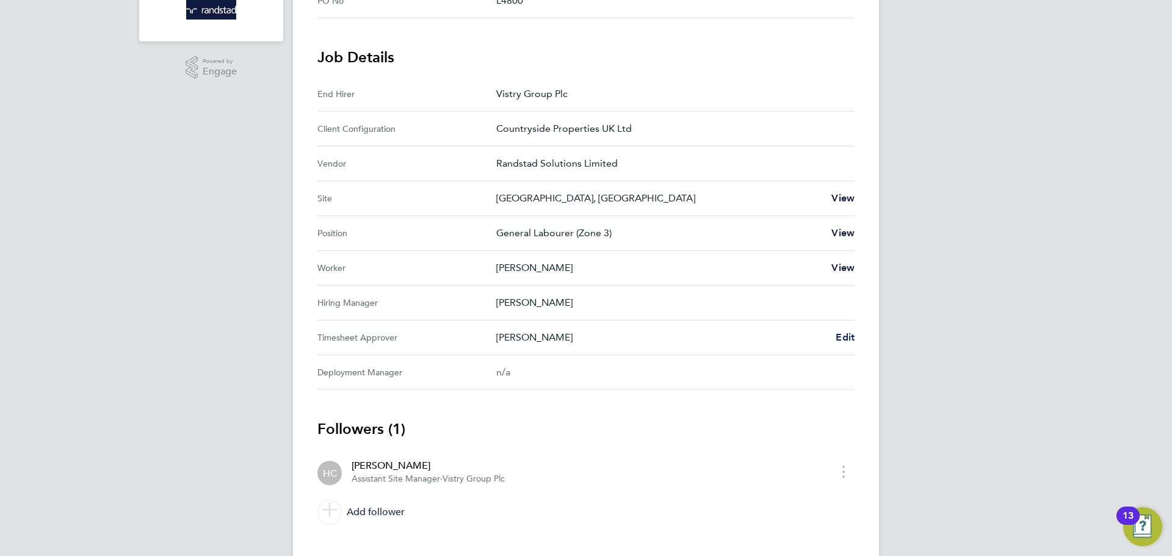
click at [844, 336] on span "Edit" at bounding box center [845, 337] width 19 height 12
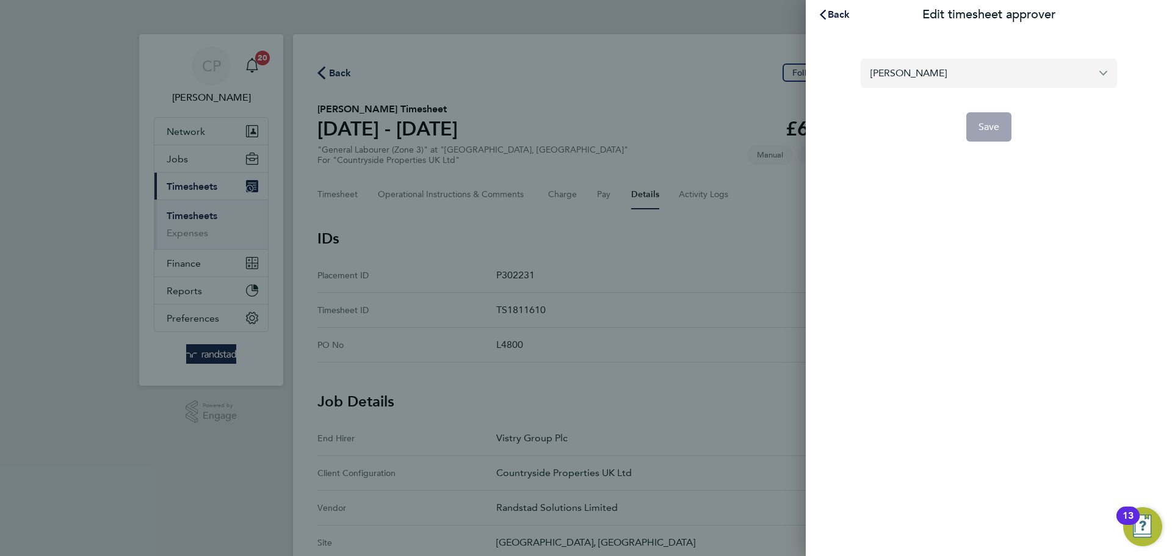
click at [964, 70] on input "[PERSON_NAME]" at bounding box center [989, 73] width 256 height 29
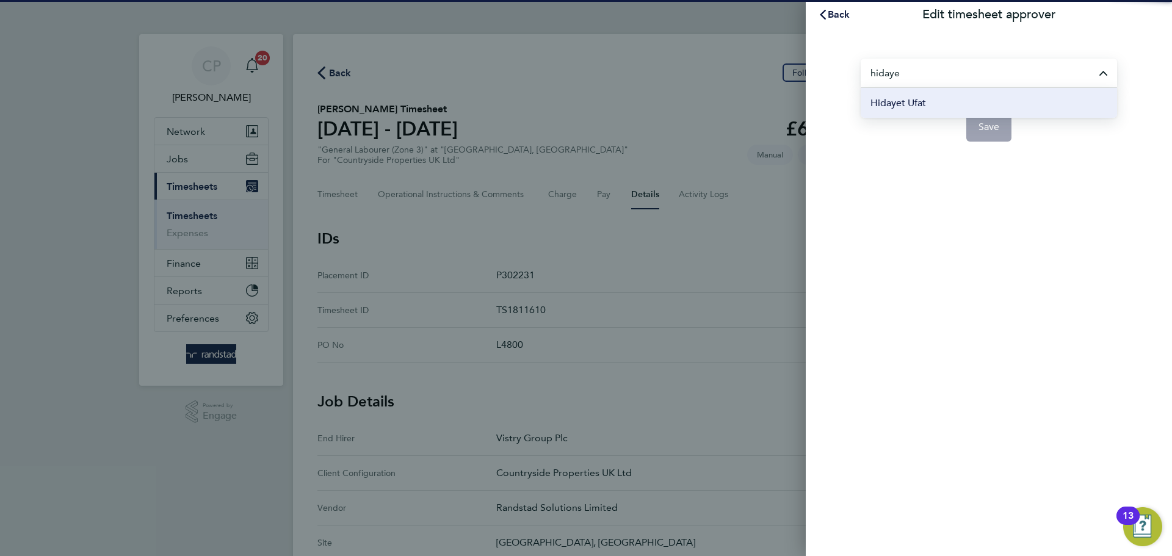
click at [949, 99] on li "Hidayet Ufat" at bounding box center [989, 103] width 256 height 30
type input "Hidayet Ufat"
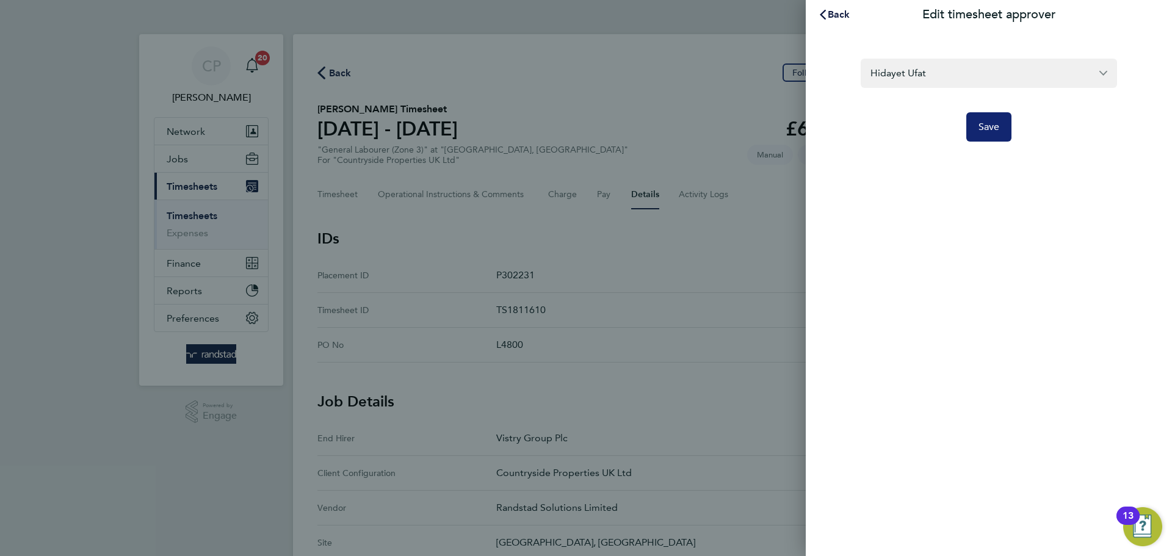
click at [985, 121] on span "Save" at bounding box center [988, 127] width 21 height 12
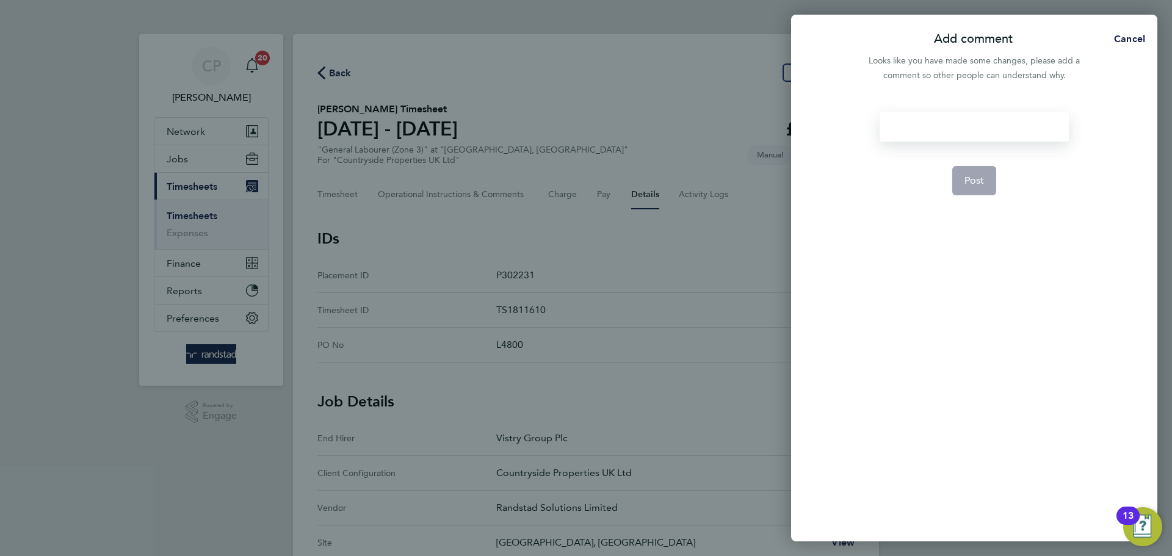
click at [952, 121] on div at bounding box center [974, 126] width 189 height 29
click at [924, 122] on div at bounding box center [974, 126] width 189 height 29
click at [973, 178] on span "Post" at bounding box center [974, 181] width 20 height 12
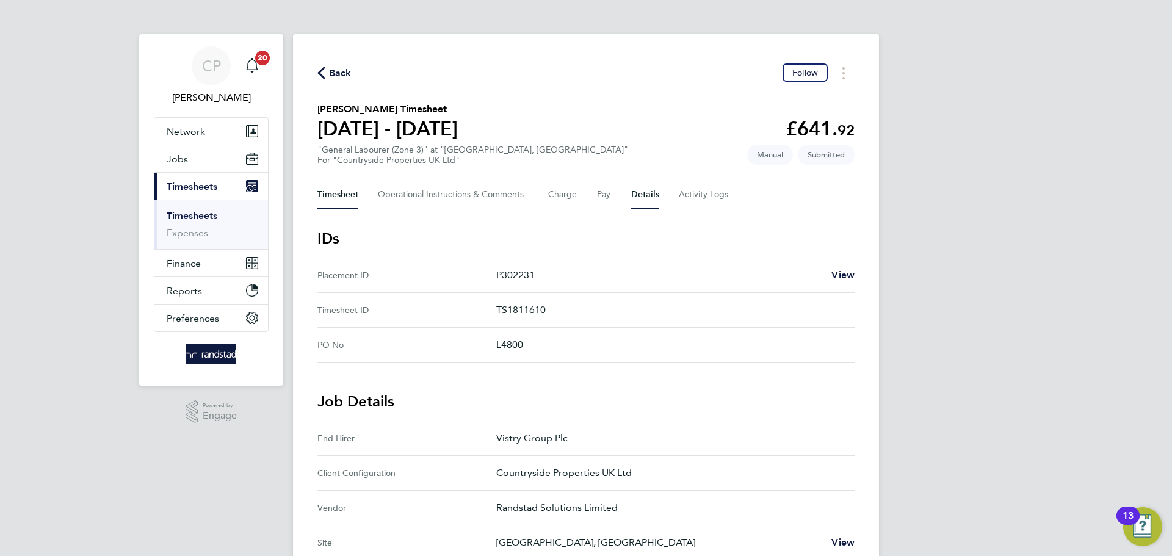
click at [337, 189] on button "Timesheet" at bounding box center [337, 194] width 41 height 29
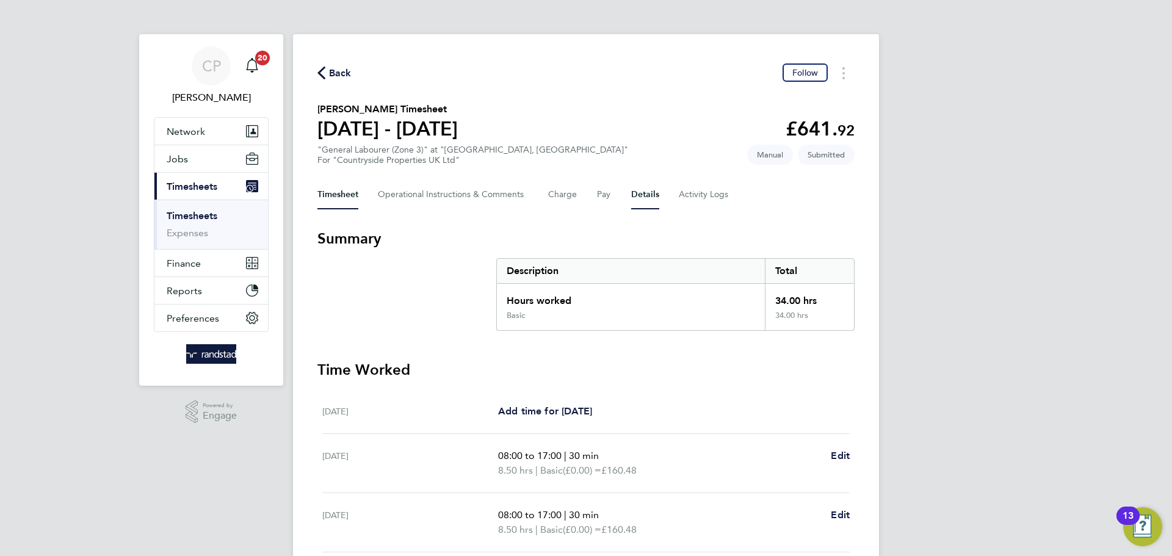
click at [640, 199] on button "Details" at bounding box center [645, 194] width 28 height 29
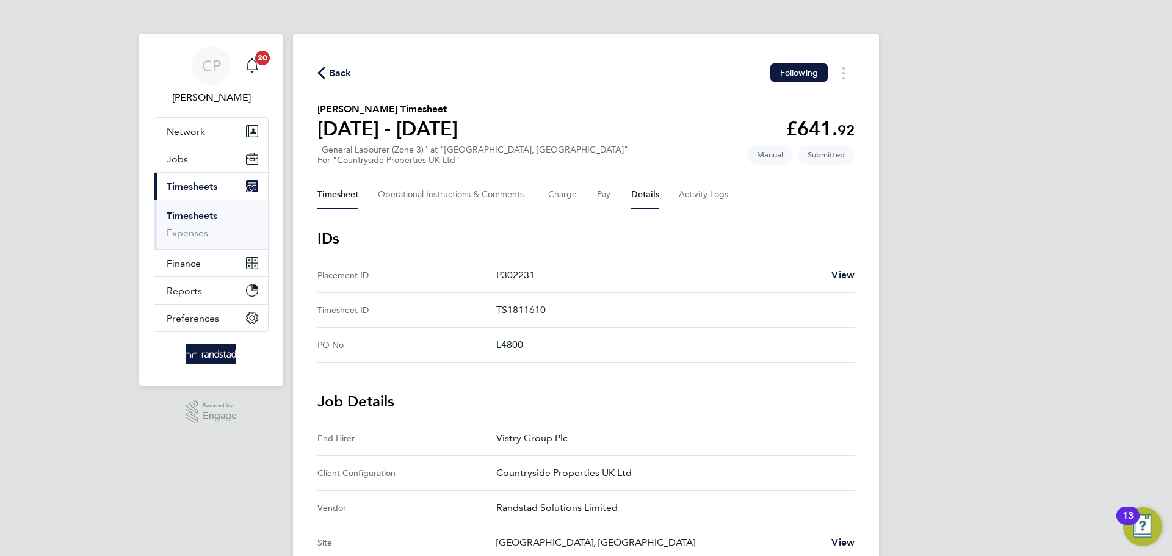
click at [328, 197] on button "Timesheet" at bounding box center [337, 194] width 41 height 29
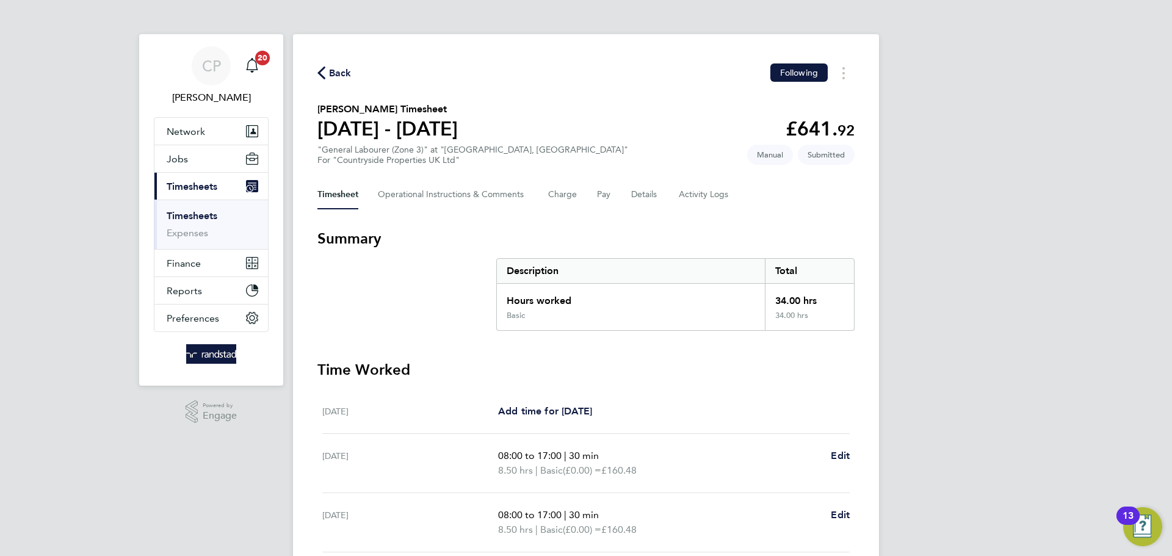
click at [324, 65] on button "Back" at bounding box center [334, 72] width 34 height 15
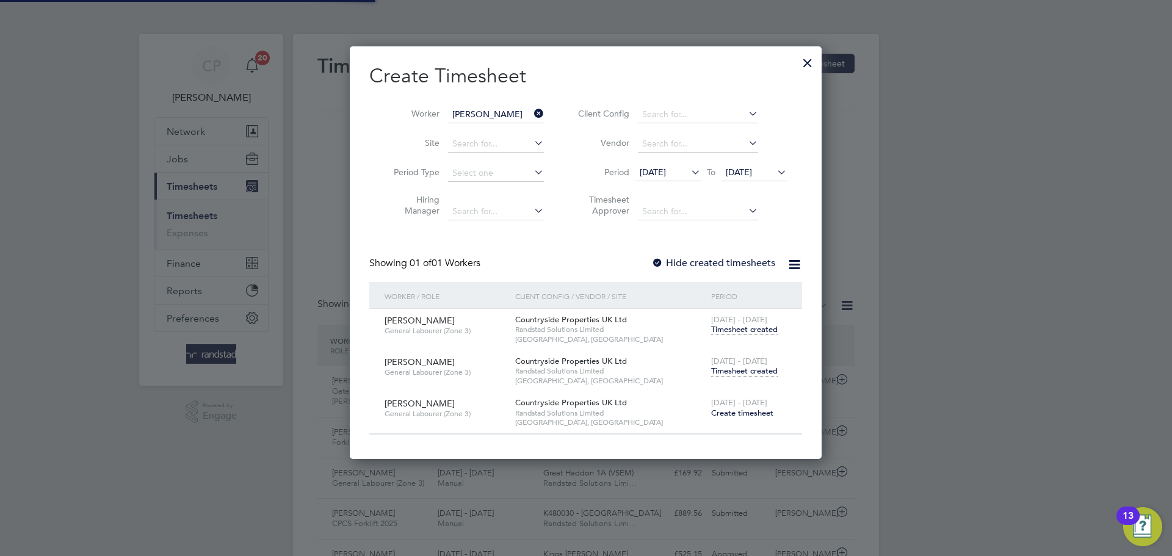
scroll to position [412, 472]
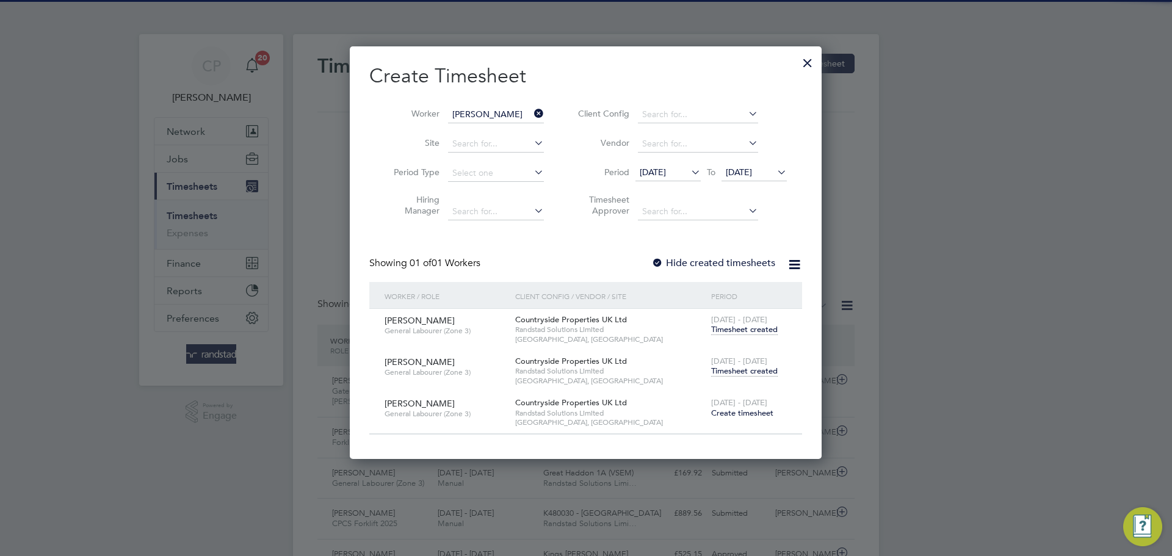
click at [532, 112] on icon at bounding box center [532, 113] width 0 height 17
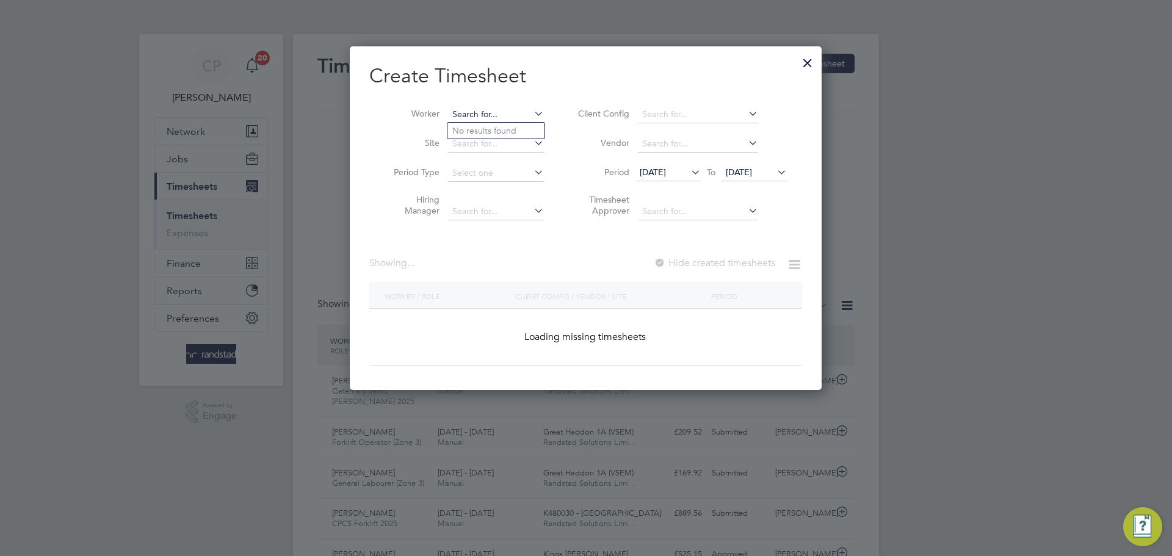
click at [499, 112] on input at bounding box center [496, 114] width 96 height 17
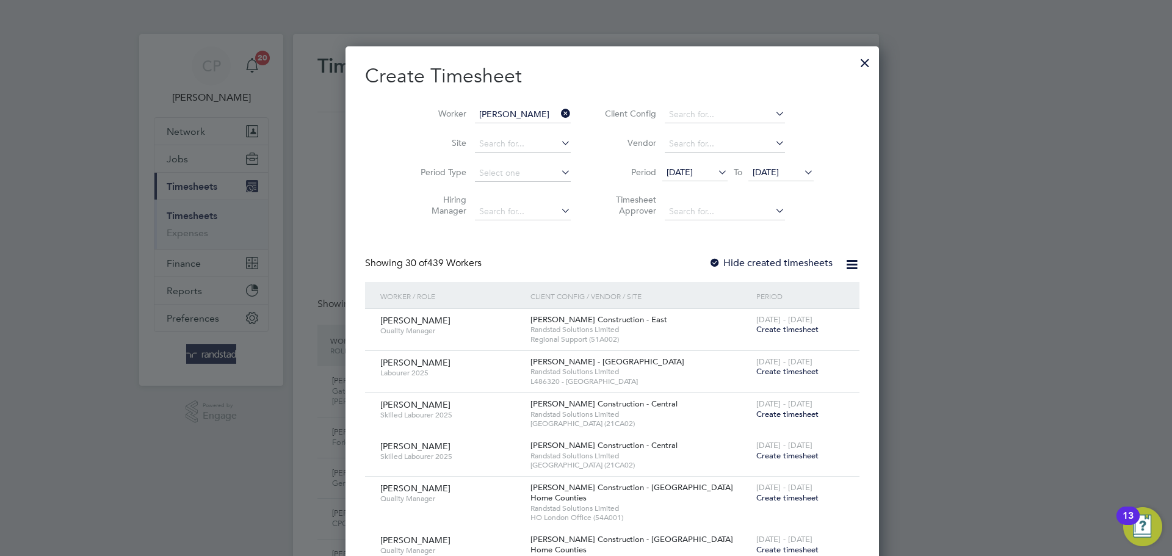
click at [503, 145] on li "[PERSON_NAME]" at bounding box center [522, 147] width 151 height 16
type input "[PERSON_NAME]"
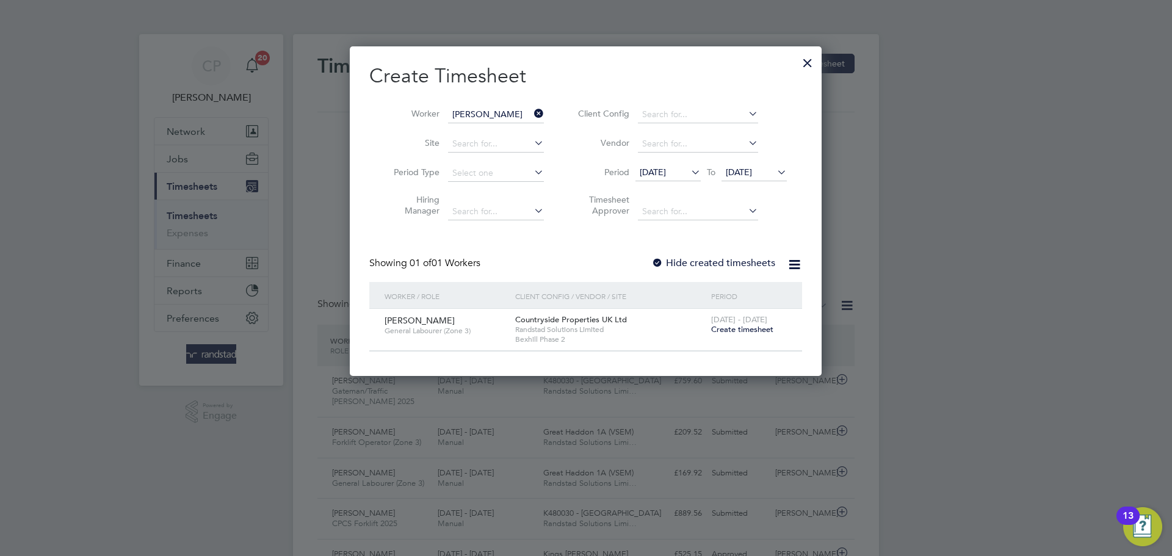
click at [729, 262] on label "Hide created timesheets" at bounding box center [713, 263] width 124 height 12
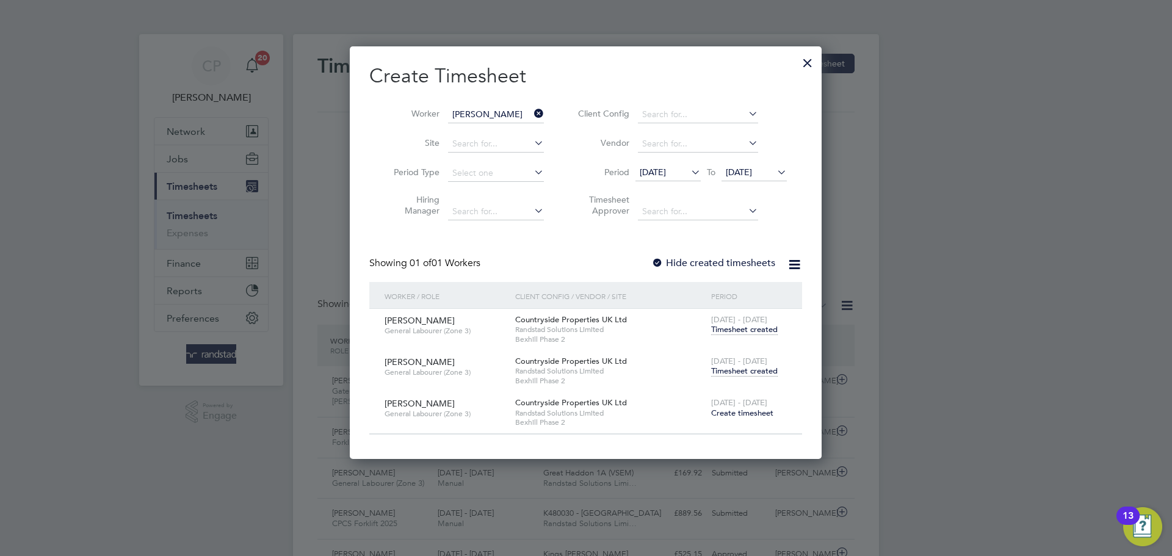
click at [729, 370] on span "Timesheet created" at bounding box center [744, 371] width 67 height 11
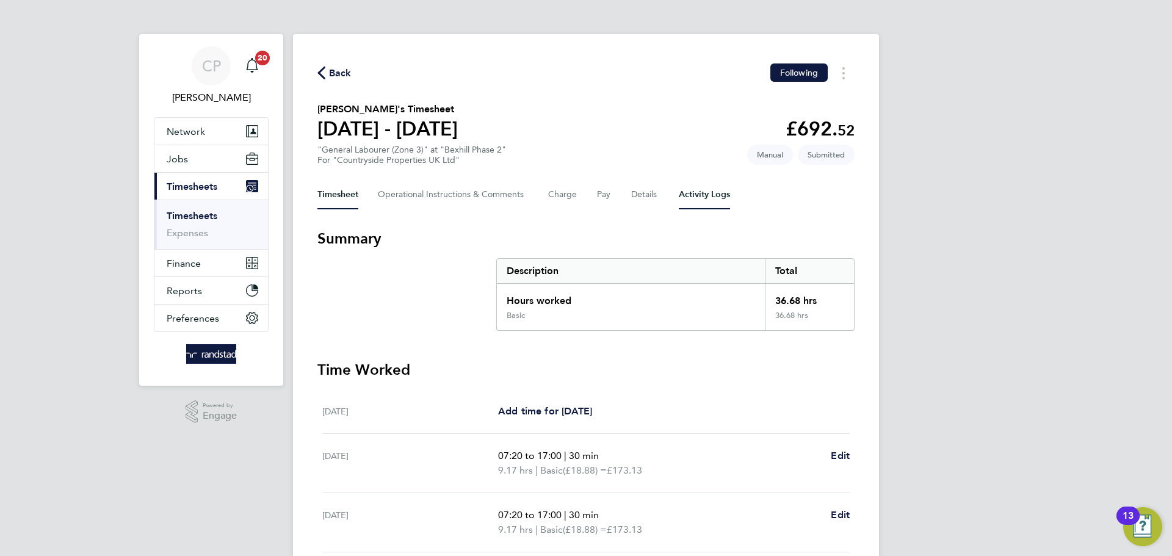
click at [684, 200] on Logs-tab "Activity Logs" at bounding box center [704, 194] width 51 height 29
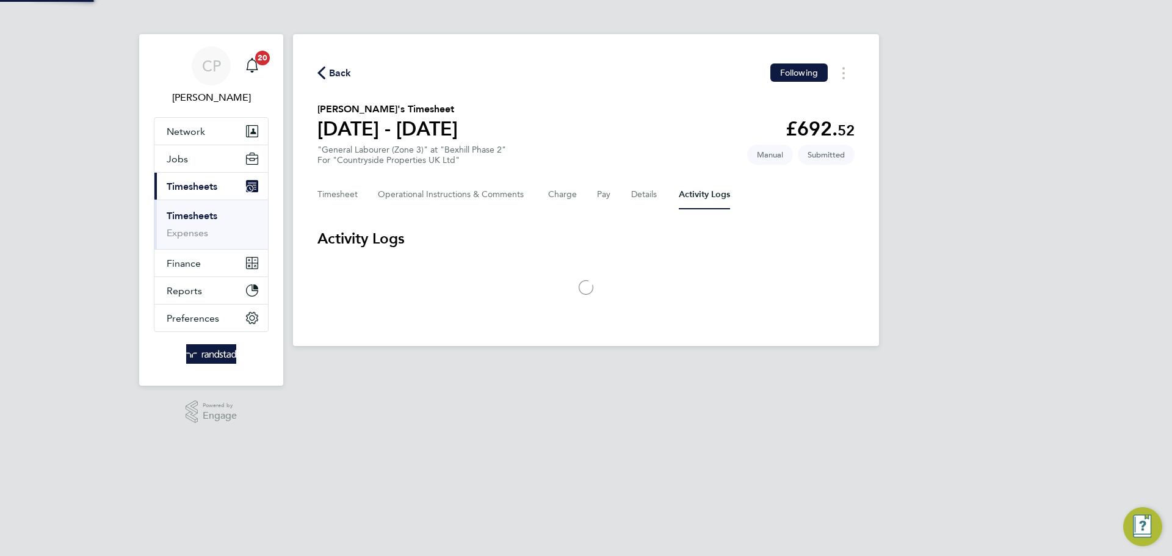
click at [658, 197] on div "Timesheet Operational Instructions & Comments Charge Pay Details Activity Logs" at bounding box center [585, 194] width 537 height 29
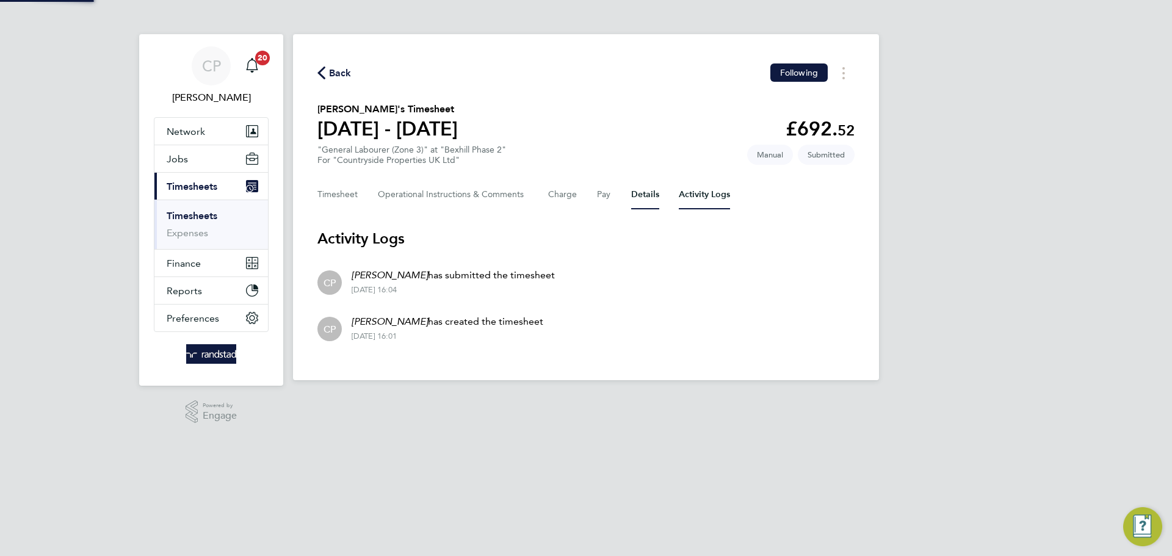
click at [651, 194] on button "Details" at bounding box center [645, 194] width 28 height 29
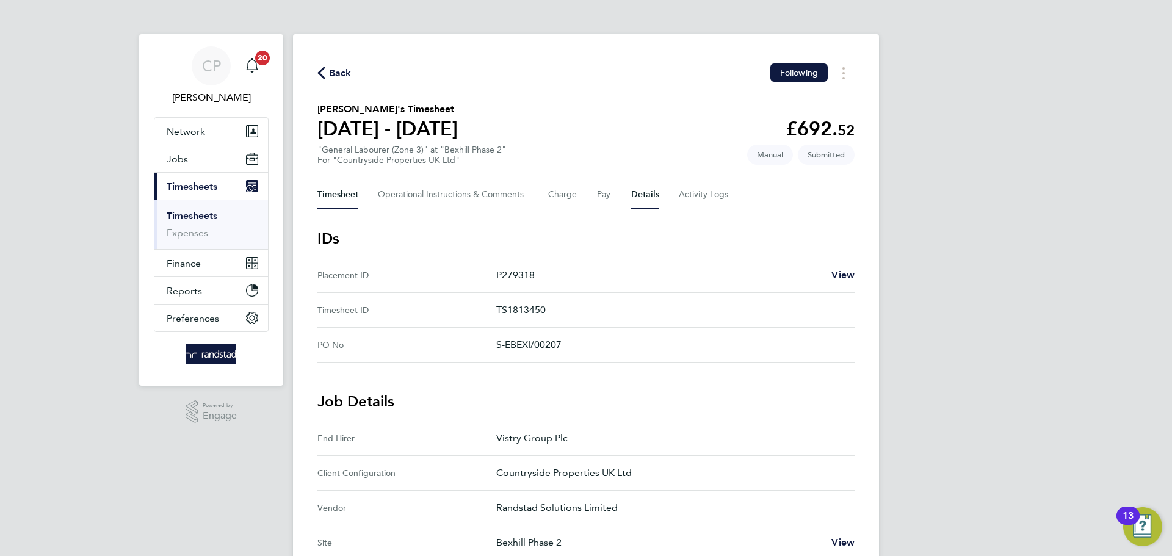
click at [347, 190] on button "Timesheet" at bounding box center [337, 194] width 41 height 29
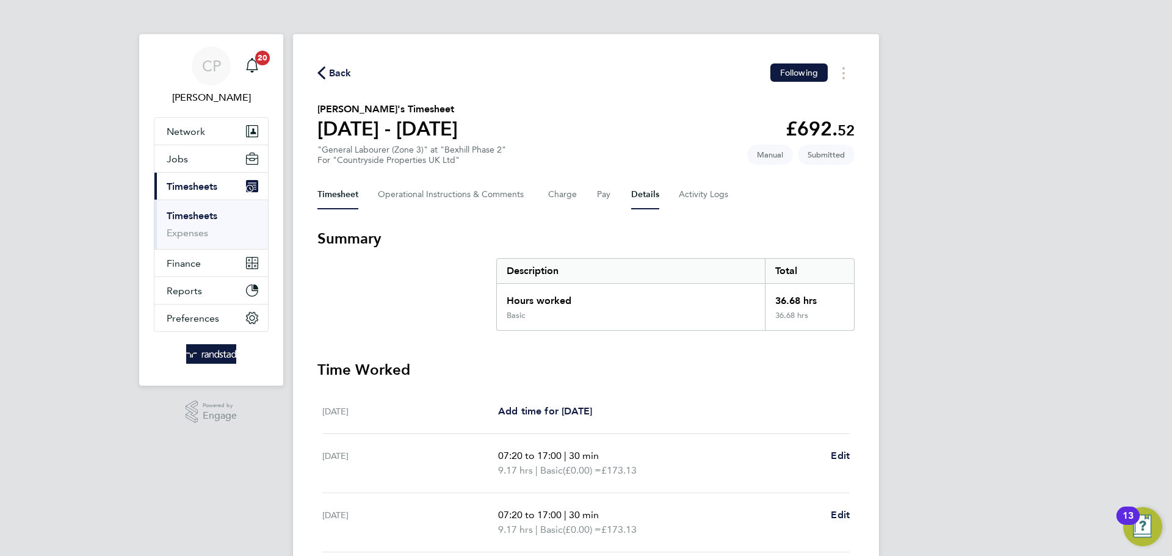
click at [652, 190] on button "Details" at bounding box center [645, 194] width 28 height 29
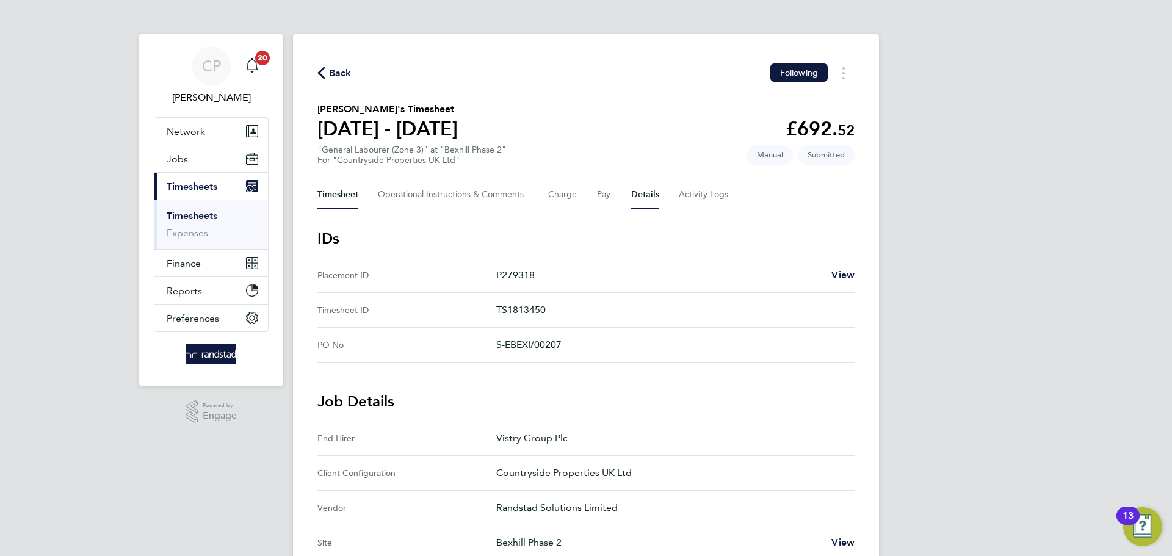
click at [349, 193] on button "Timesheet" at bounding box center [337, 194] width 41 height 29
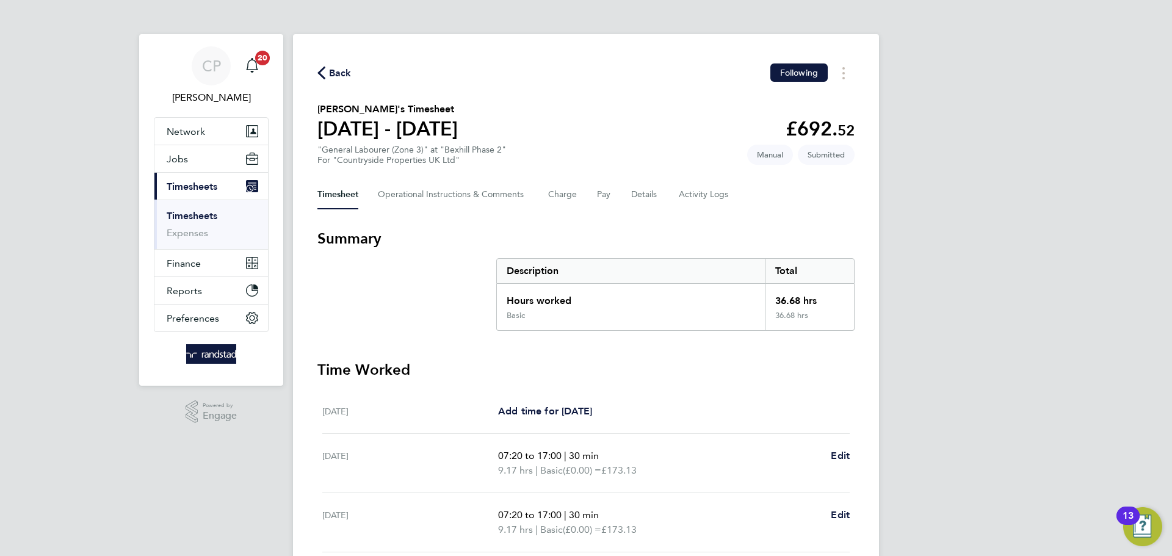
click at [322, 80] on svg-icon "button" at bounding box center [321, 76] width 8 height 12
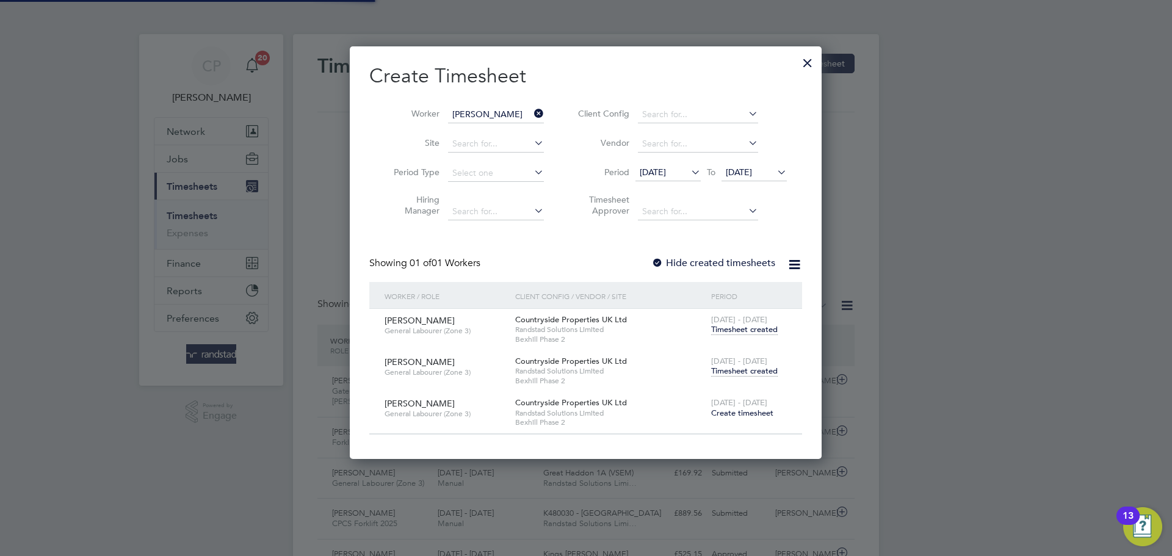
click at [532, 116] on icon at bounding box center [532, 113] width 0 height 17
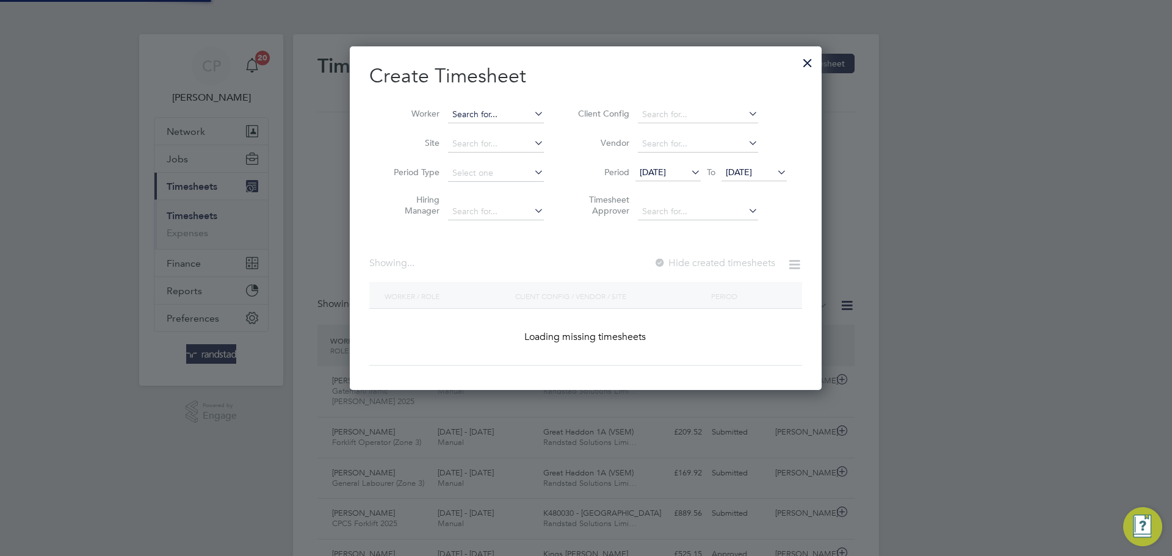
scroll to position [31, 106]
click at [477, 107] on input at bounding box center [496, 114] width 96 height 17
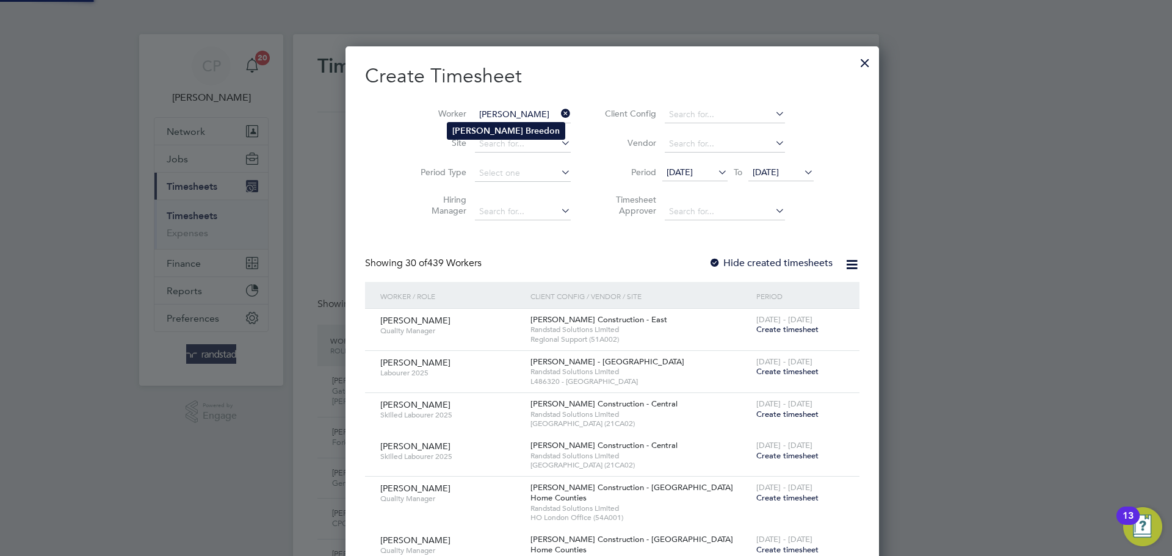
click at [467, 131] on b "[PERSON_NAME]" at bounding box center [487, 131] width 71 height 10
type input "[PERSON_NAME]"
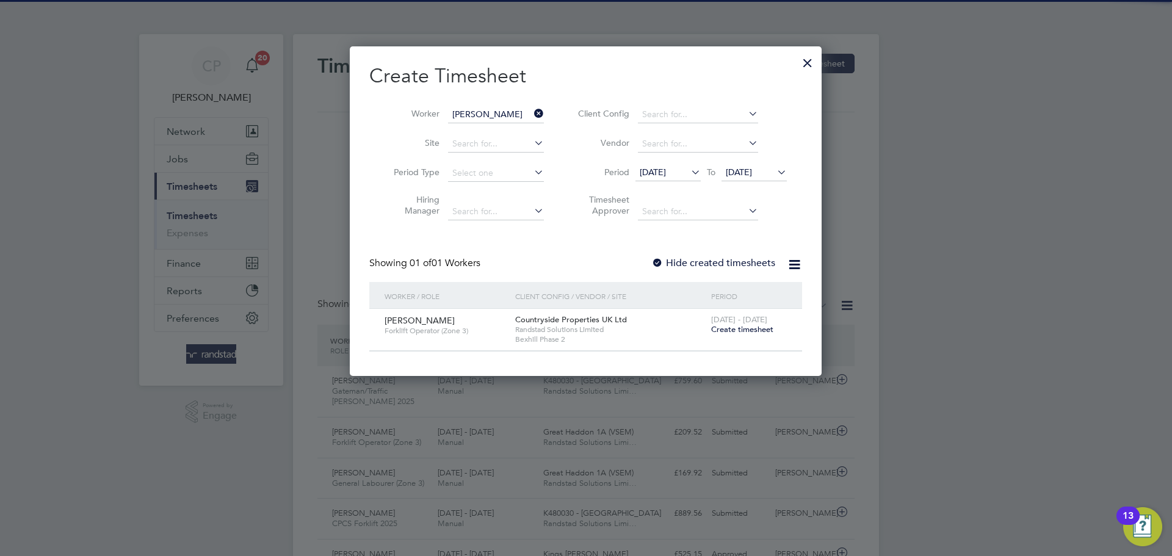
click at [709, 257] on label "Hide created timesheets" at bounding box center [713, 263] width 124 height 12
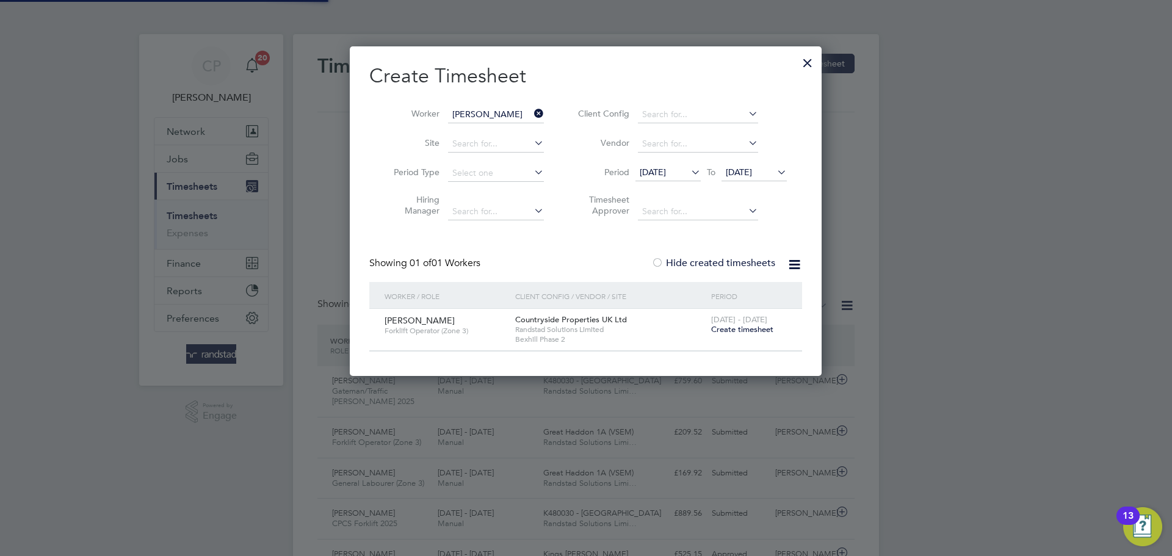
click at [709, 264] on label "Hide created timesheets" at bounding box center [713, 263] width 124 height 12
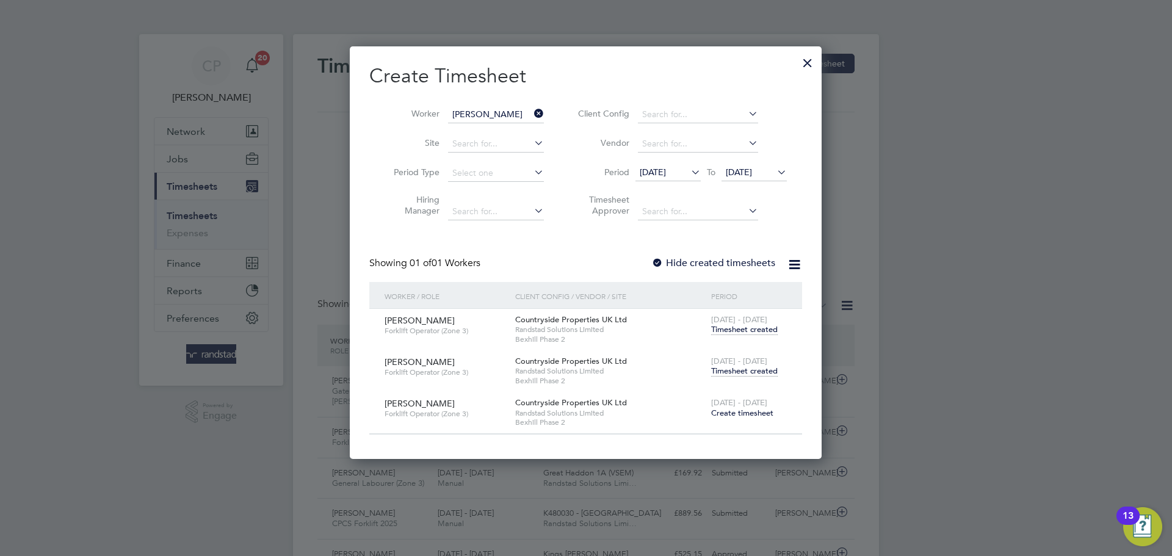
click at [753, 370] on span "Timesheet created" at bounding box center [744, 371] width 67 height 11
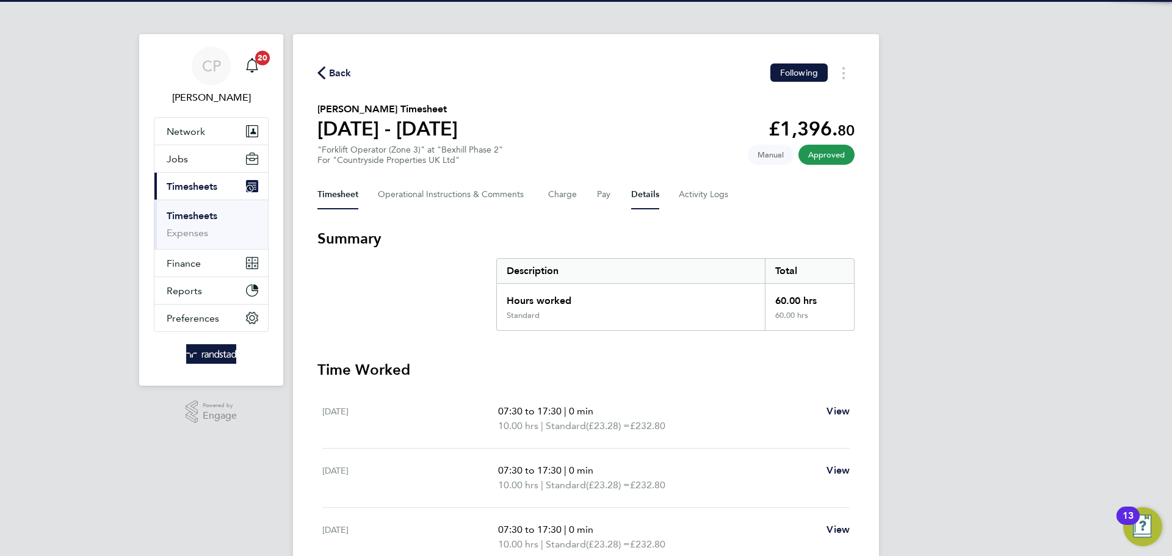
click at [643, 197] on button "Details" at bounding box center [645, 194] width 28 height 29
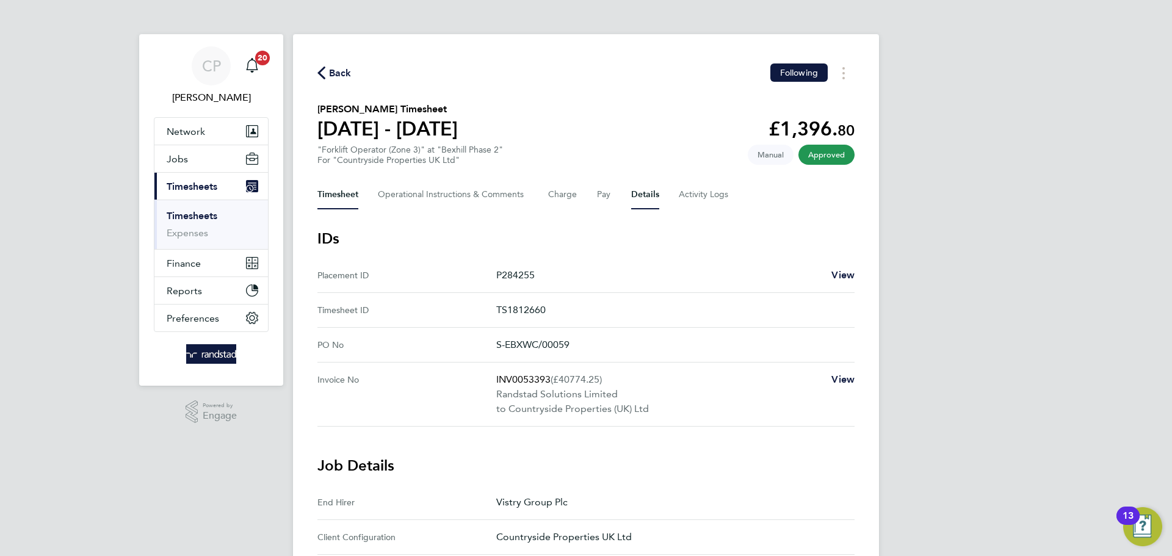
click at [330, 190] on button "Timesheet" at bounding box center [337, 194] width 41 height 29
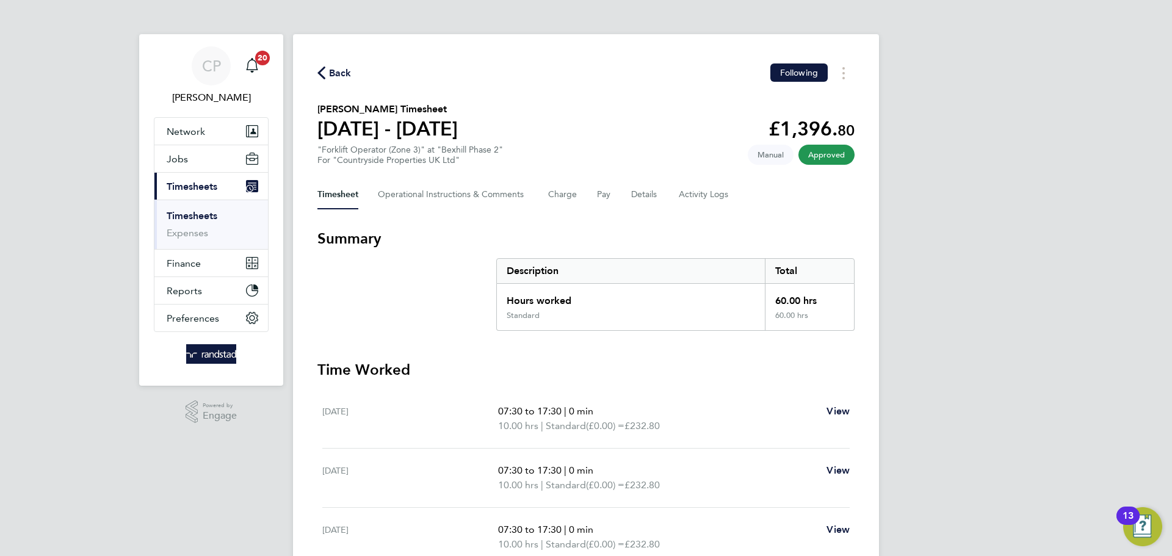
click at [318, 76] on icon "button" at bounding box center [321, 73] width 8 height 13
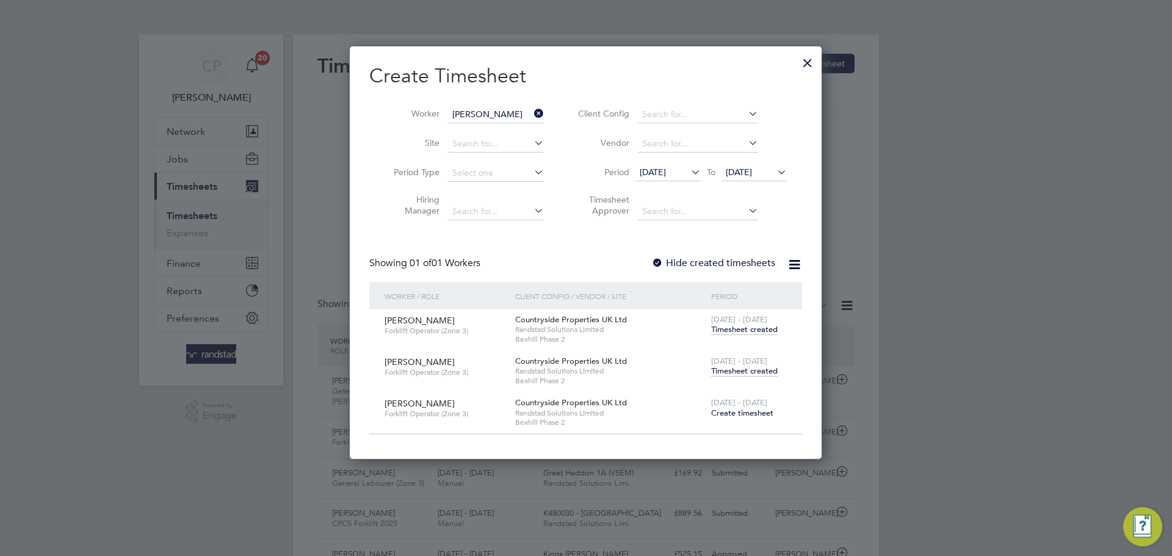
click at [532, 112] on icon at bounding box center [532, 113] width 0 height 17
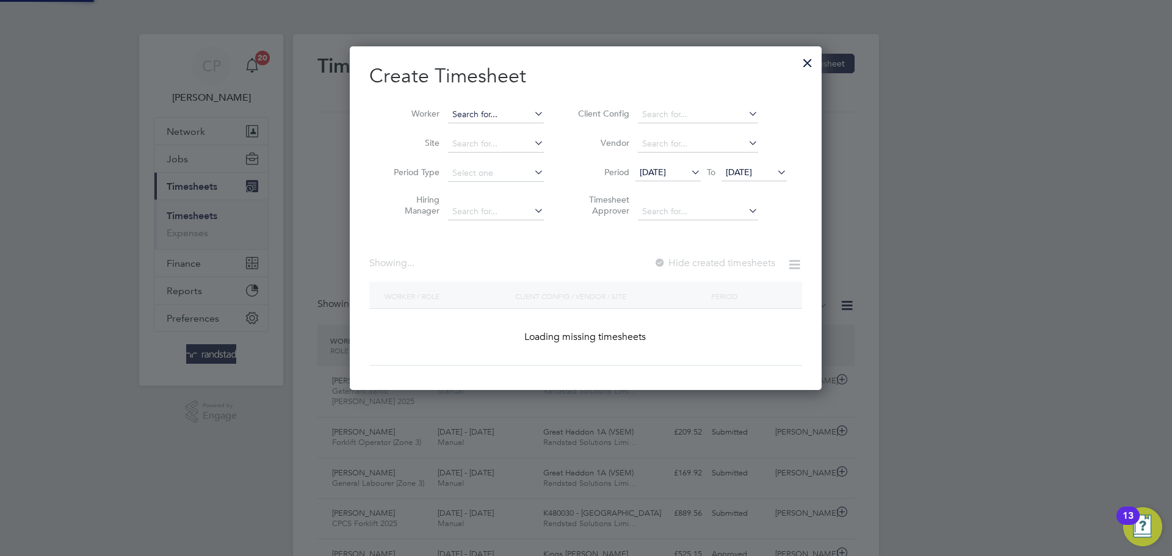
click at [515, 114] on input at bounding box center [496, 114] width 96 height 17
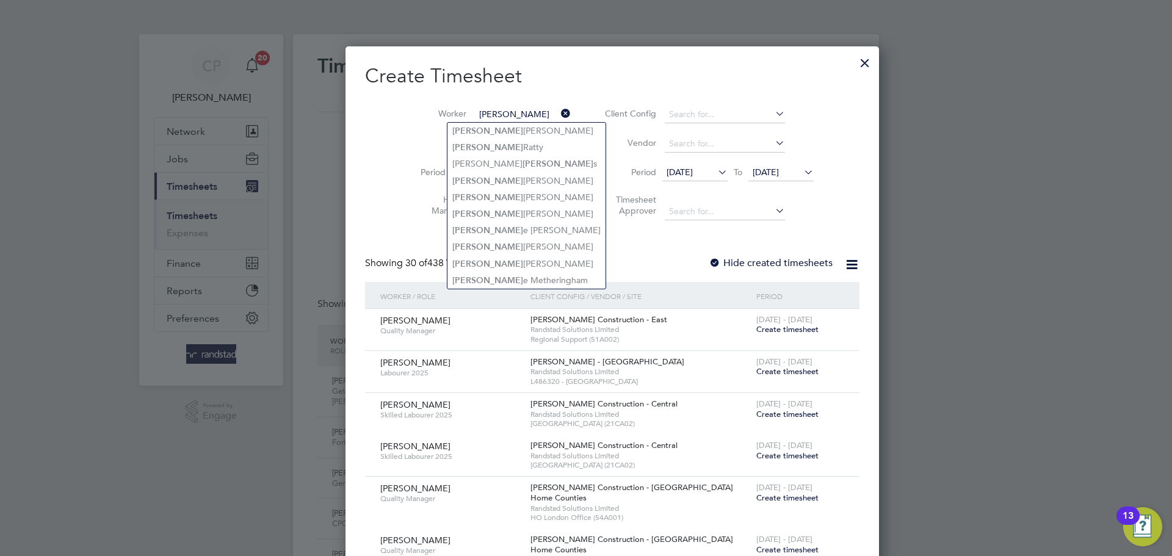
type input "[PERSON_NAME]"
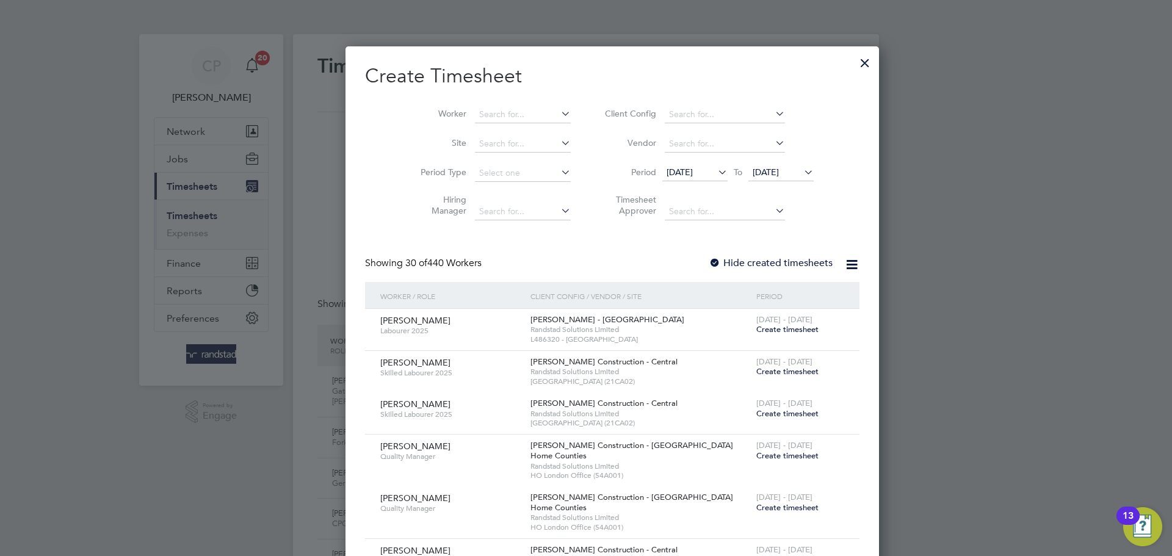
scroll to position [2129, 482]
click at [526, 129] on b "Lun" at bounding box center [533, 131] width 14 height 10
type input "[PERSON_NAME]"
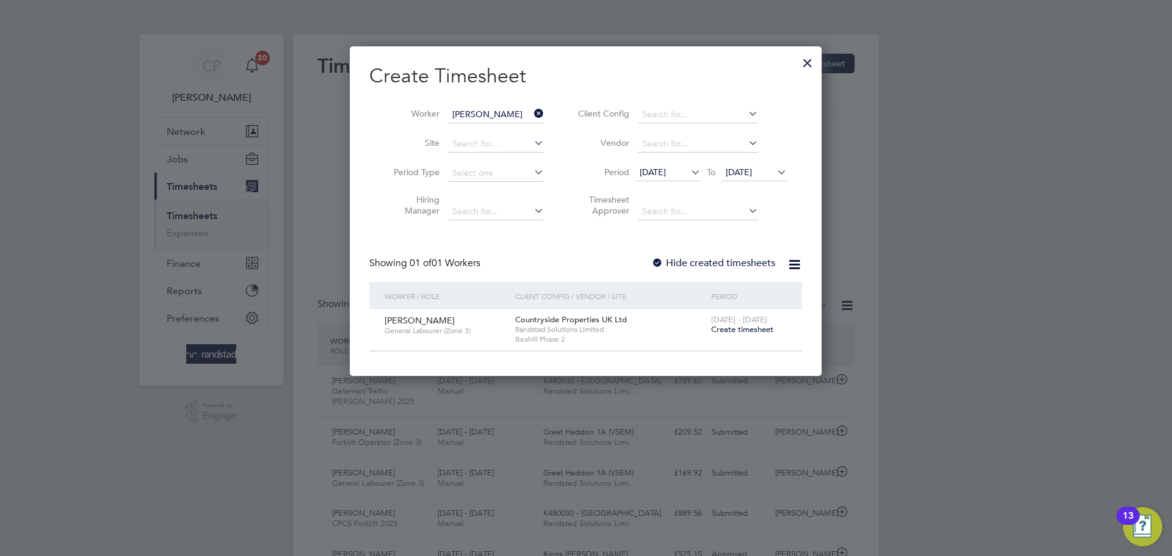
scroll to position [329, 472]
click at [725, 259] on label "Hide created timesheets" at bounding box center [713, 263] width 124 height 12
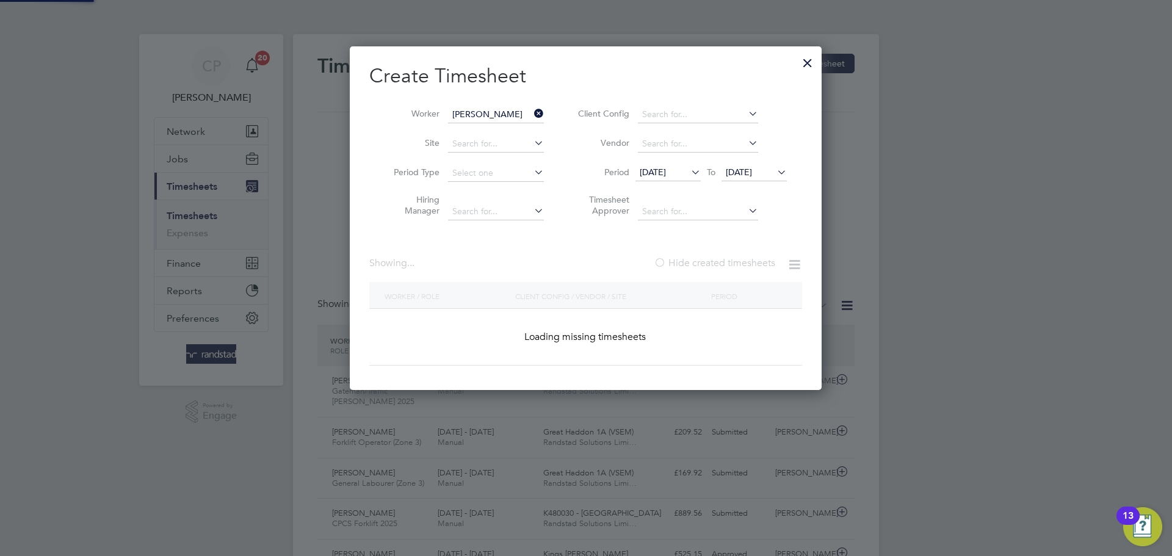
click at [725, 259] on label "Hide created timesheets" at bounding box center [714, 263] width 121 height 12
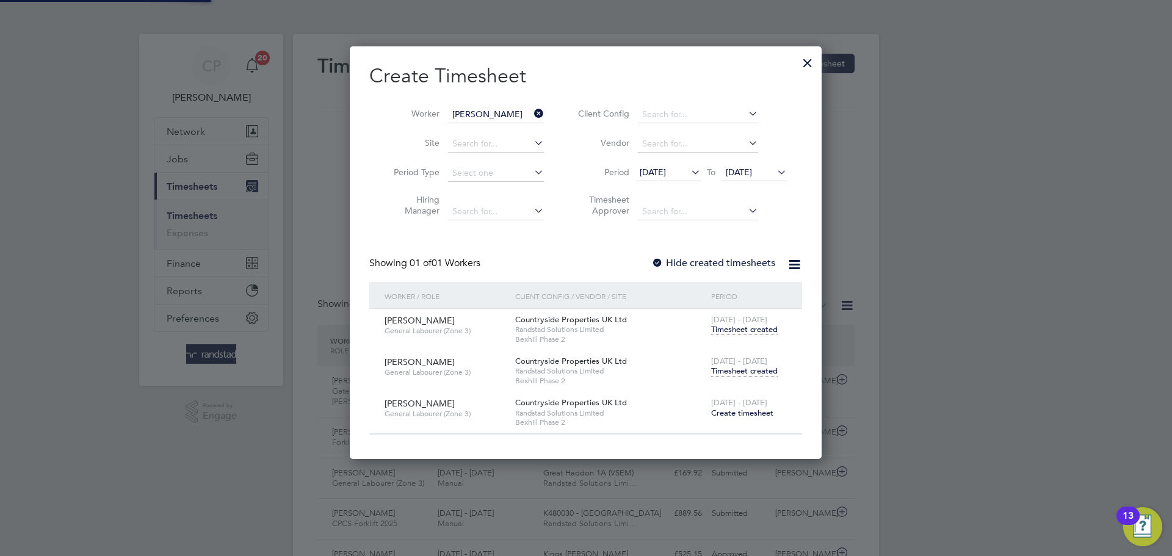
scroll to position [412, 472]
click at [747, 375] on span "Timesheet created" at bounding box center [744, 371] width 67 height 11
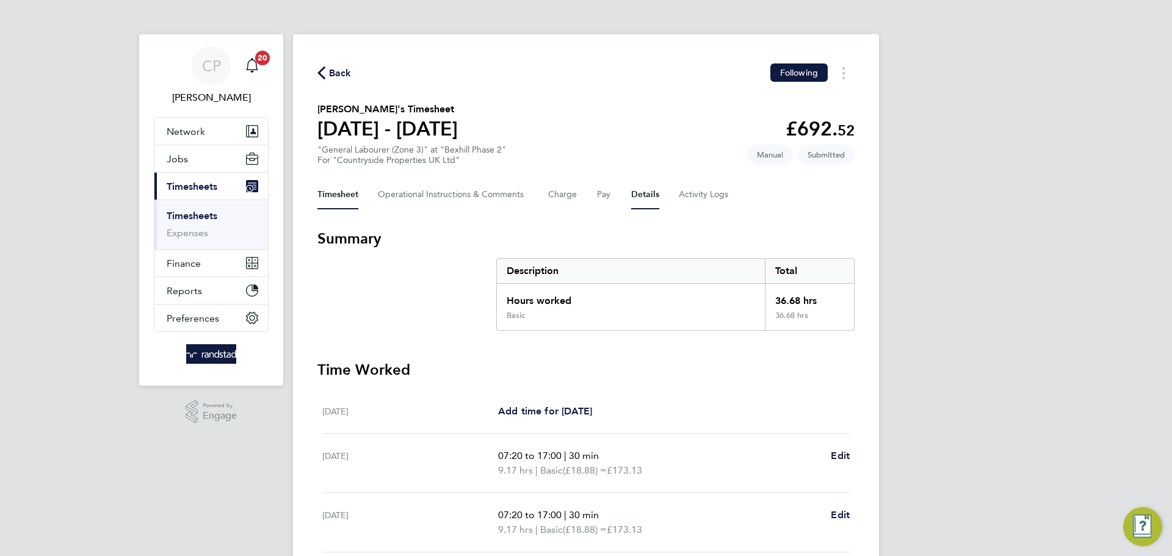
click at [642, 194] on button "Details" at bounding box center [645, 194] width 28 height 29
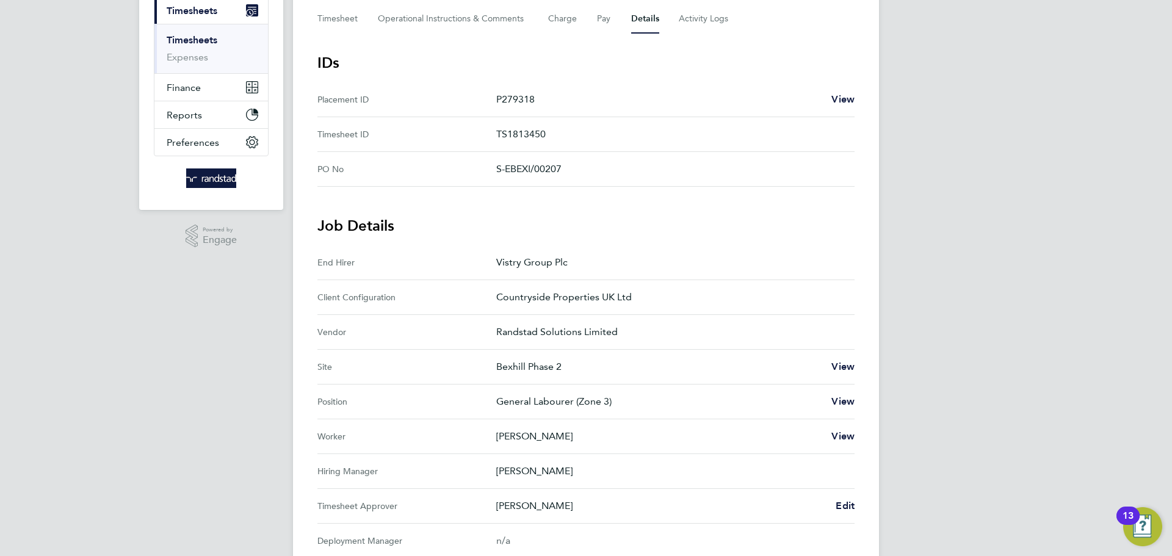
scroll to position [297, 0]
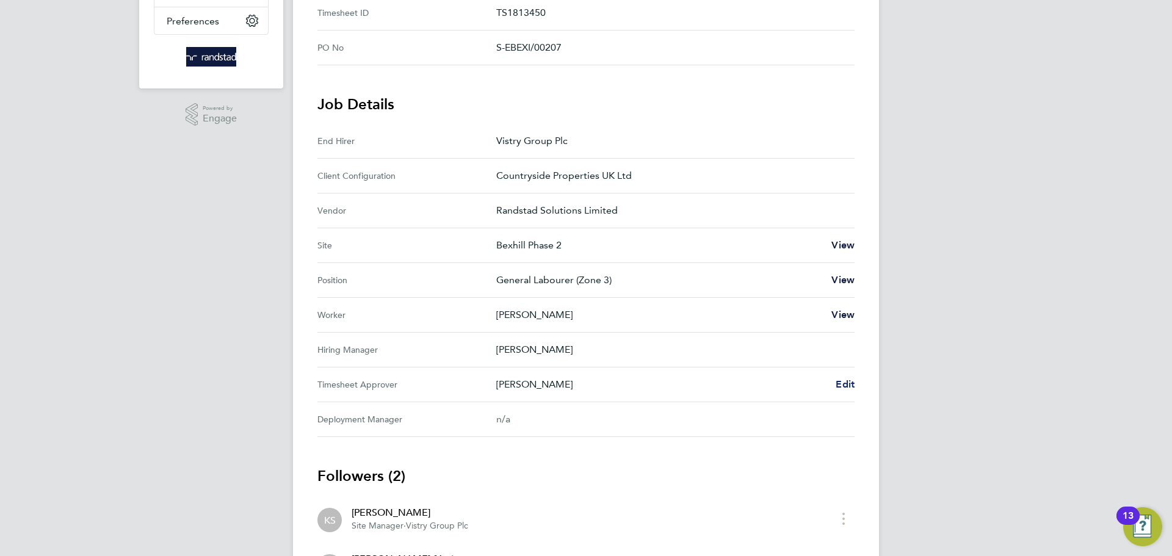
click at [849, 389] on span "Edit" at bounding box center [845, 384] width 19 height 12
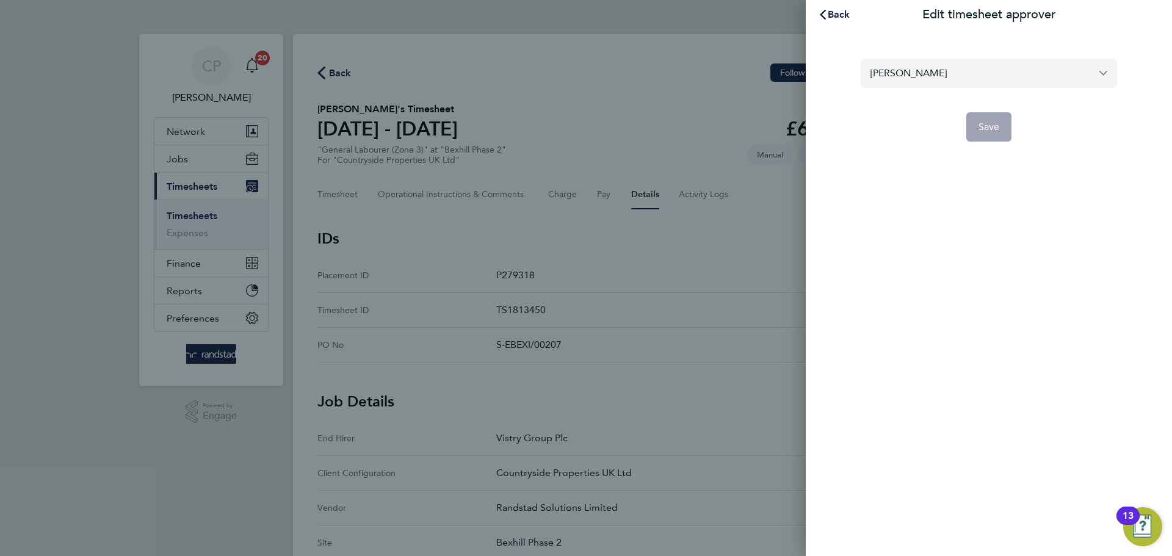
click at [944, 73] on input "[PERSON_NAME]" at bounding box center [989, 73] width 256 height 29
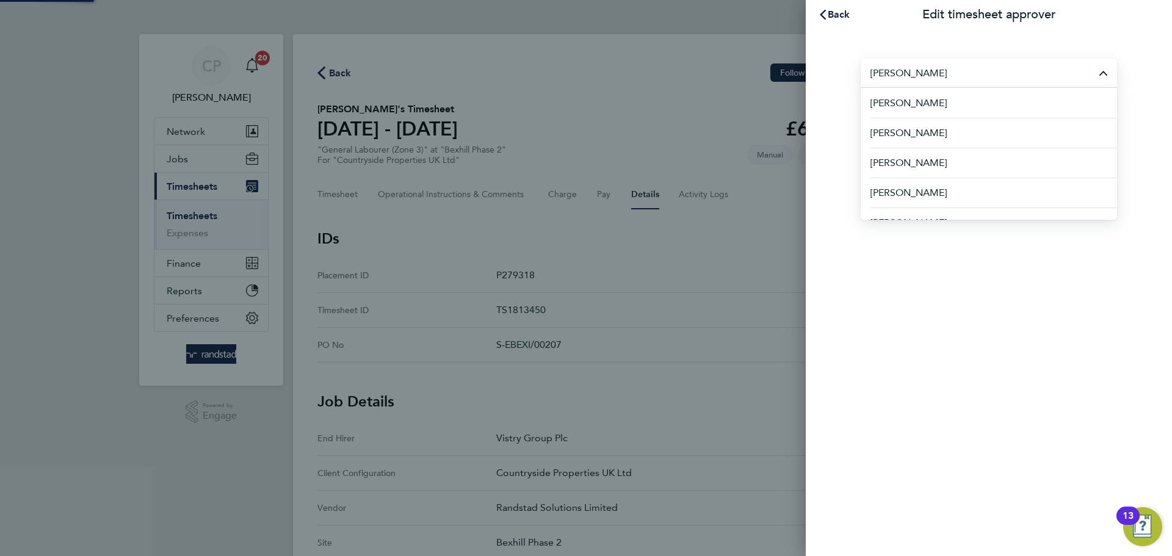
click at [944, 73] on input "[PERSON_NAME]" at bounding box center [989, 73] width 256 height 29
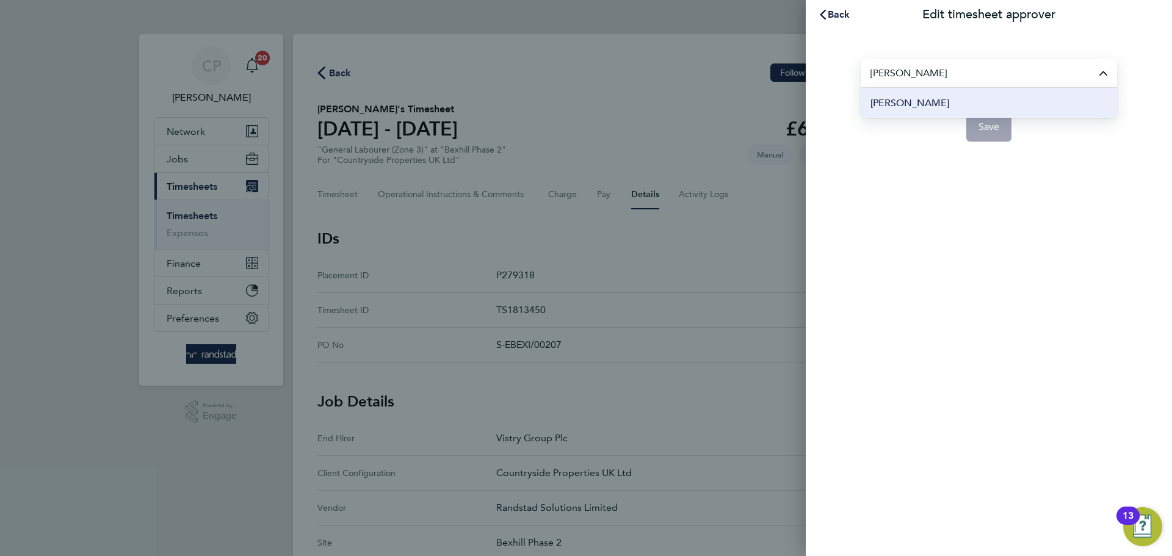
click at [941, 104] on li "[PERSON_NAME]" at bounding box center [989, 103] width 256 height 30
type input "[PERSON_NAME]"
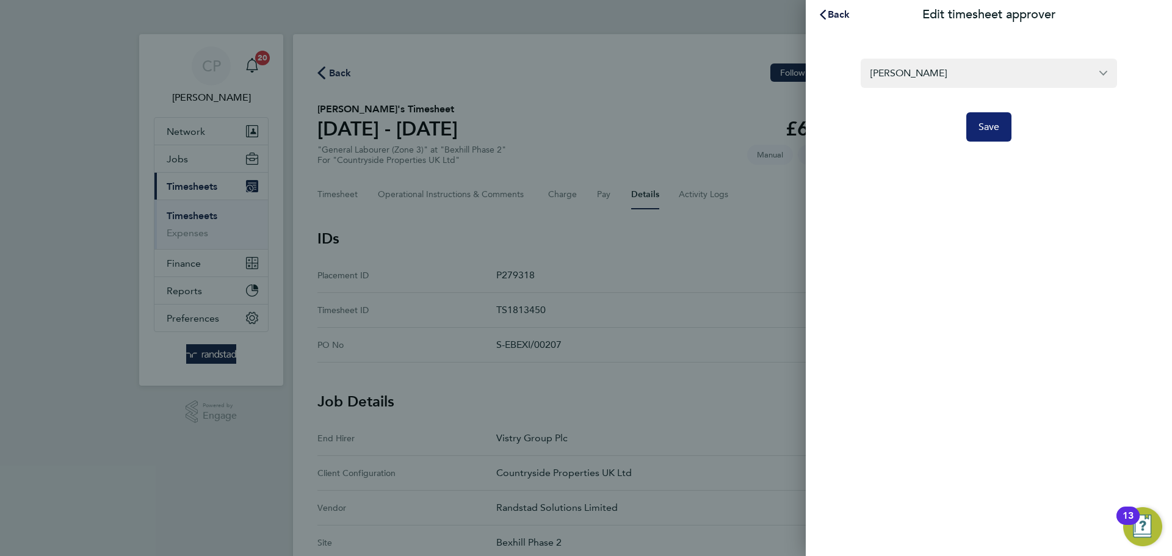
click at [985, 123] on span "Save" at bounding box center [988, 127] width 21 height 12
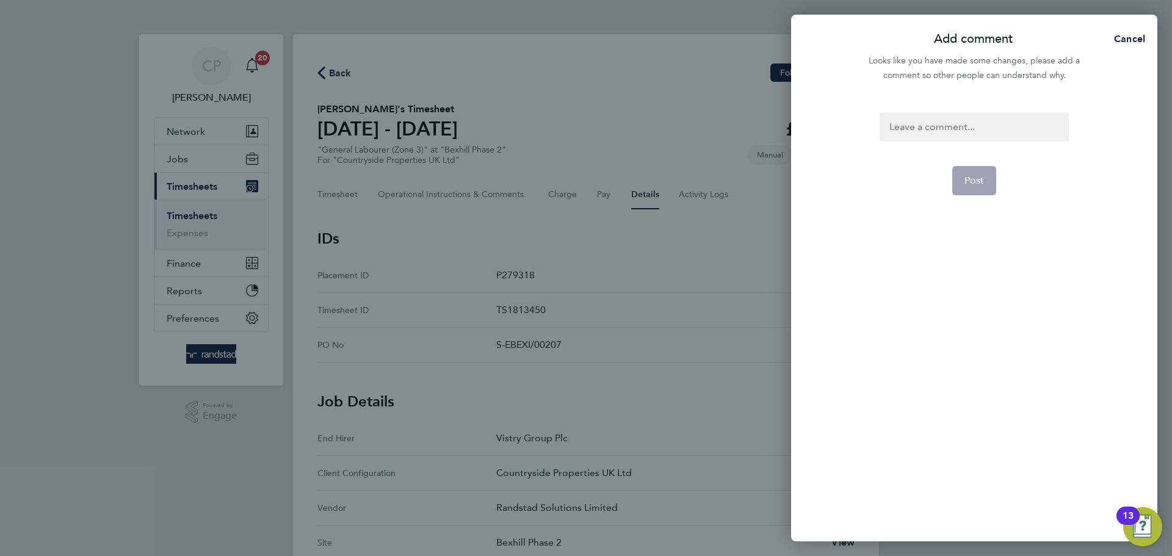
click at [967, 129] on div at bounding box center [974, 126] width 189 height 29
click at [969, 178] on span "Post" at bounding box center [974, 181] width 20 height 12
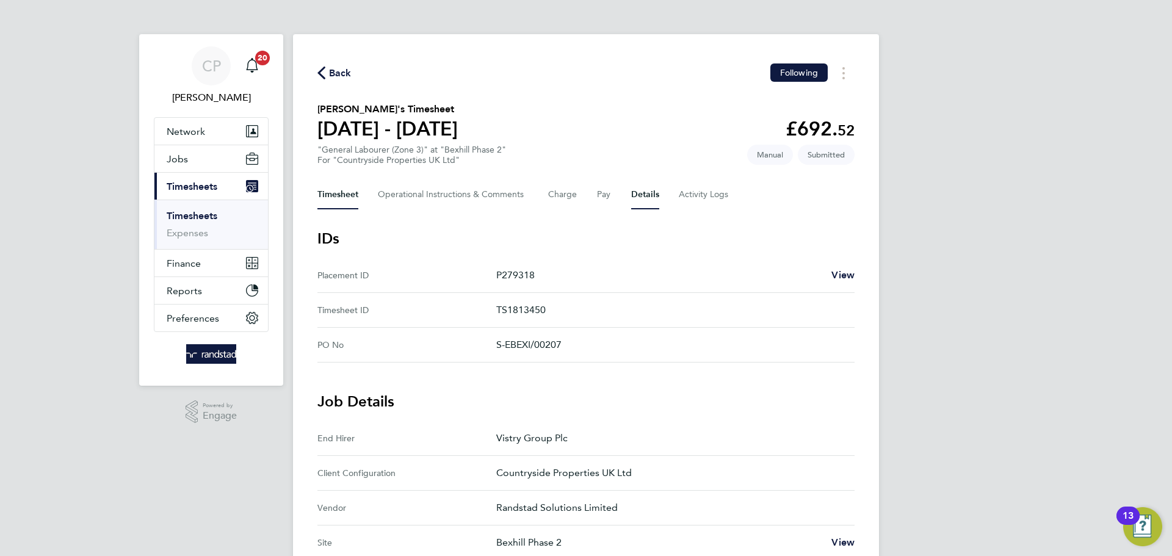
click at [334, 192] on button "Timesheet" at bounding box center [337, 194] width 41 height 29
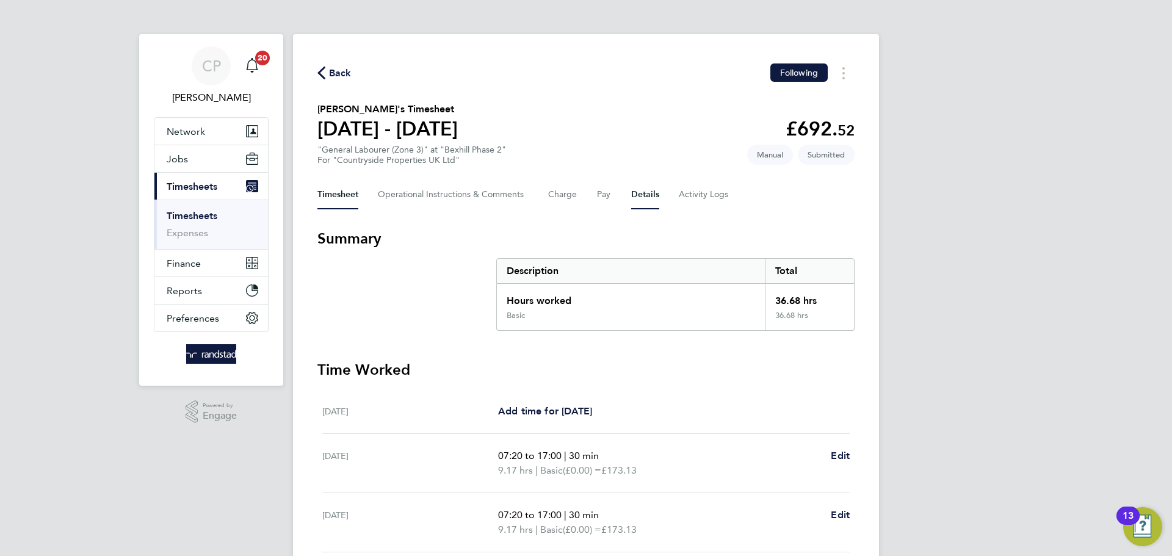
click at [645, 195] on button "Details" at bounding box center [645, 194] width 28 height 29
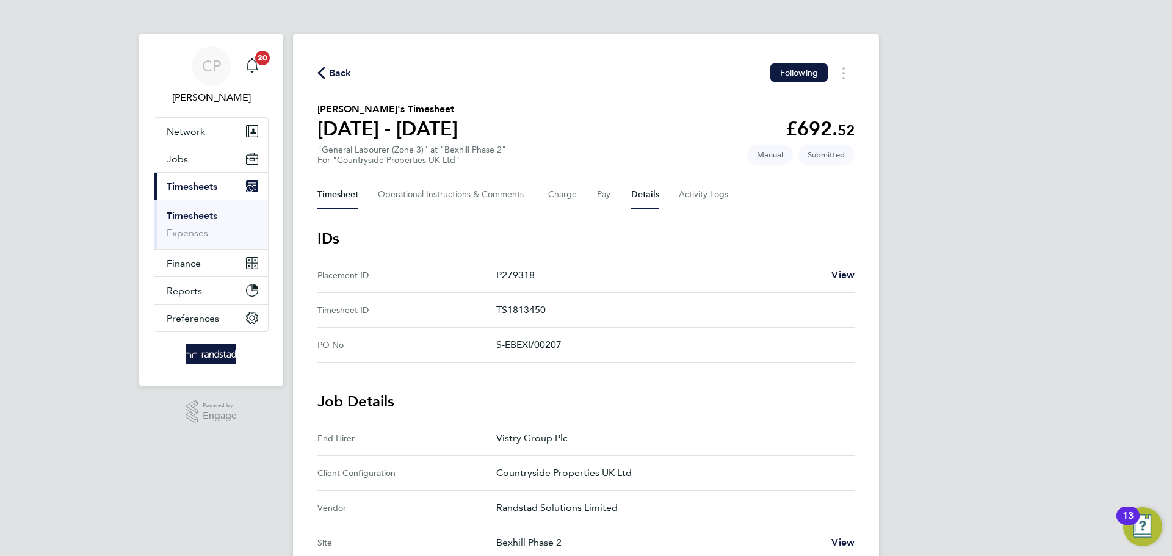
click at [345, 197] on button "Timesheet" at bounding box center [337, 194] width 41 height 29
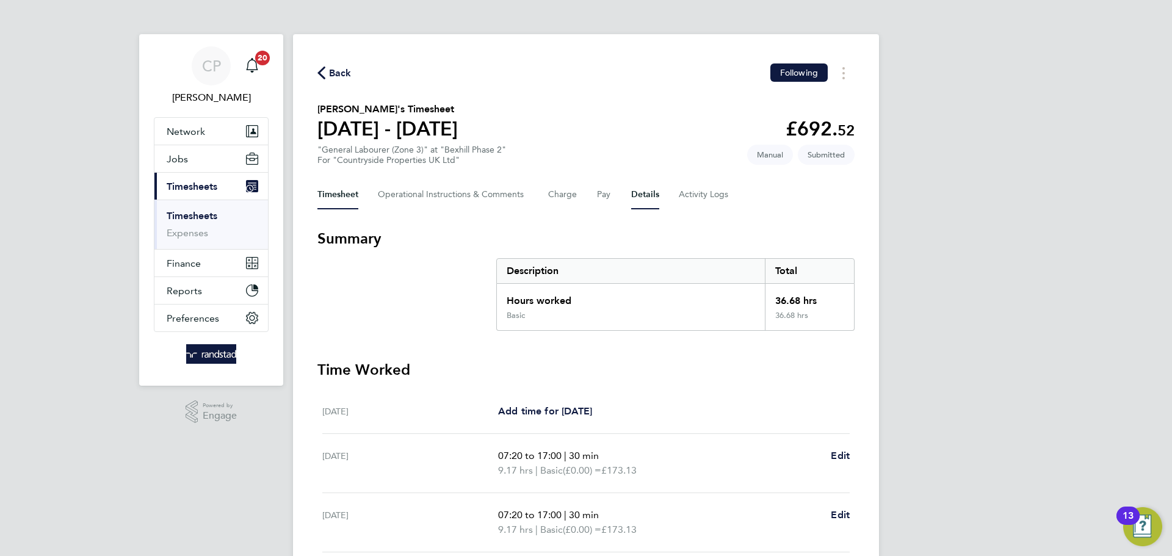
click at [643, 195] on button "Details" at bounding box center [645, 194] width 28 height 29
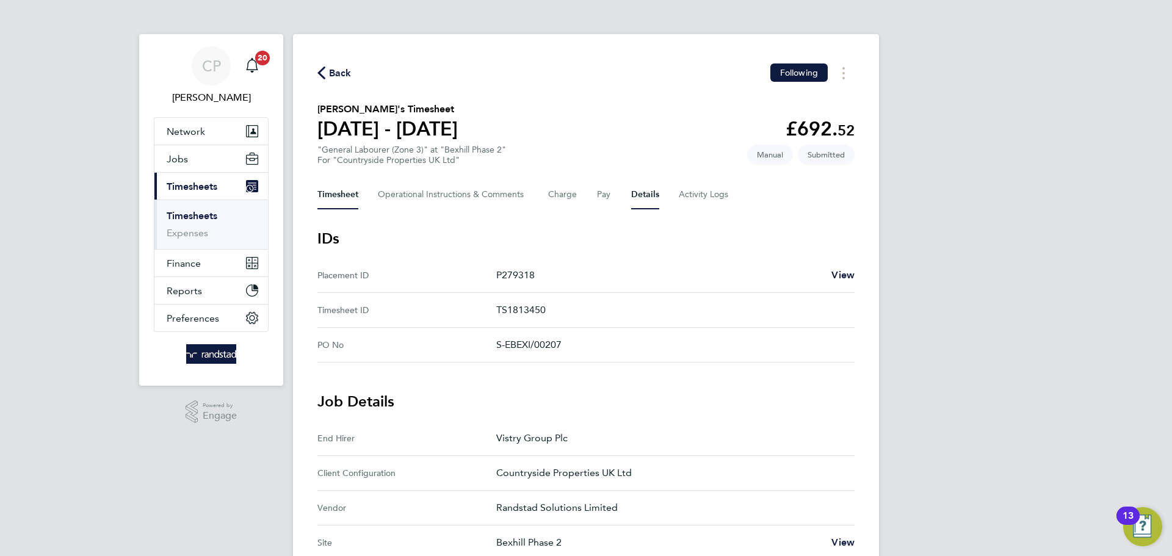
click at [324, 184] on button "Timesheet" at bounding box center [337, 194] width 41 height 29
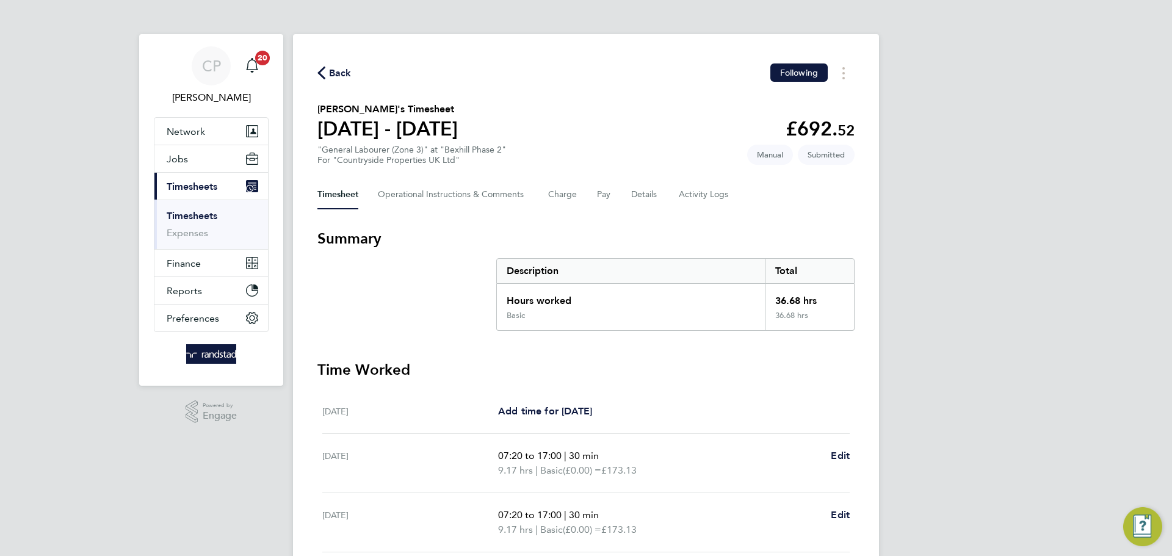
click at [338, 70] on span "Back" at bounding box center [340, 73] width 23 height 15
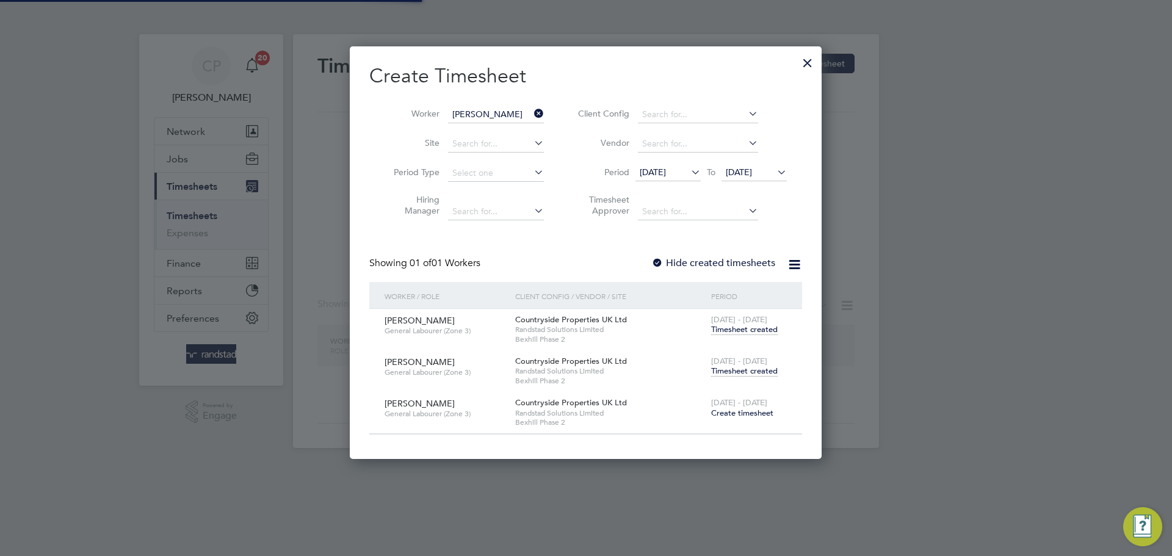
scroll to position [412, 472]
click at [532, 109] on icon at bounding box center [532, 113] width 0 height 17
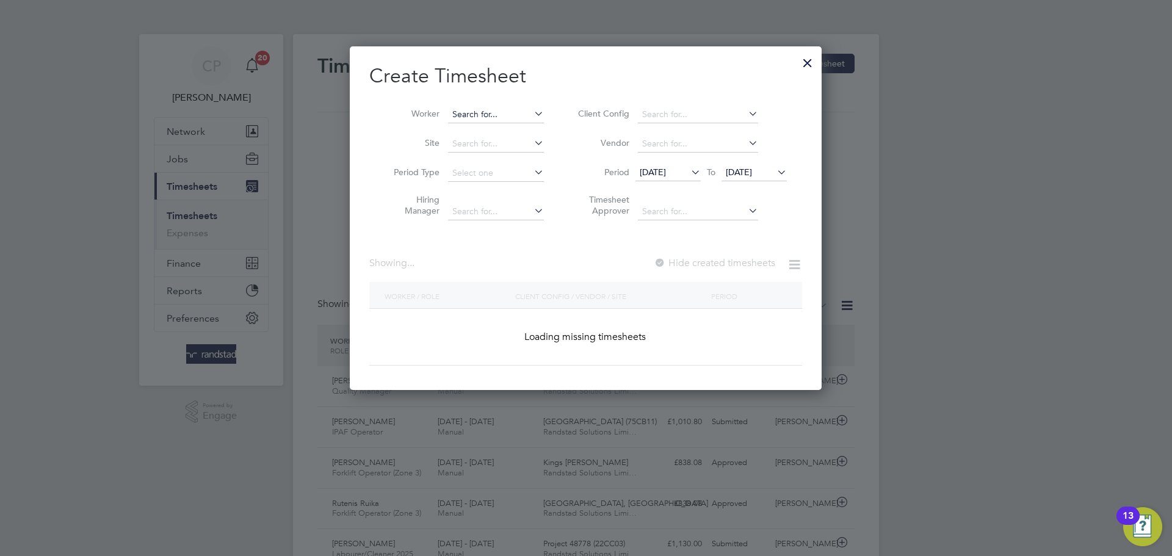
scroll to position [6, 6]
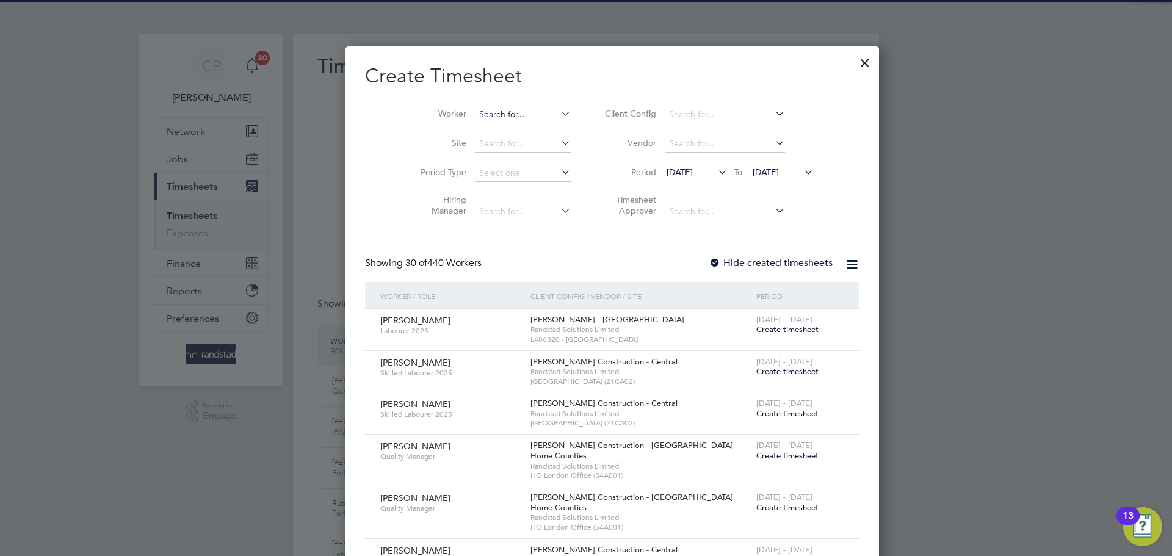
click at [525, 112] on input at bounding box center [523, 114] width 96 height 17
click at [510, 131] on li "[PERSON_NAME]" at bounding box center [505, 131] width 117 height 16
type input "[PERSON_NAME]"
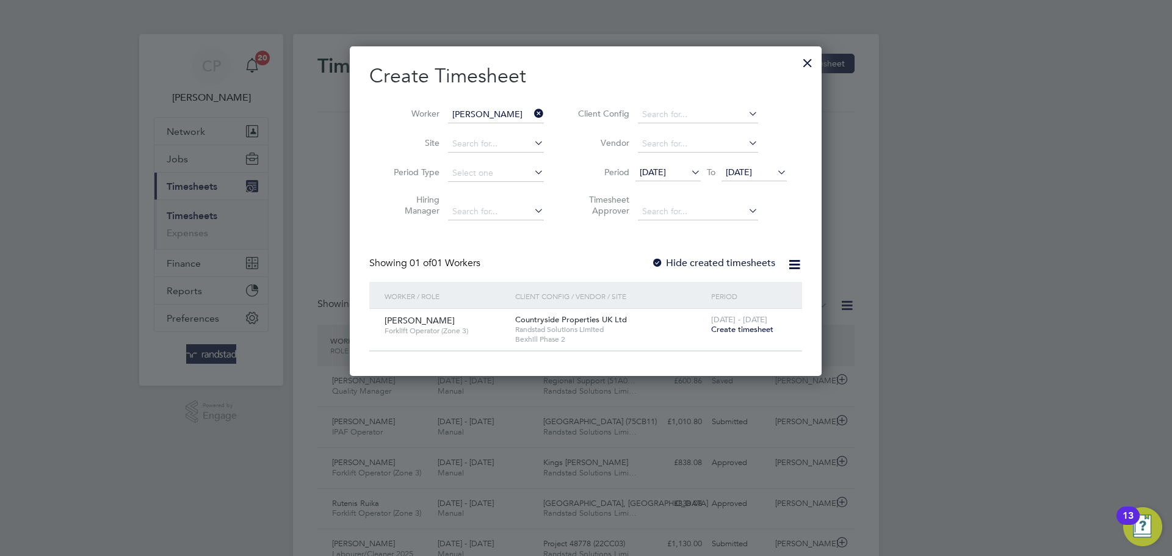
click at [712, 258] on label "Hide created timesheets" at bounding box center [713, 263] width 124 height 12
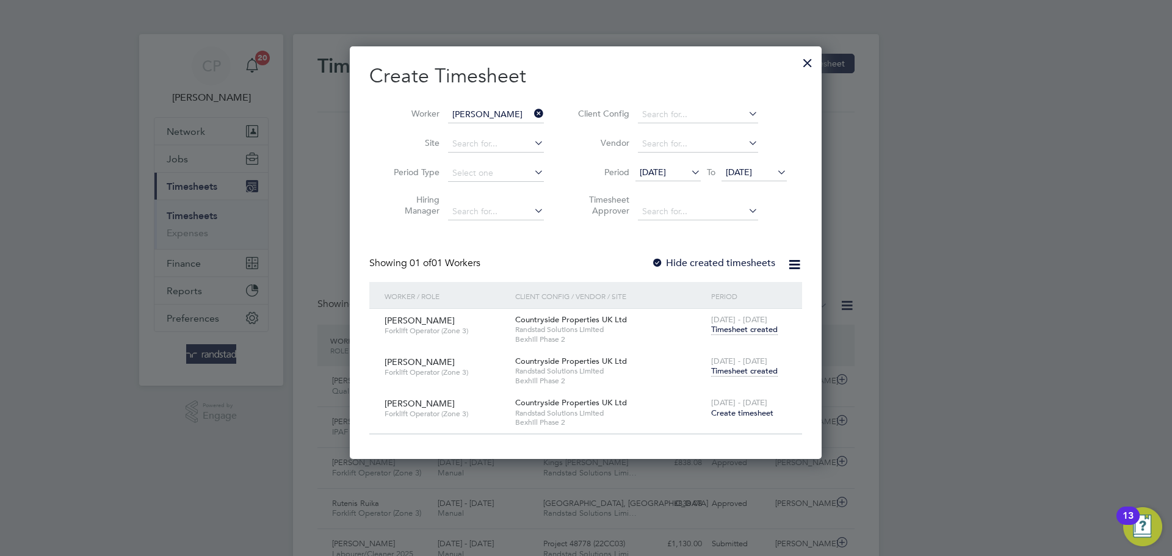
click at [746, 372] on span "Timesheet created" at bounding box center [744, 371] width 67 height 11
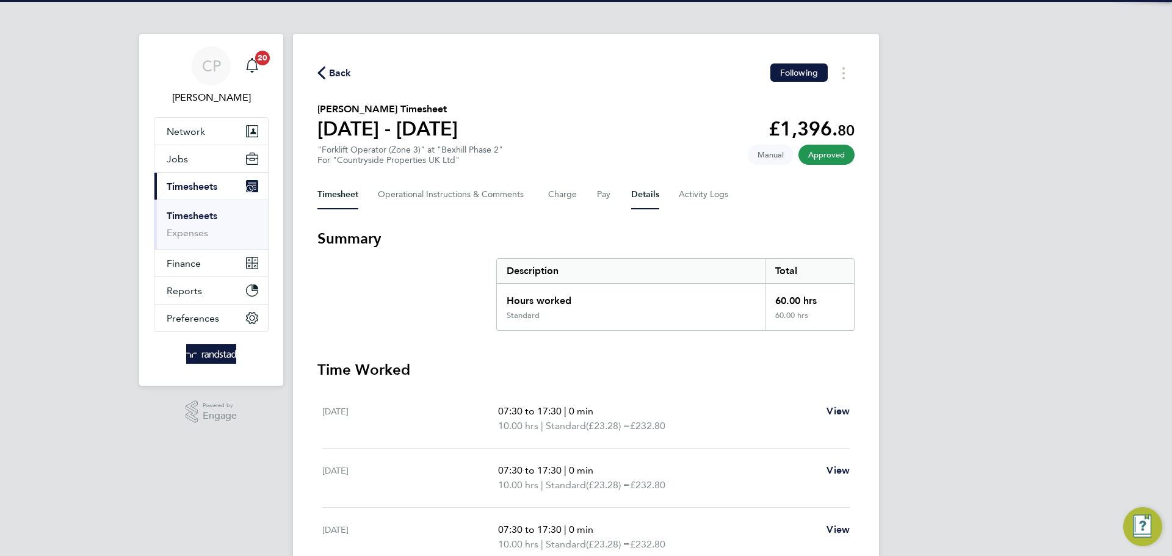
click at [645, 200] on button "Details" at bounding box center [645, 194] width 28 height 29
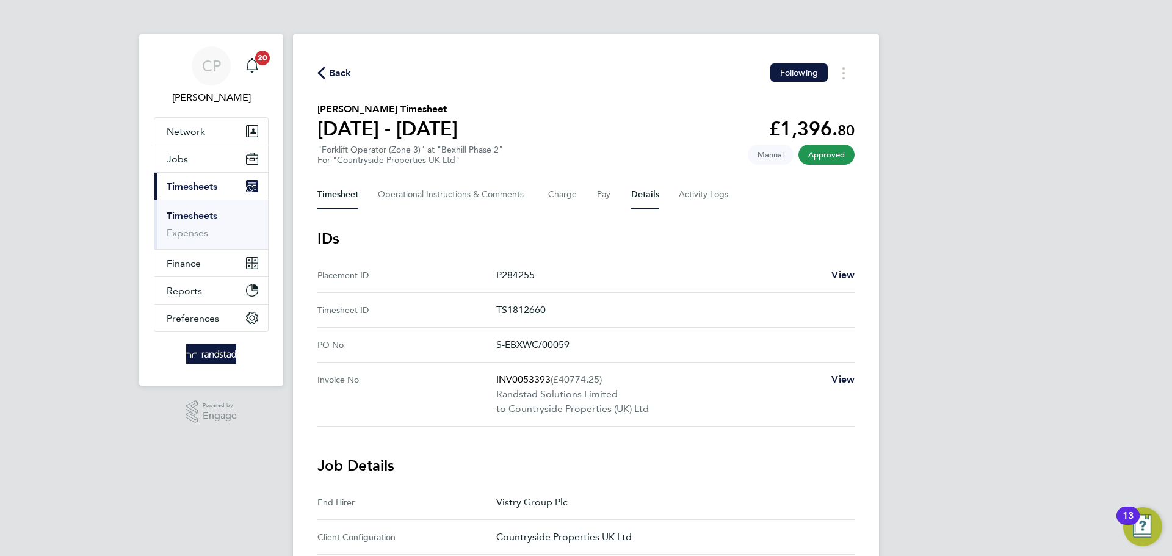
click at [338, 198] on button "Timesheet" at bounding box center [337, 194] width 41 height 29
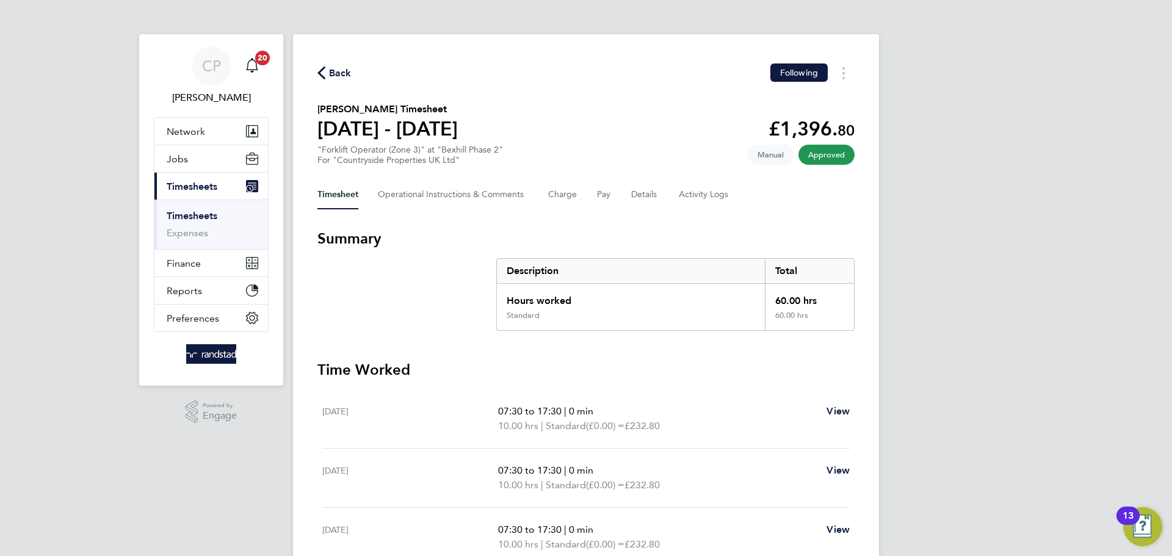
click at [328, 76] on span "Back" at bounding box center [334, 73] width 34 height 12
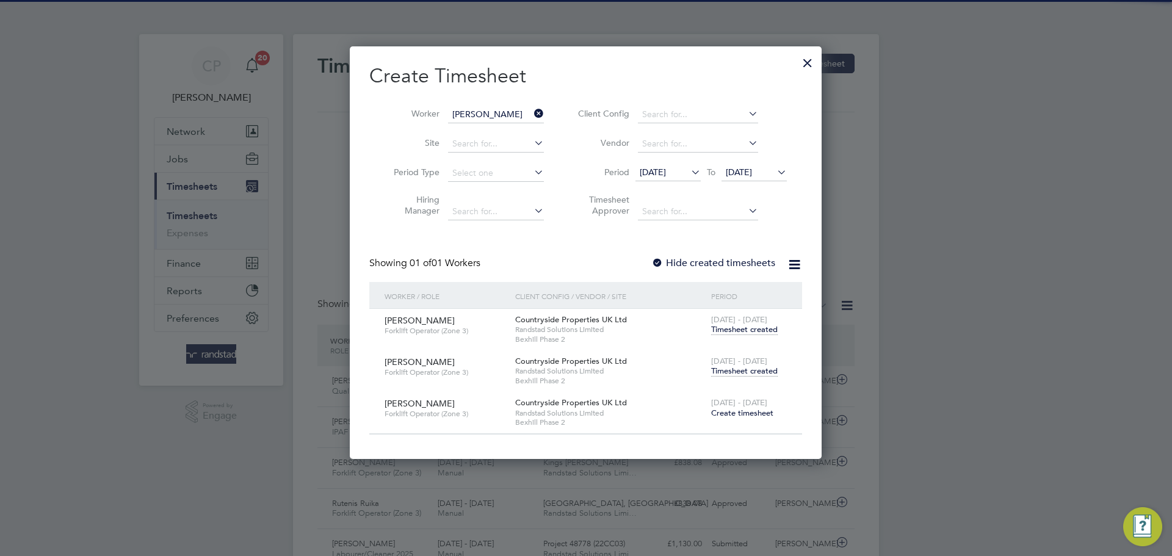
click at [532, 111] on icon at bounding box center [532, 113] width 0 height 17
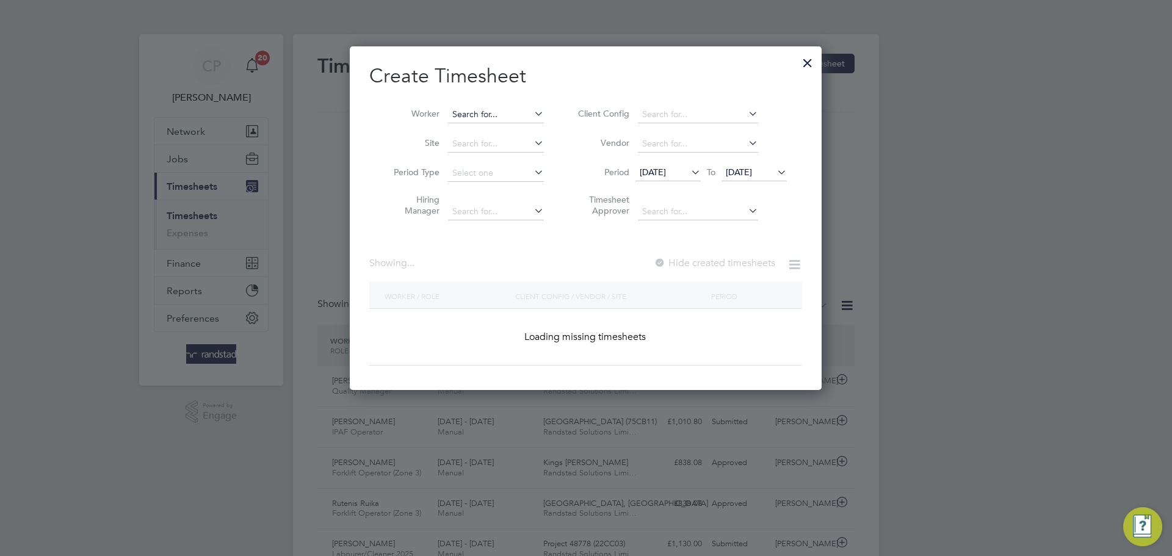
click at [510, 114] on input at bounding box center [496, 114] width 96 height 17
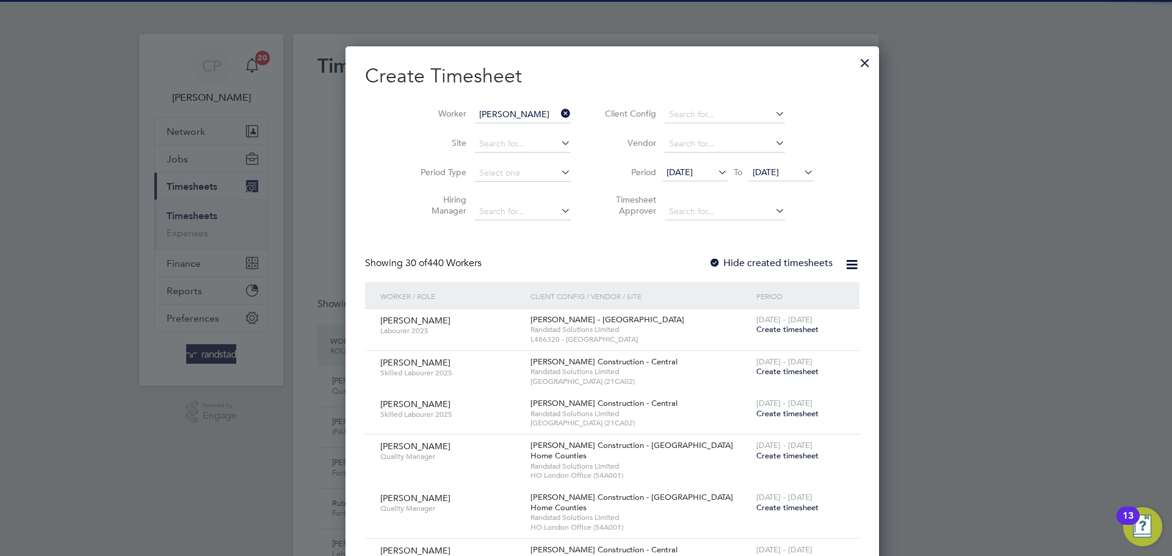
click at [515, 126] on li "[PERSON_NAME] ngeanu" at bounding box center [507, 131] width 121 height 16
type input "[PERSON_NAME]"
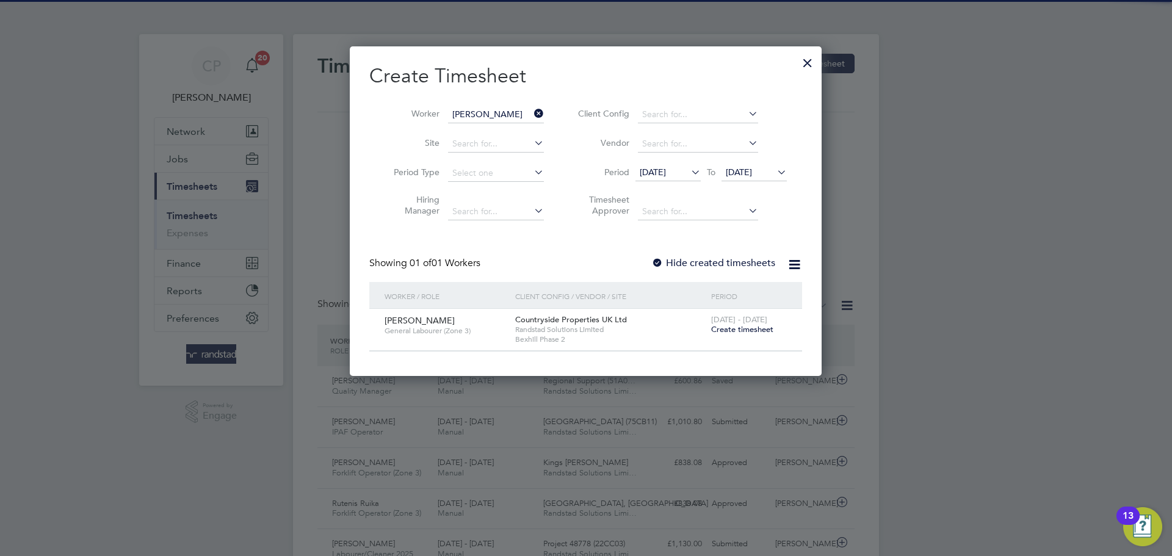
click at [720, 261] on label "Hide created timesheets" at bounding box center [713, 263] width 124 height 12
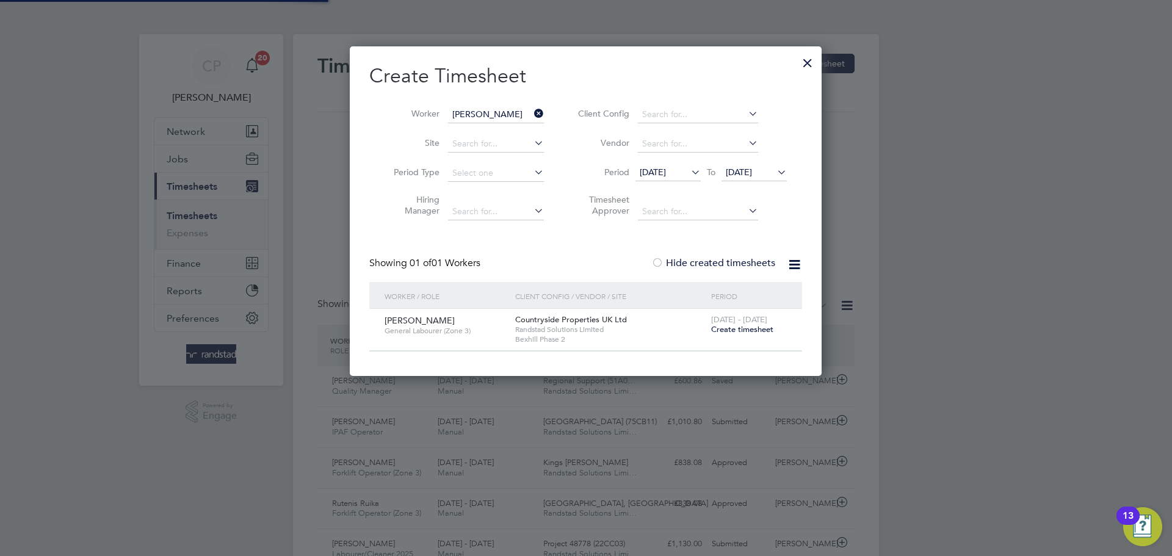
click at [720, 261] on label "Hide created timesheets" at bounding box center [713, 263] width 124 height 12
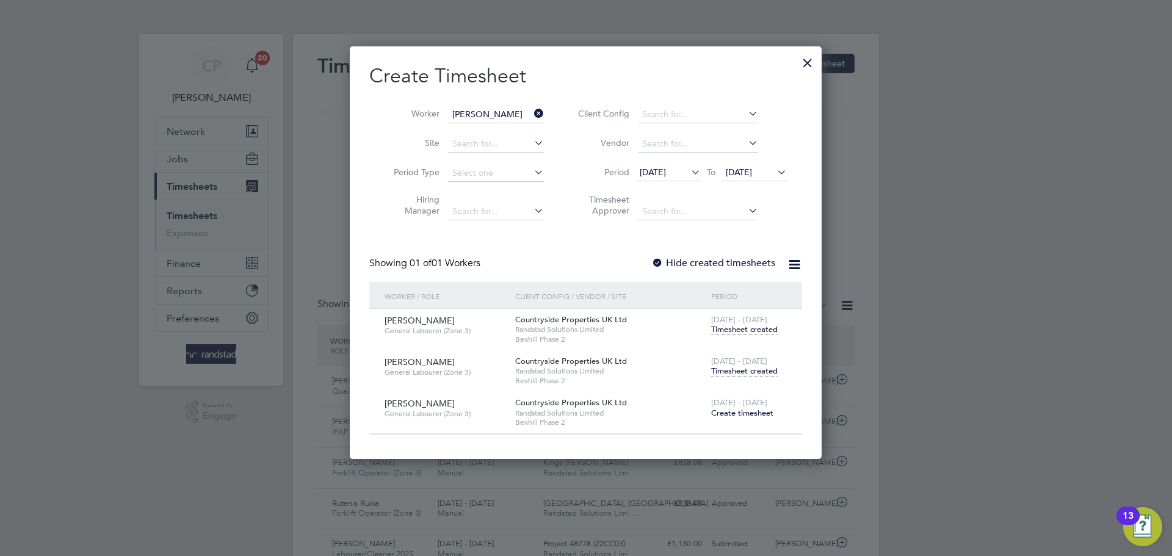
click at [747, 375] on span "Timesheet created" at bounding box center [744, 371] width 67 height 11
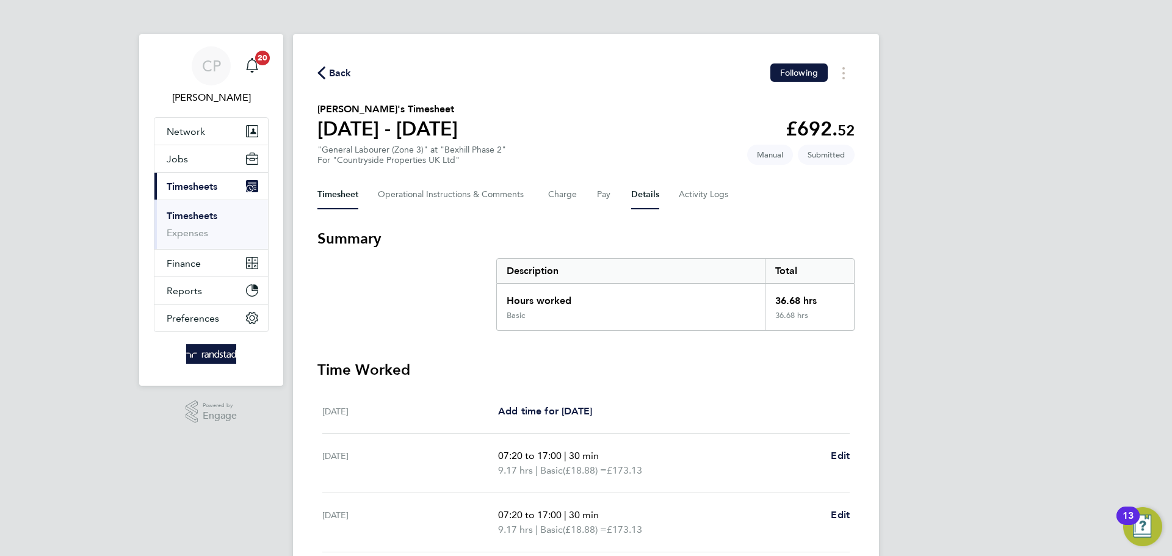
click at [646, 191] on button "Details" at bounding box center [645, 194] width 28 height 29
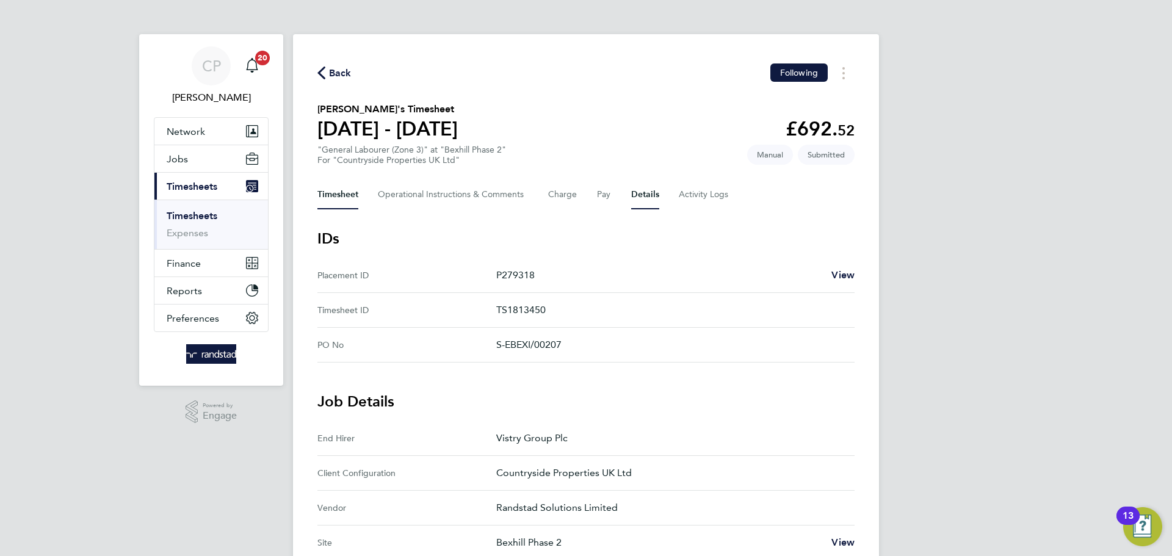
click at [341, 202] on button "Timesheet" at bounding box center [337, 194] width 41 height 29
